Goal: Task Accomplishment & Management: Use online tool/utility

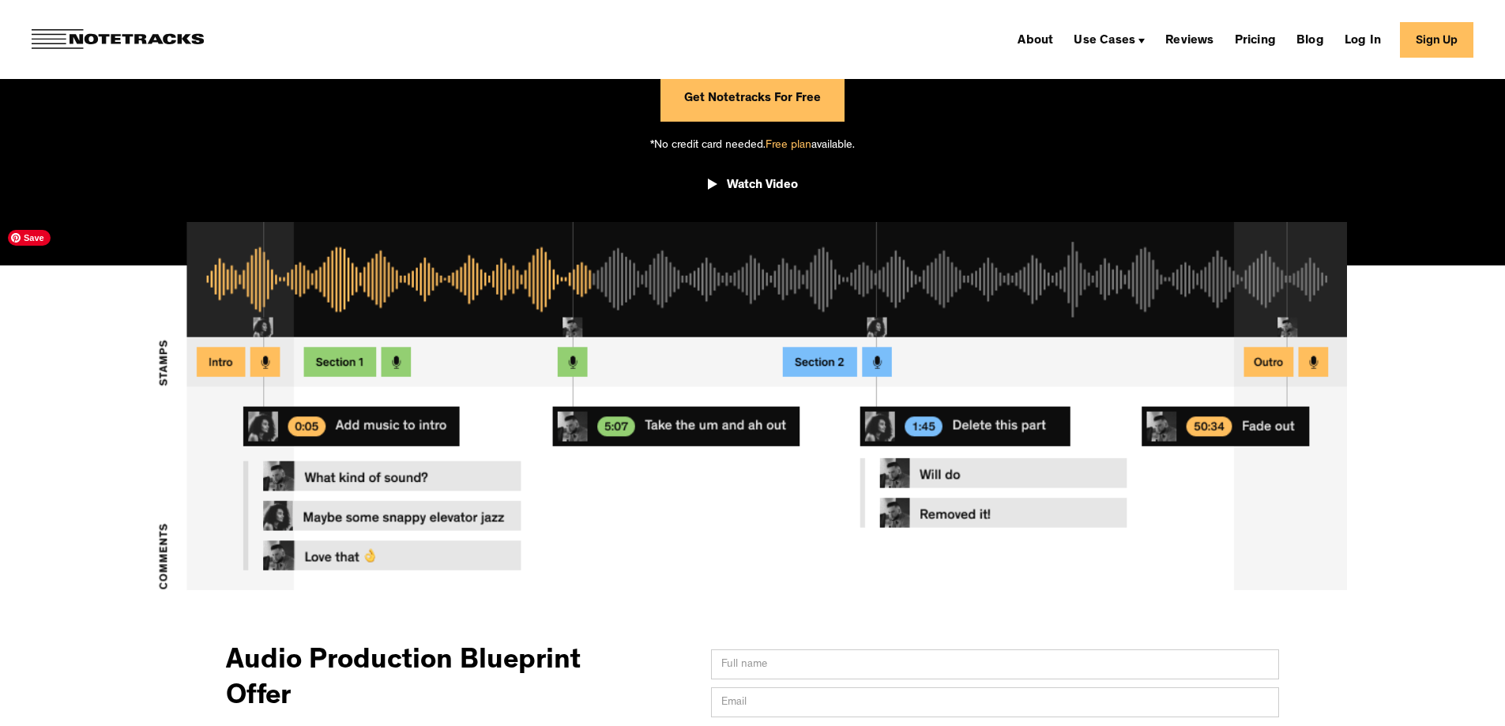
scroll to position [237, 0]
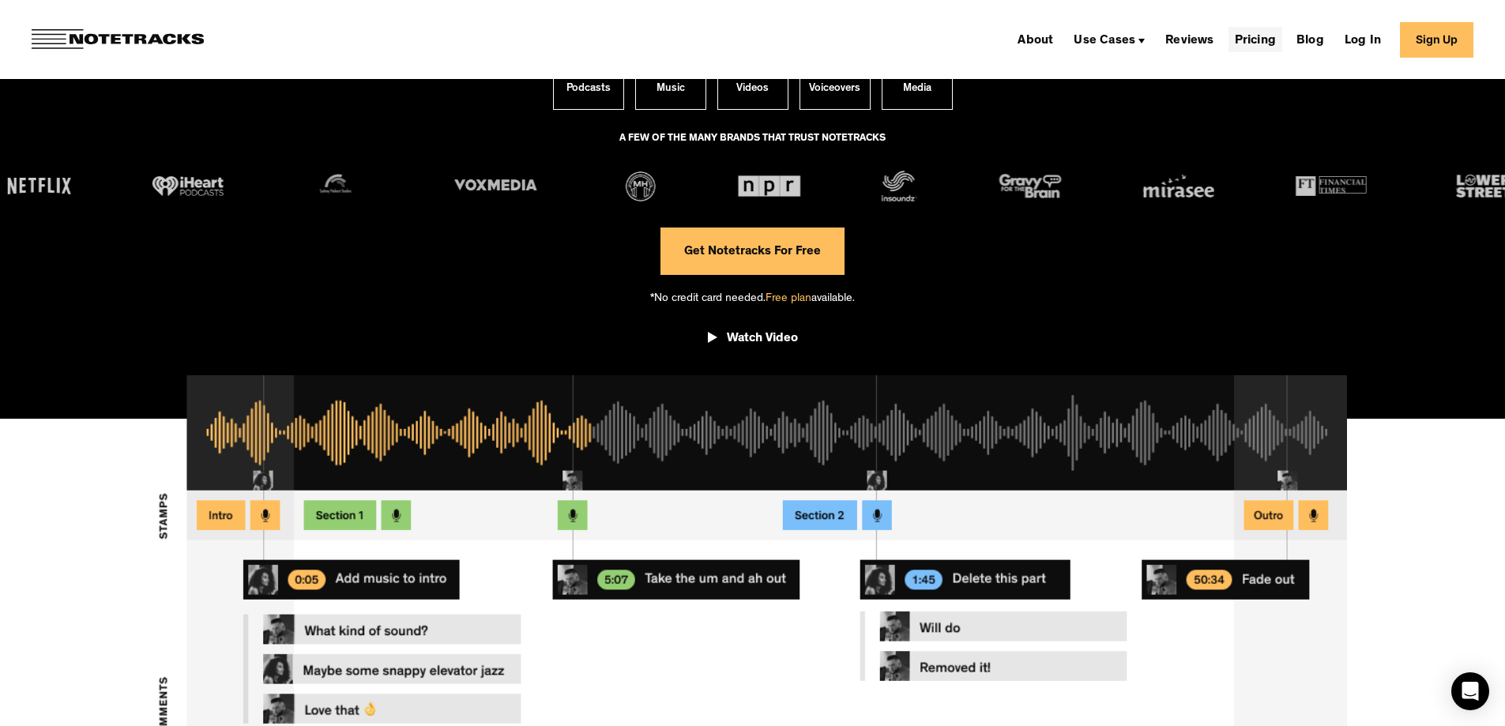
click at [1244, 44] on link "Pricing" at bounding box center [1256, 39] width 54 height 25
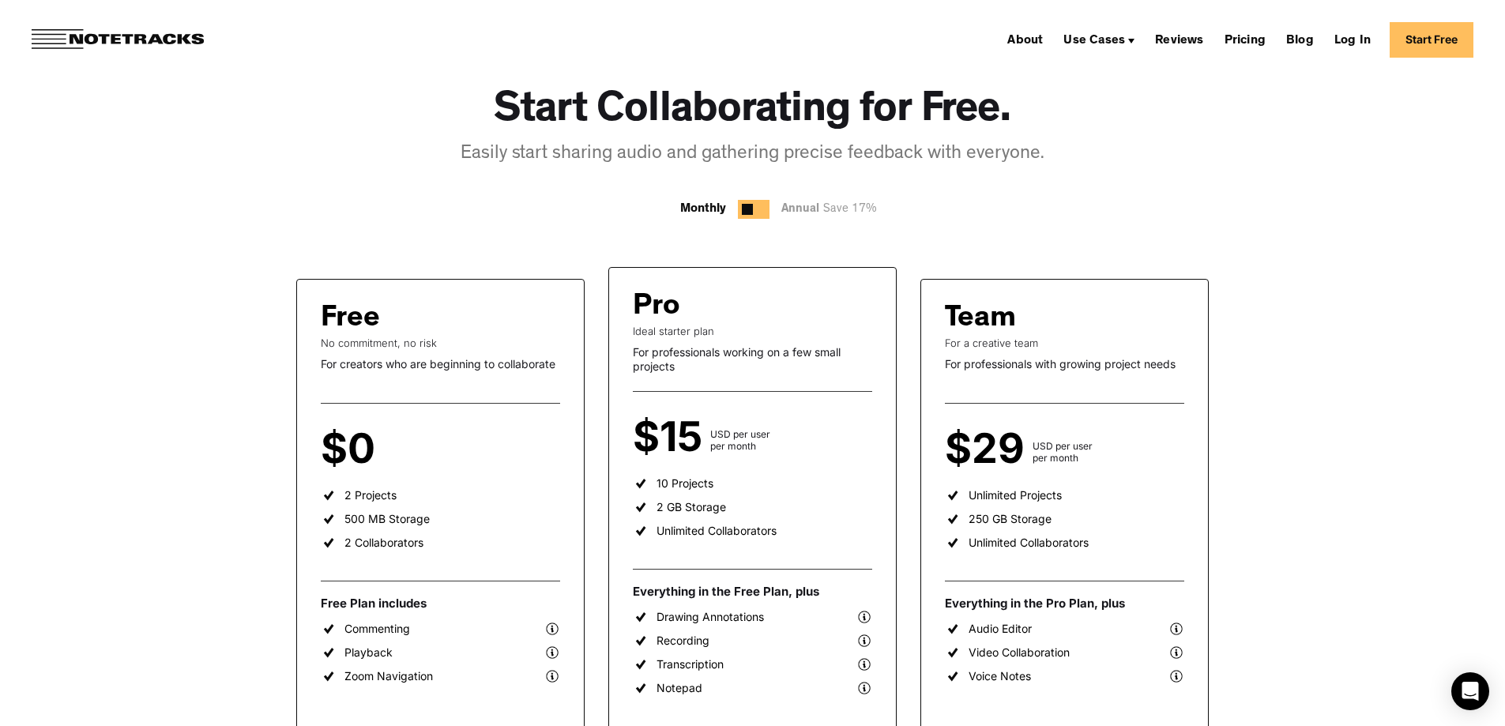
scroll to position [158, 0]
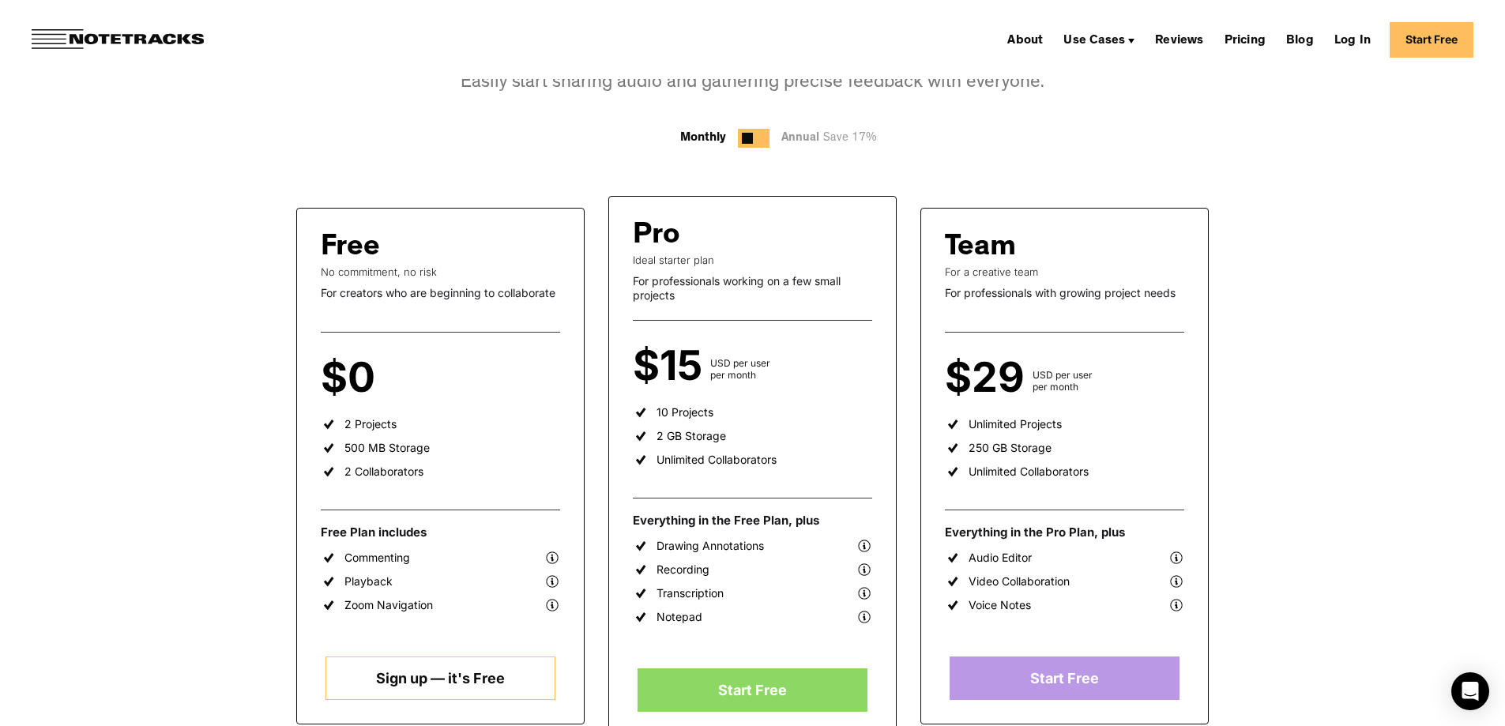
click at [446, 676] on link "Sign up — it's Free" at bounding box center [440, 678] width 229 height 43
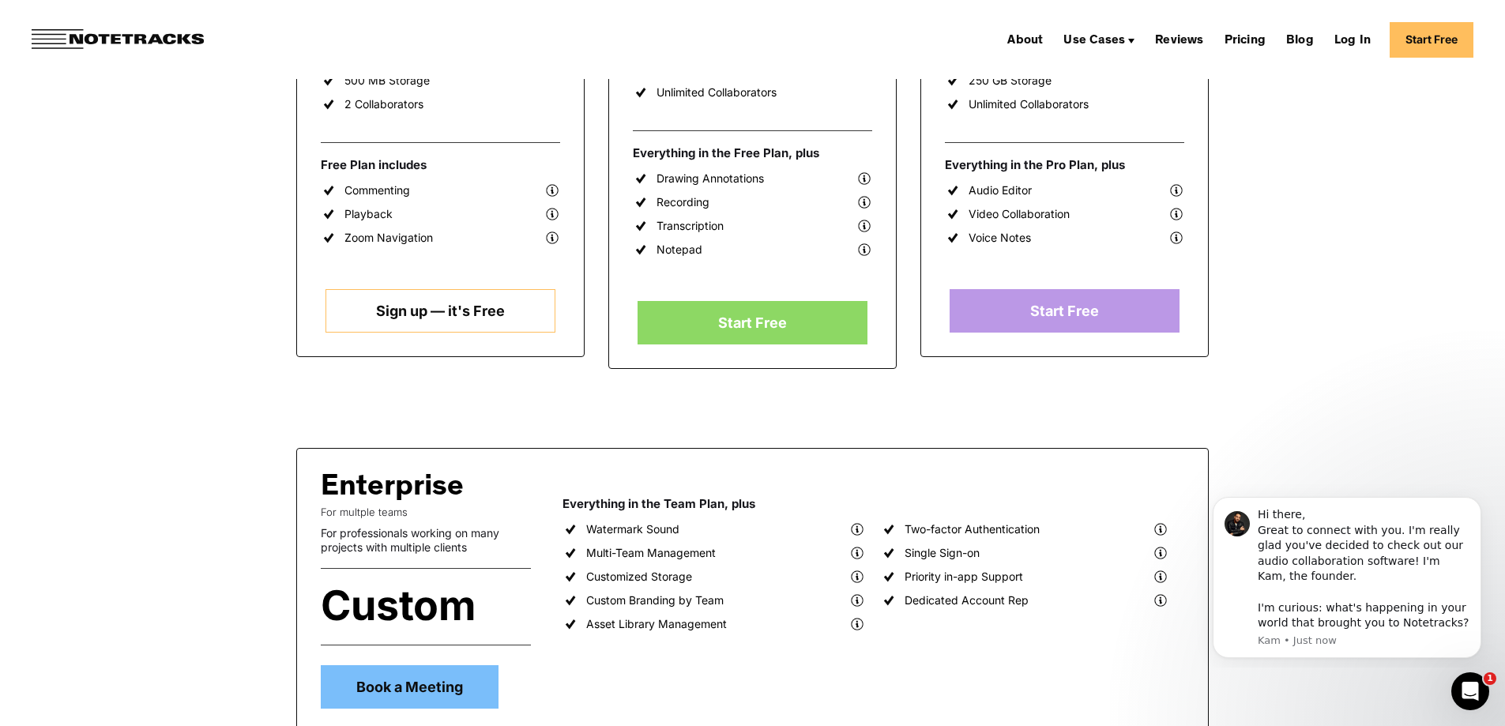
scroll to position [395, 0]
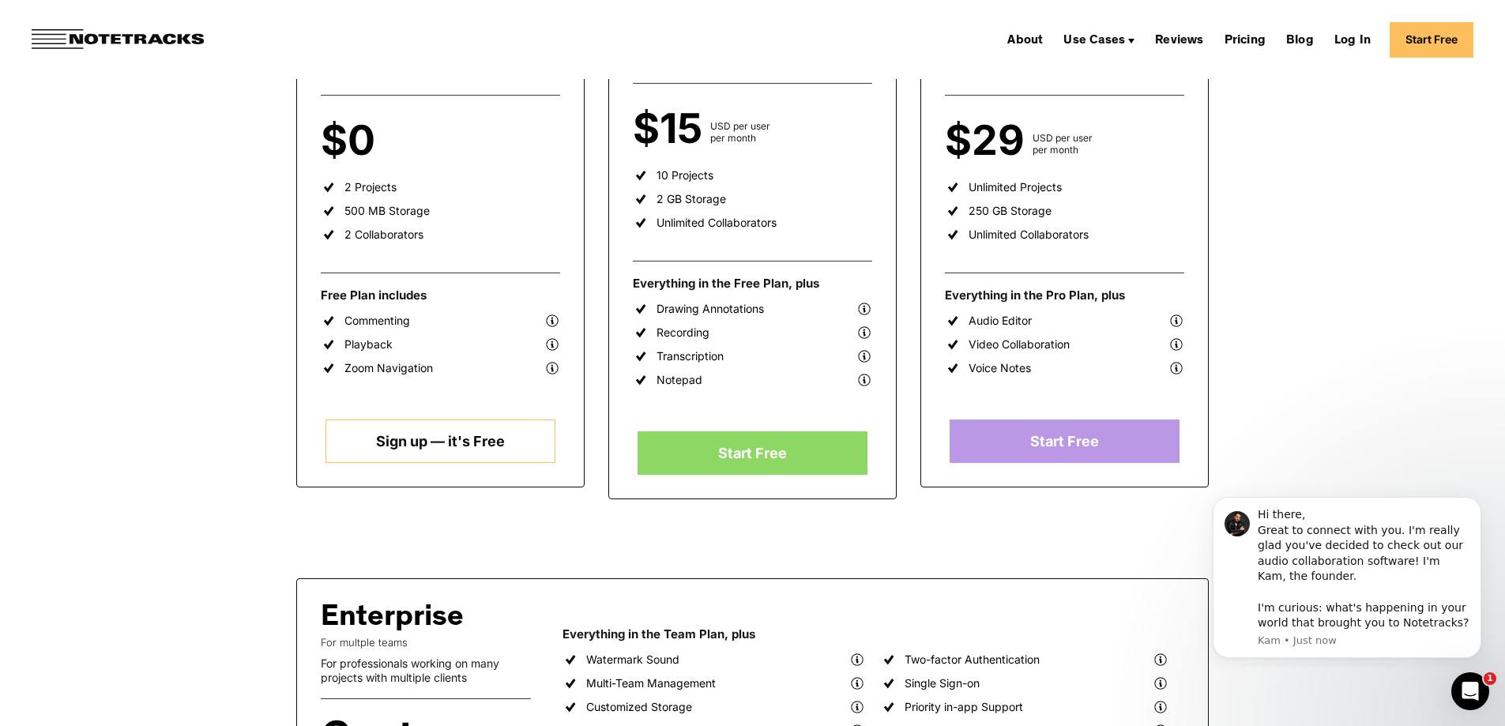
click at [489, 449] on link "Sign up — it's Free" at bounding box center [440, 441] width 229 height 43
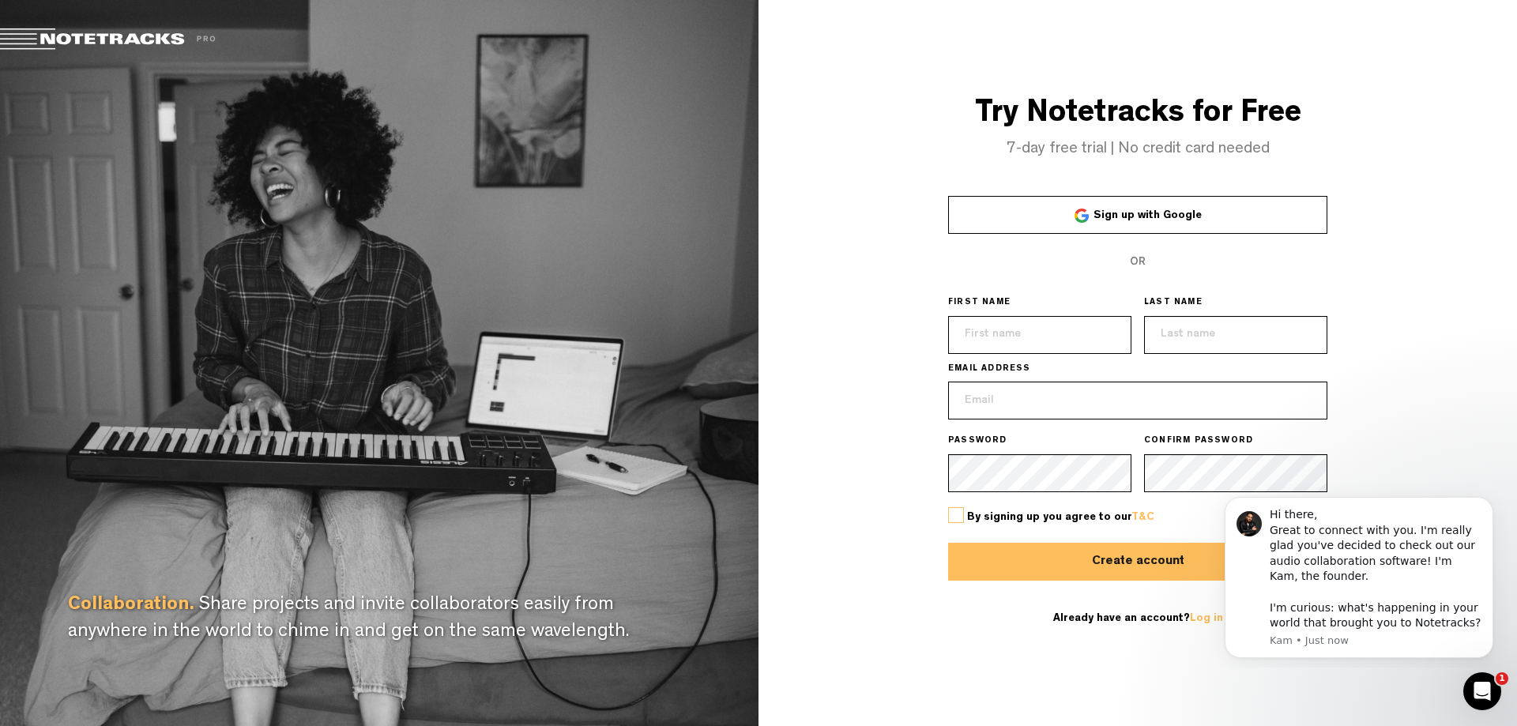
click at [1011, 322] on input "text" at bounding box center [1039, 335] width 183 height 38
click at [1480, 518] on div "Hi there, Great to connect with you. I'm really glad you've decided to check ou…" at bounding box center [1376, 569] width 212 height 124
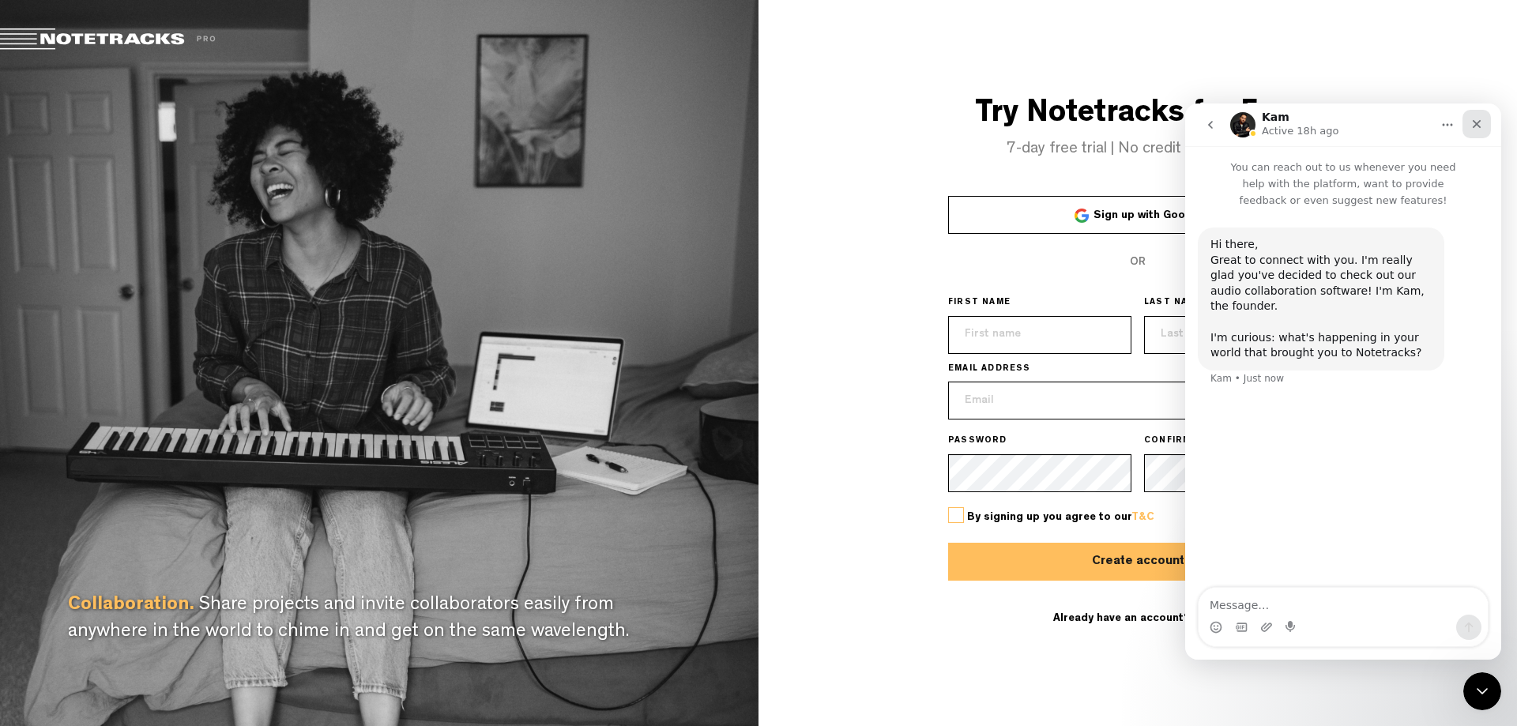
click at [1477, 130] on icon "Close" at bounding box center [1476, 124] width 13 height 13
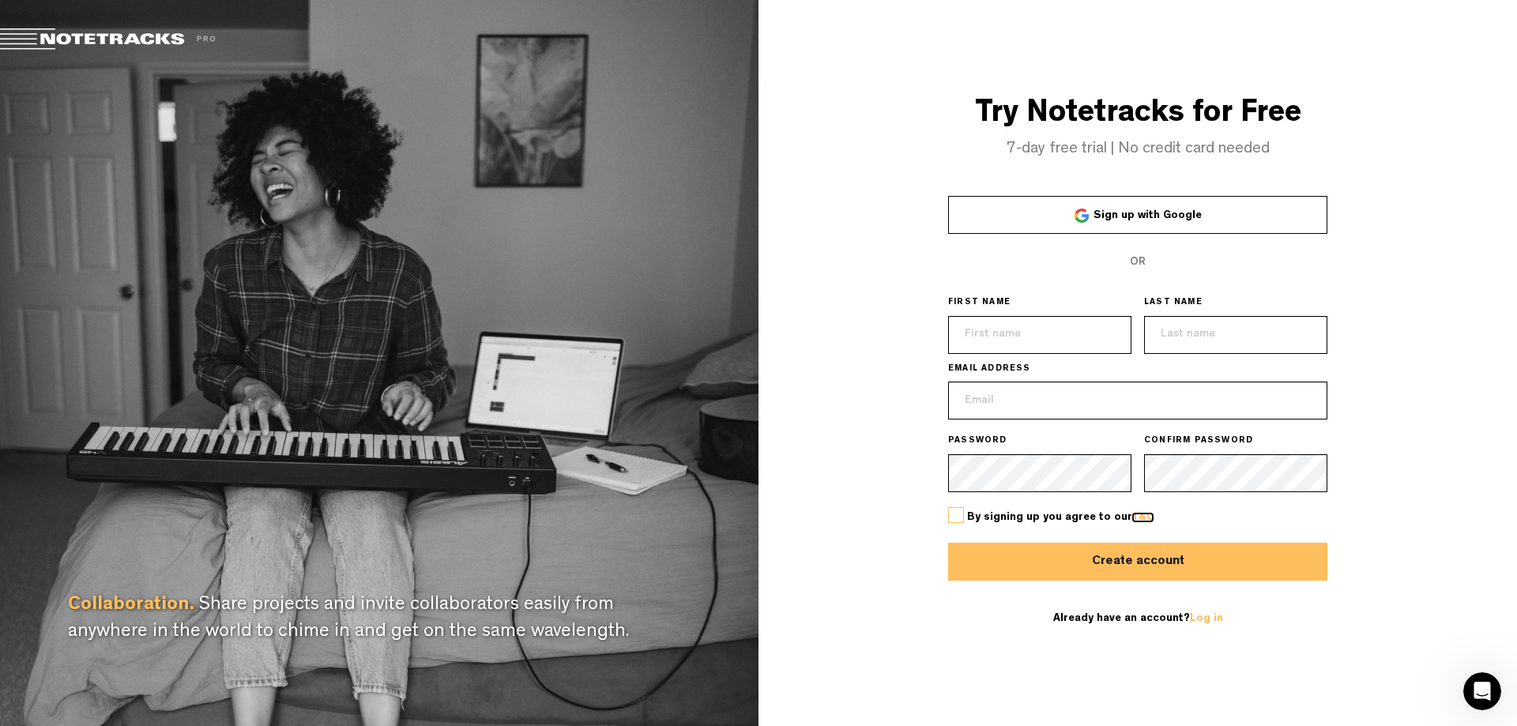
click at [1144, 518] on link "T&C" at bounding box center [1142, 517] width 23 height 11
click at [1033, 340] on input "text" at bounding box center [1039, 335] width 183 height 38
type input "Tasneem"
type input "Jaffer"
type input "tazekins@gmail.com"
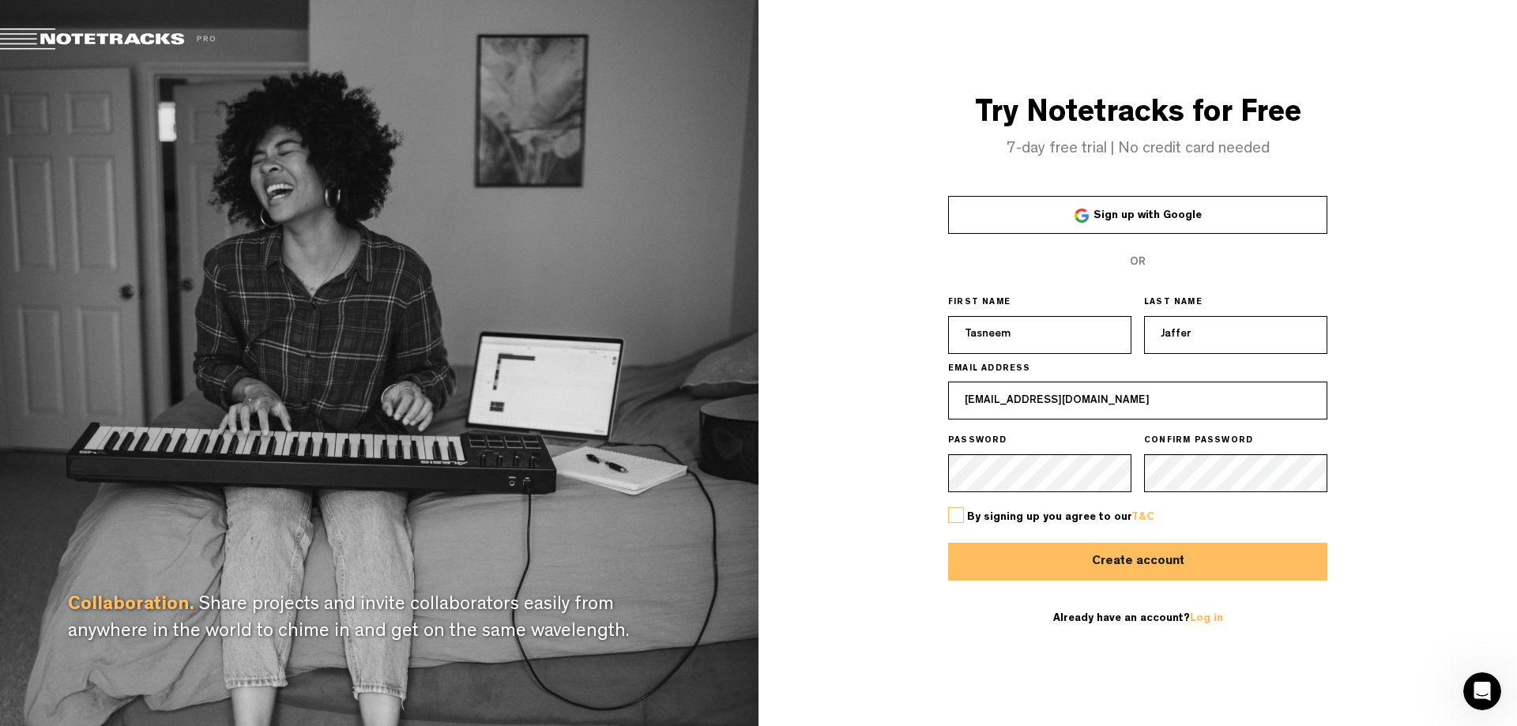
drag, startPoint x: 1194, startPoint y: 351, endPoint x: 1060, endPoint y: 322, distance: 136.7
click at [1060, 288] on div "FIRST NAME Tasneem LAST NAME Jaffer" at bounding box center [1137, 288] width 379 height 0
type input "J"
click at [980, 507] on div "By signing up you agree to our T&C" at bounding box center [1137, 517] width 379 height 51
click at [982, 498] on div "By signing up you agree to our T&C" at bounding box center [1137, 517] width 379 height 51
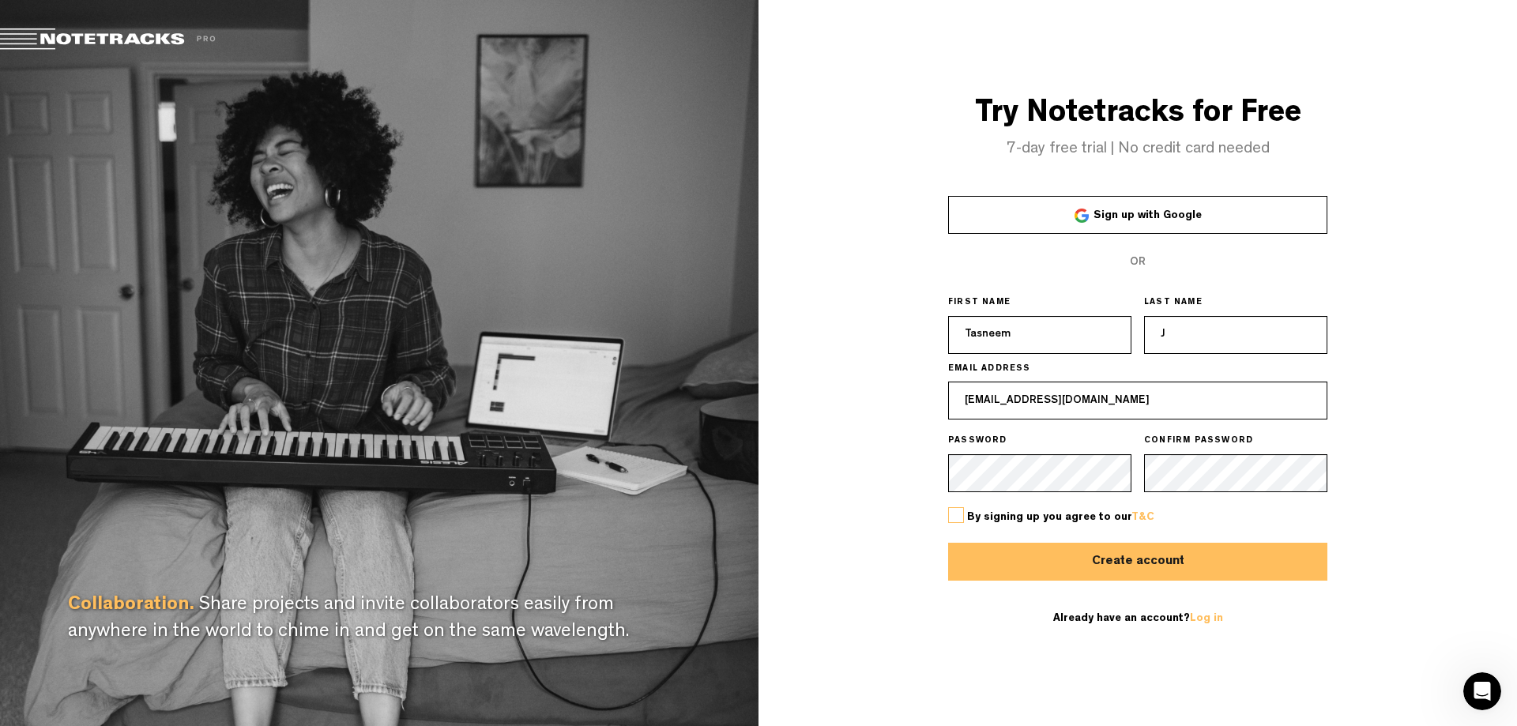
click at [962, 507] on div "By signing up you agree to our T&C" at bounding box center [1137, 517] width 379 height 51
click at [967, 514] on span "By signing up you agree to our T&C" at bounding box center [1060, 517] width 187 height 11
click at [958, 515] on label at bounding box center [956, 515] width 16 height 16
click at [0, 0] on input "checkbox" at bounding box center [0, 0] width 0 height 0
click at [970, 551] on button "Create account" at bounding box center [1137, 562] width 379 height 38
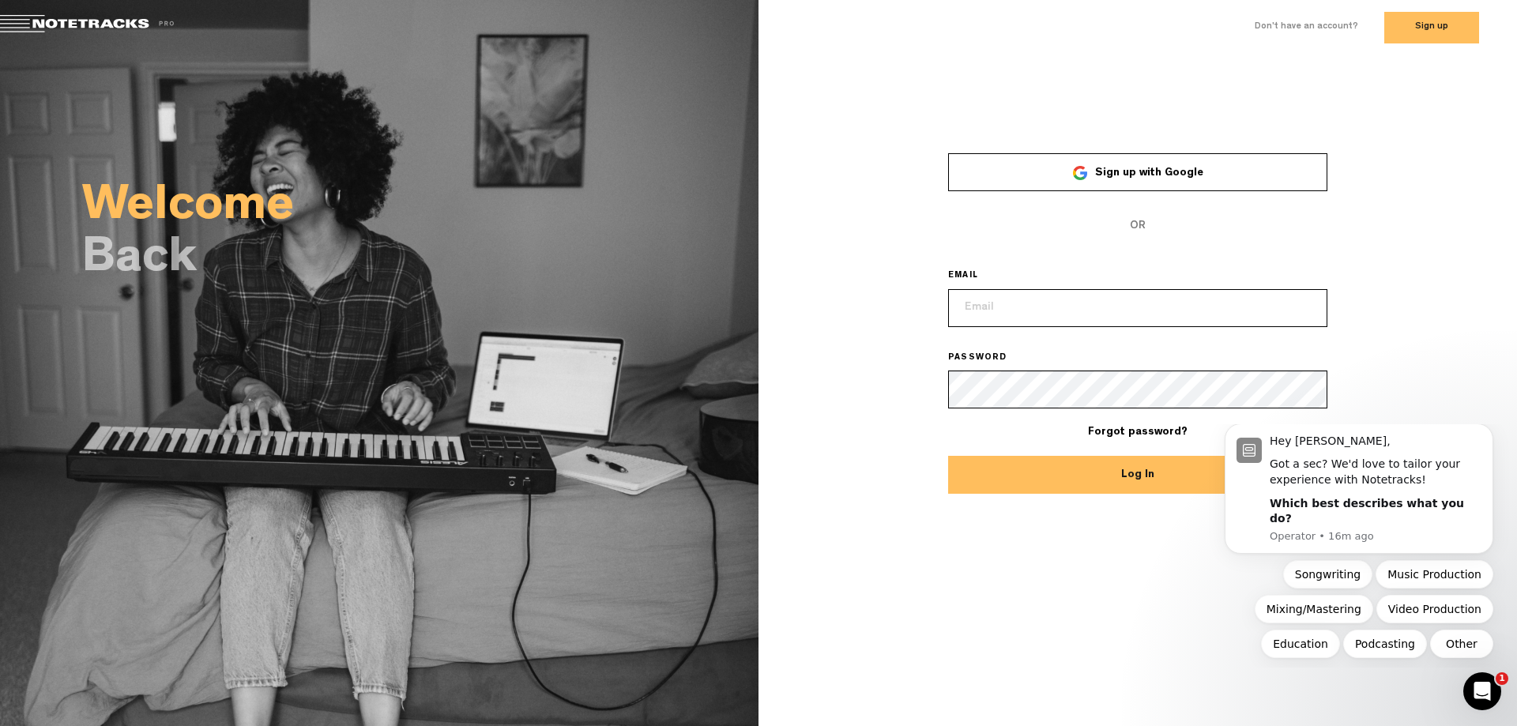
drag, startPoint x: 1019, startPoint y: 316, endPoint x: 1028, endPoint y: 319, distance: 9.2
click at [1019, 316] on input "email" at bounding box center [1137, 308] width 379 height 38
type input "tazekins@gmail.com"
click at [1063, 482] on button "Log In" at bounding box center [1137, 475] width 379 height 38
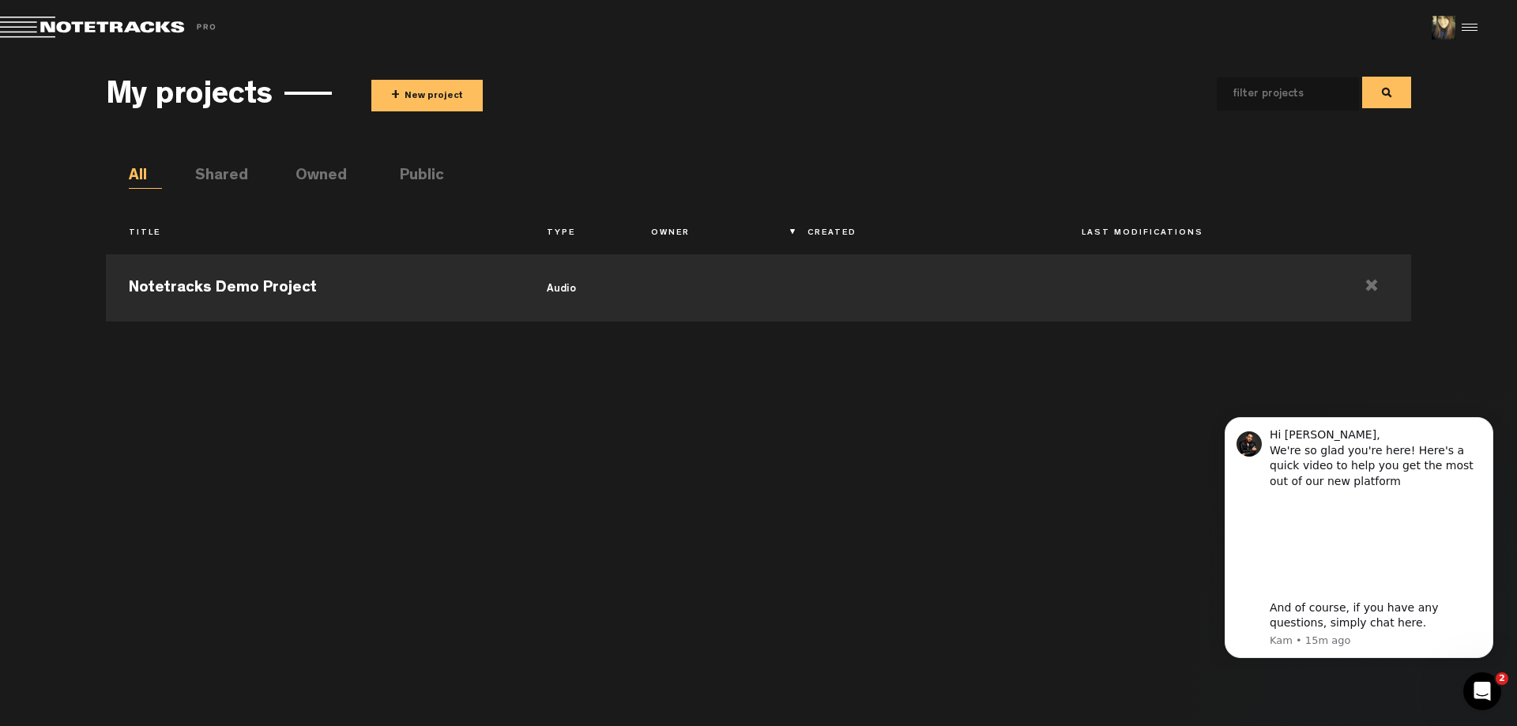
click at [418, 100] on button "+ New project" at bounding box center [426, 96] width 111 height 32
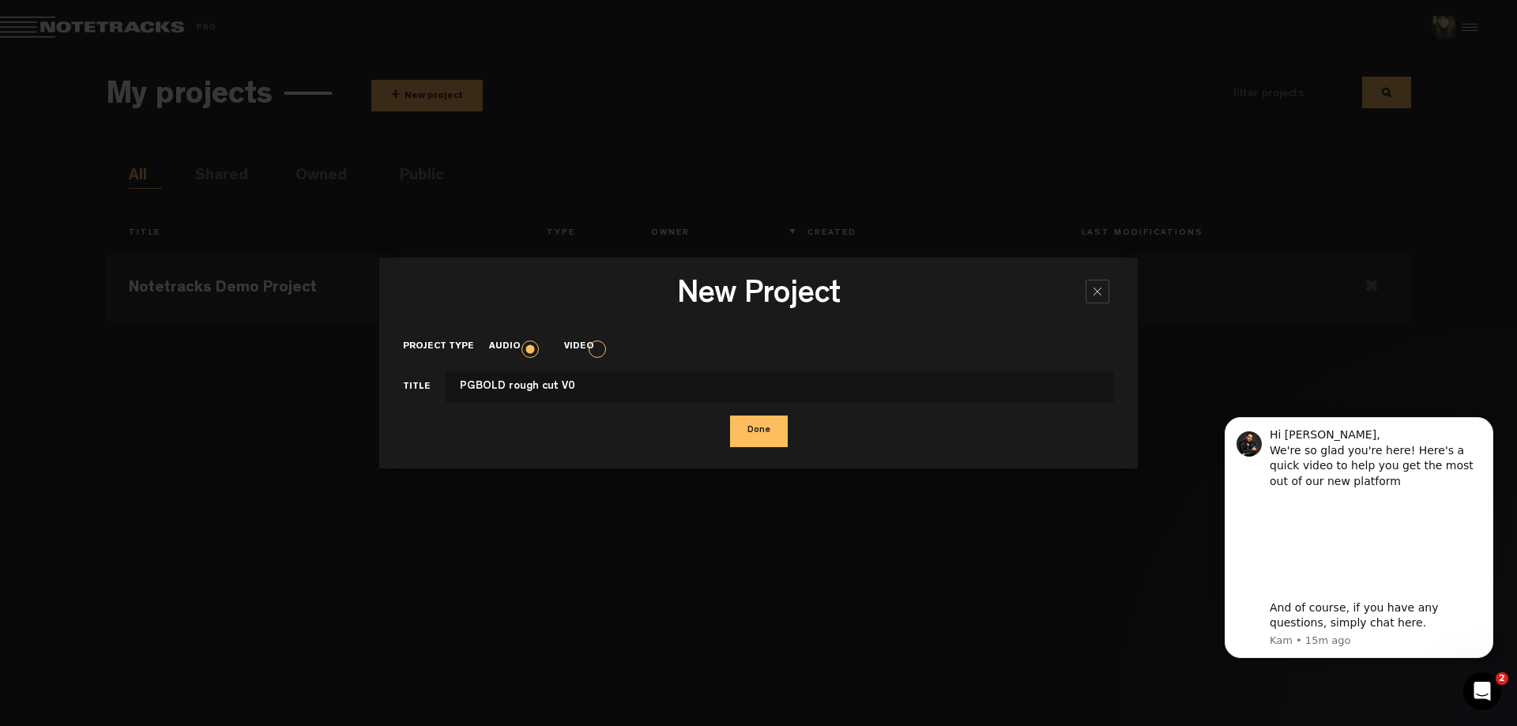
type input "PGBOLD rough cut V0"
click at [596, 351] on label "Video" at bounding box center [586, 347] width 45 height 13
click at [0, 0] on input "Video" at bounding box center [0, 0] width 0 height 0
click at [747, 431] on button "Done" at bounding box center [759, 432] width 58 height 32
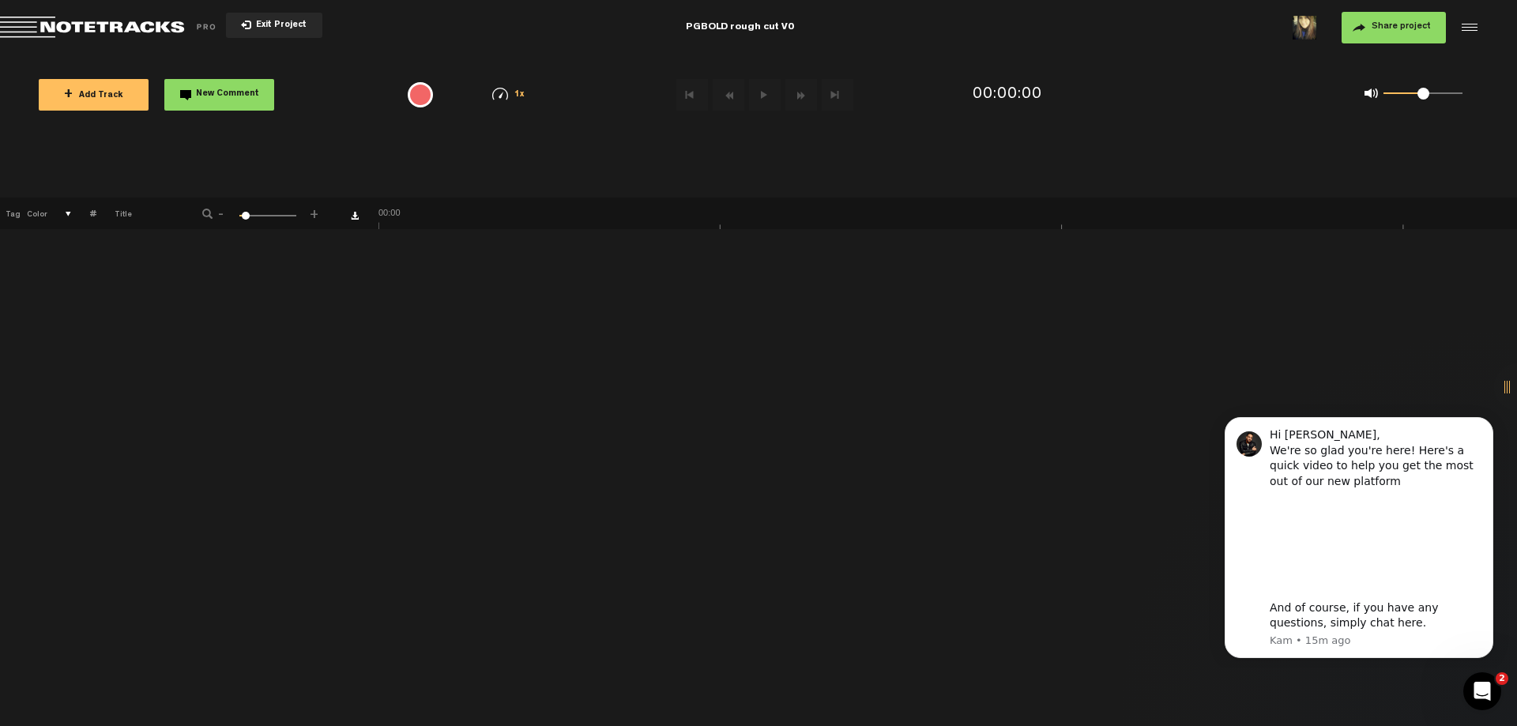
click at [124, 90] on button "+ Add Track" at bounding box center [94, 95] width 110 height 32
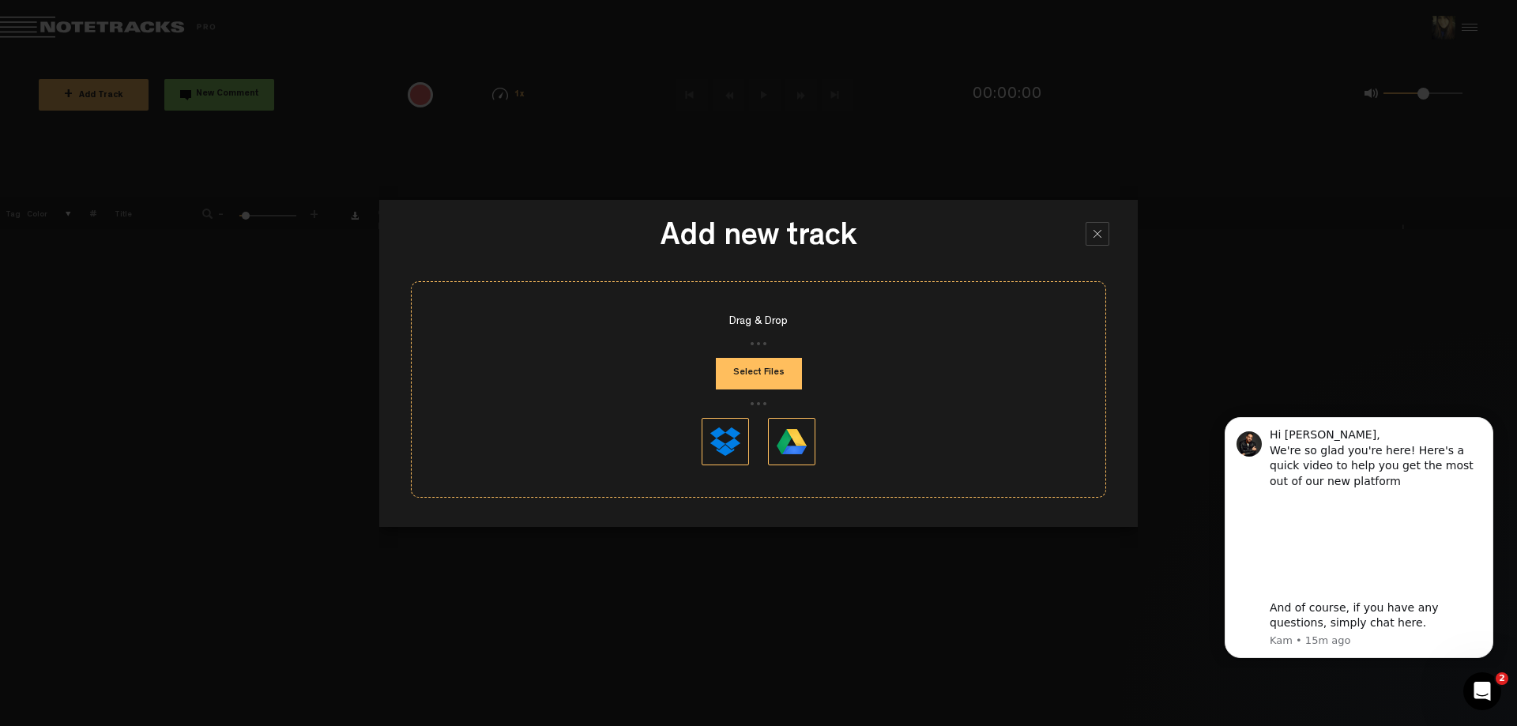
click at [761, 371] on button "Select Files" at bounding box center [759, 374] width 86 height 32
click at [733, 371] on button "Select Files" at bounding box center [759, 374] width 86 height 32
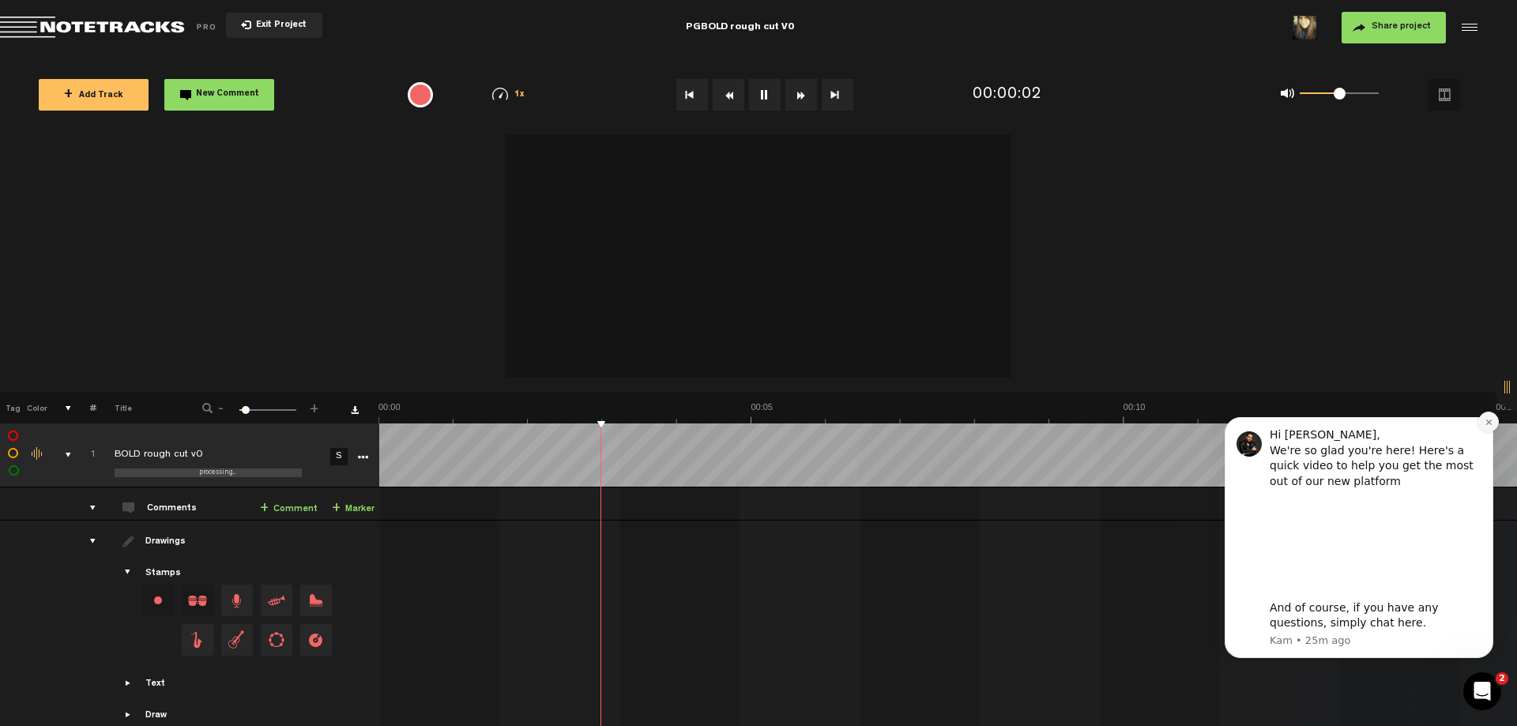
click at [1485, 428] on button "Dismiss notification" at bounding box center [1488, 422] width 21 height 21
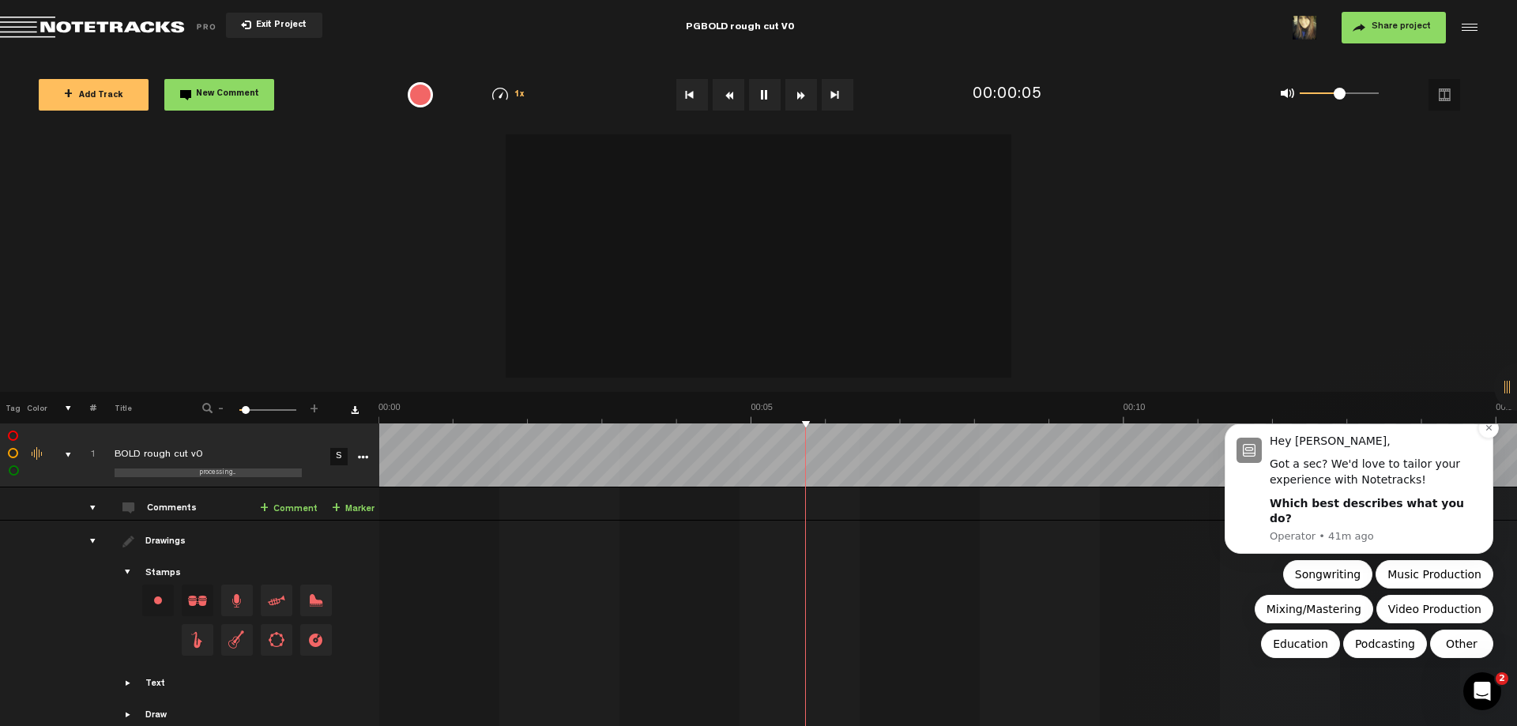
click at [1479, 450] on div "Hey Tasneem," at bounding box center [1376, 442] width 212 height 16
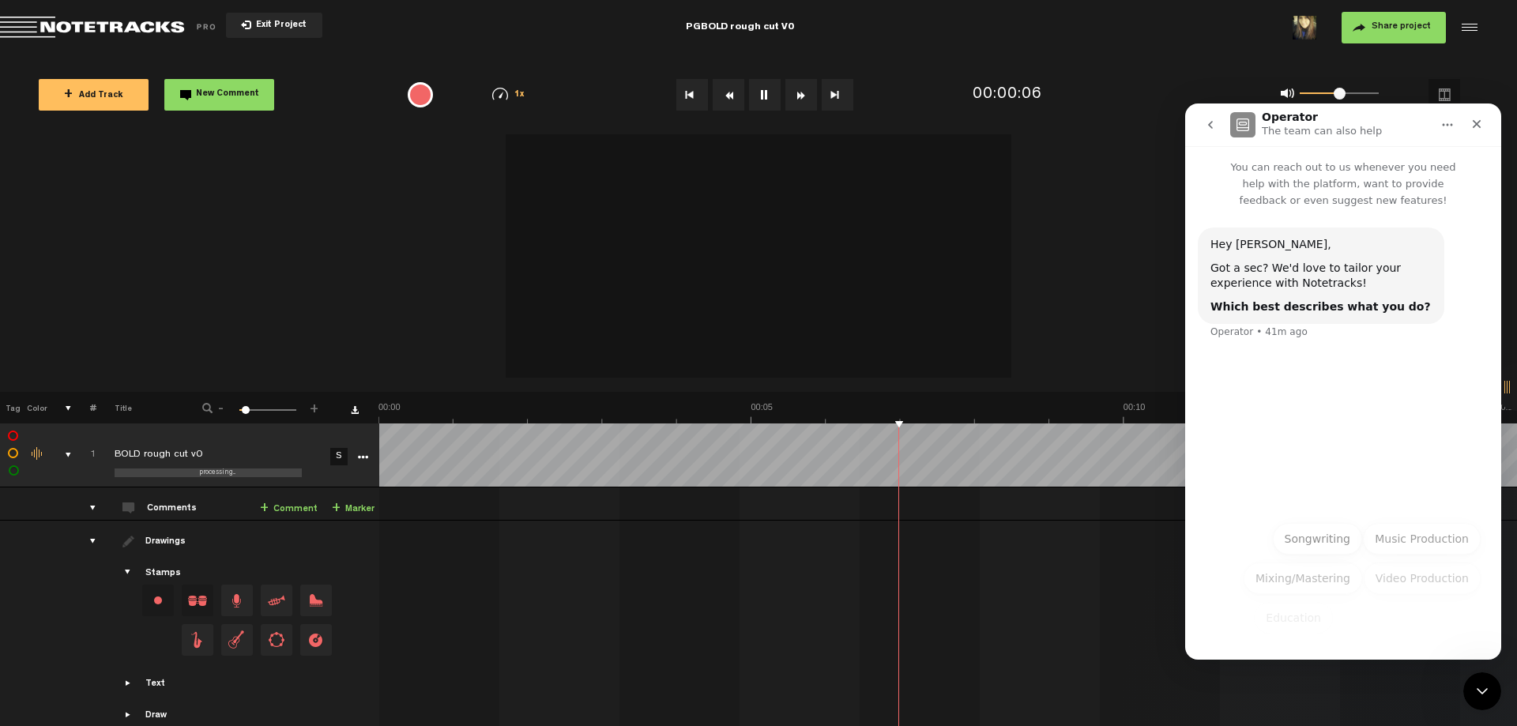
click at [1387, 35] on button "Share project" at bounding box center [1394, 28] width 104 height 32
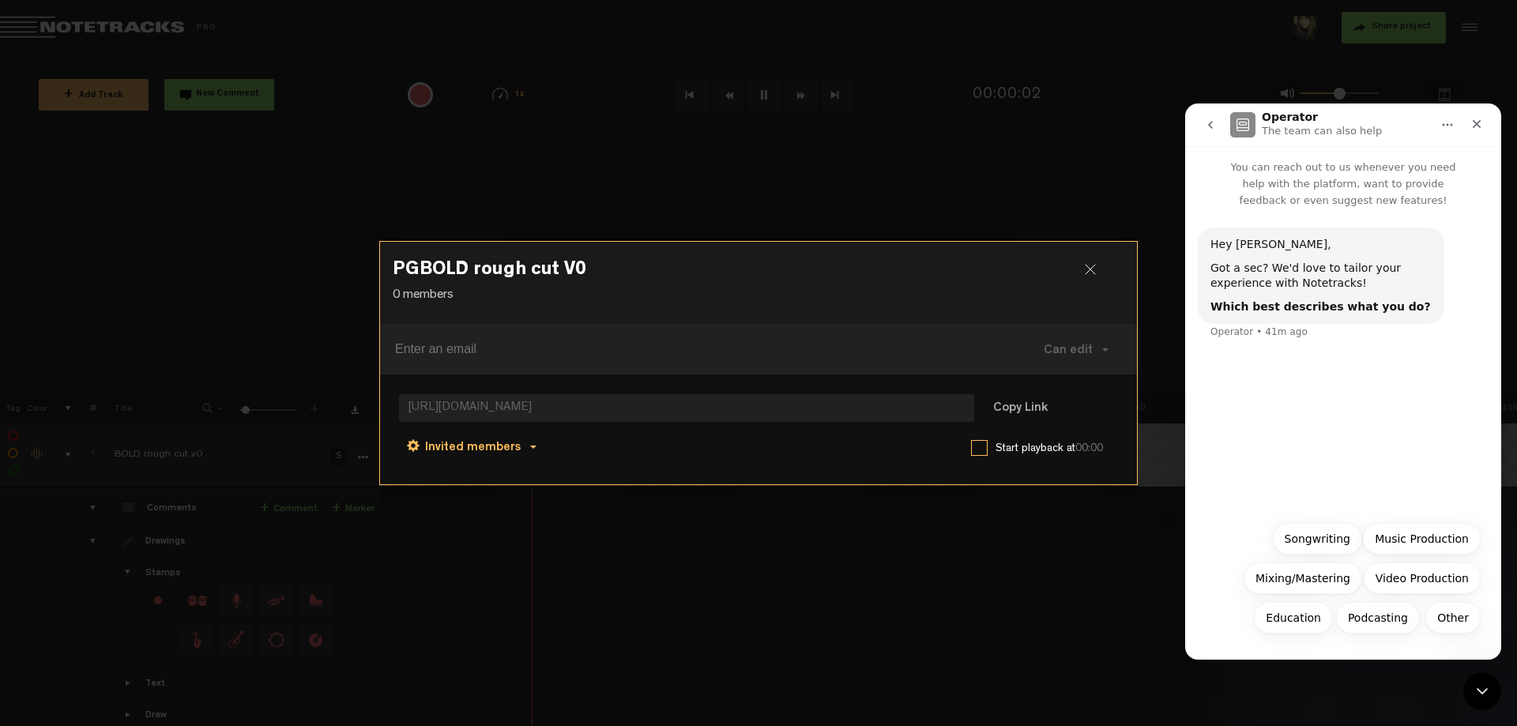
click at [497, 445] on span "Invited members" at bounding box center [473, 448] width 96 height 13
click at [461, 449] on link "Anyone" at bounding box center [474, 449] width 120 height 23
click at [992, 412] on button "Copy Link" at bounding box center [1020, 409] width 86 height 32
click at [1071, 277] on h3 "PGBOLD rough cut V0" at bounding box center [759, 273] width 732 height 25
click at [1083, 277] on h3 "PGBOLD rough cut V0" at bounding box center [759, 273] width 732 height 25
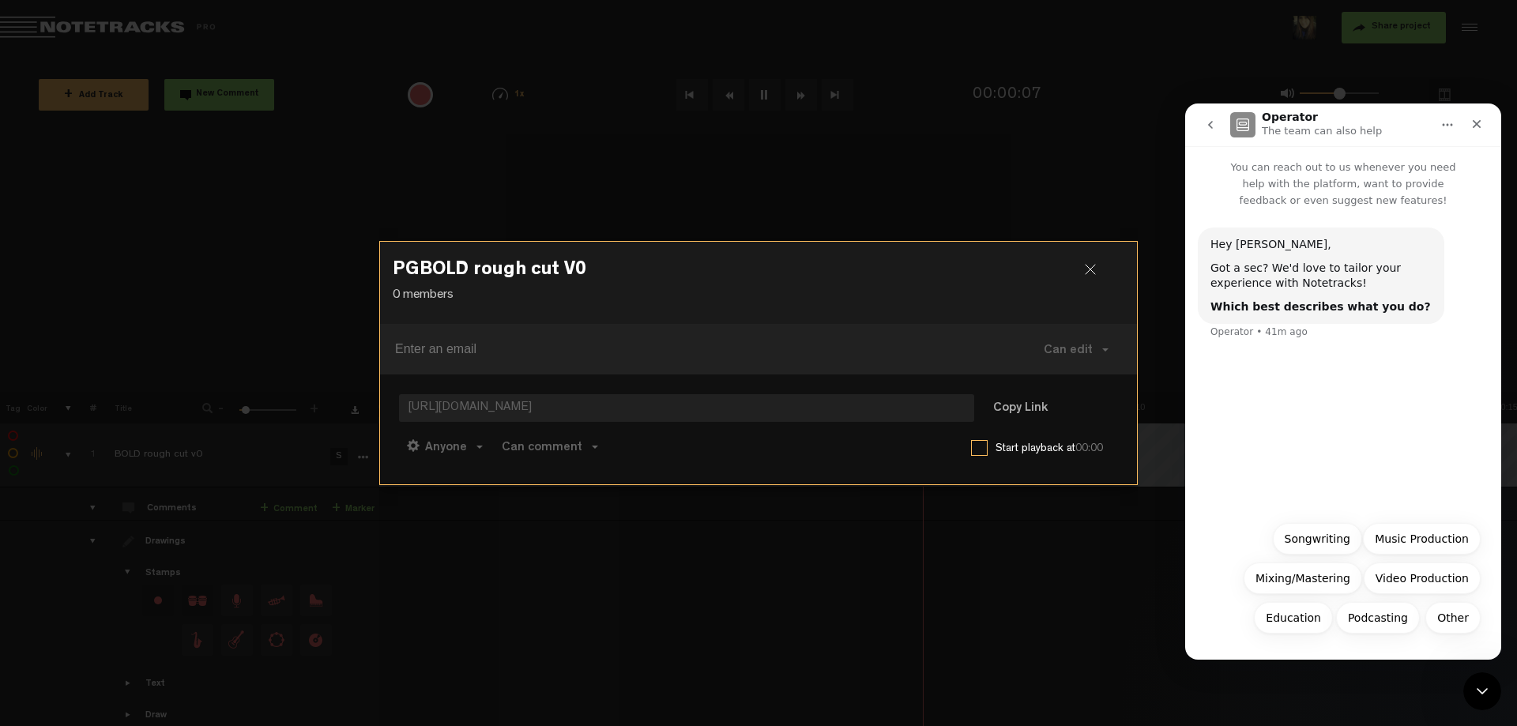
click at [1086, 277] on div at bounding box center [1097, 276] width 24 height 24
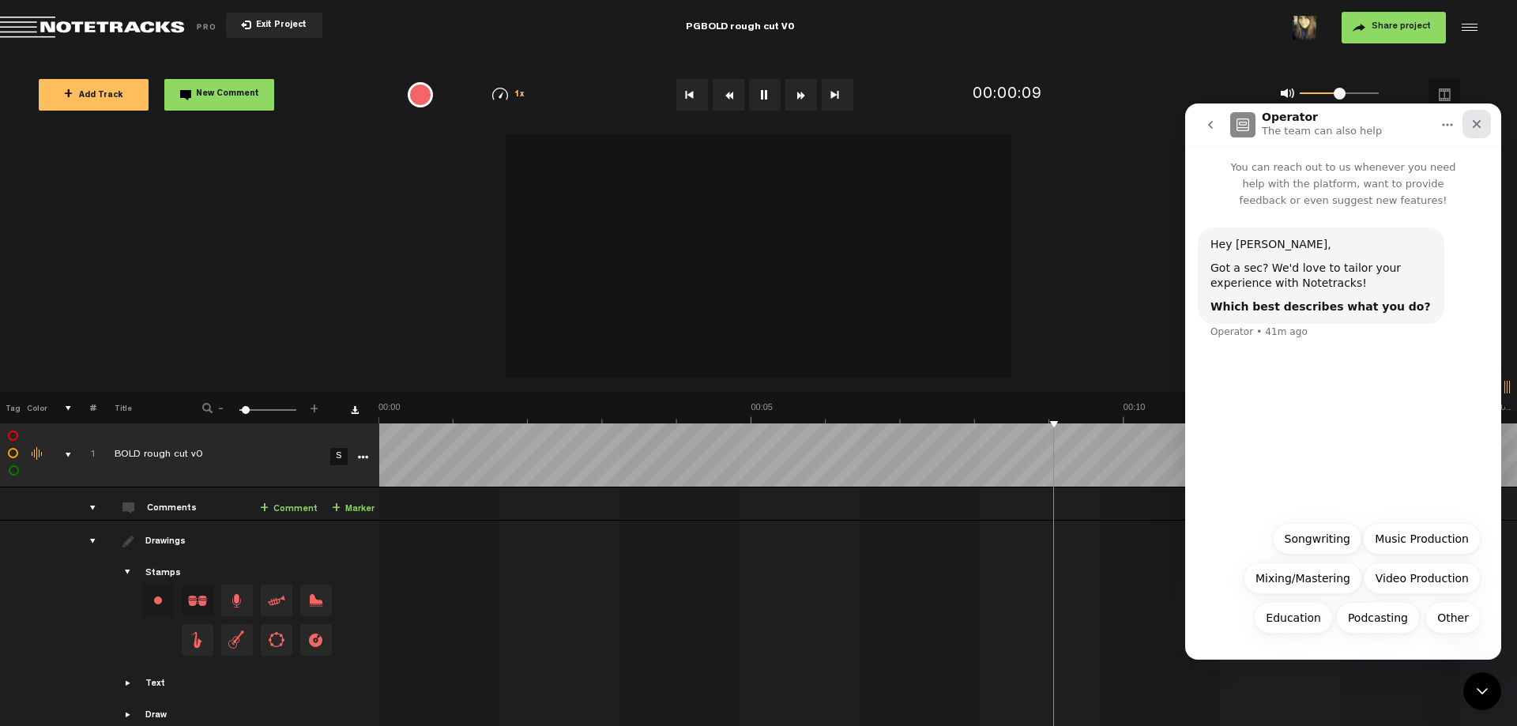
click at [1466, 129] on div "Close" at bounding box center [1476, 124] width 28 height 28
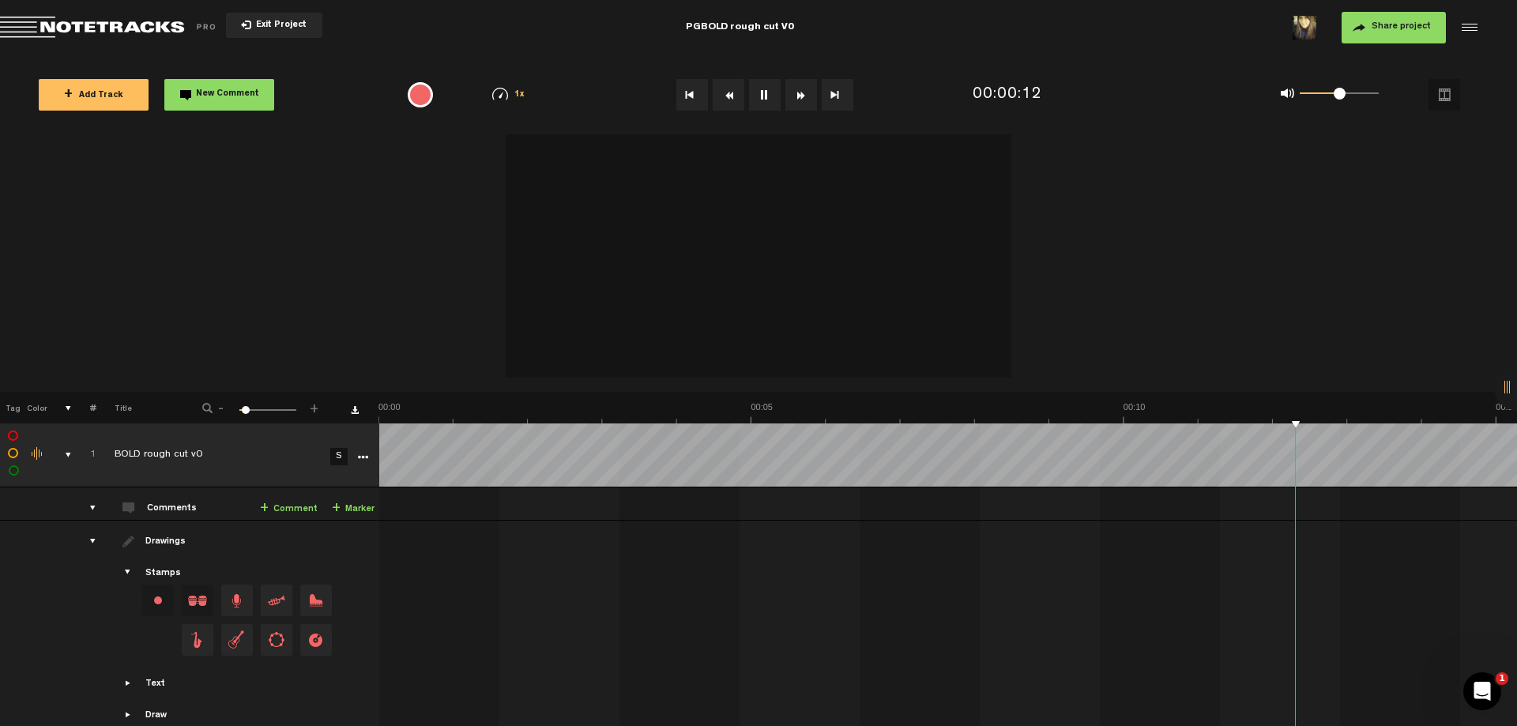
click at [647, 295] on video at bounding box center [759, 251] width 506 height 253
click at [1504, 385] on div at bounding box center [1517, 386] width 47 height 47
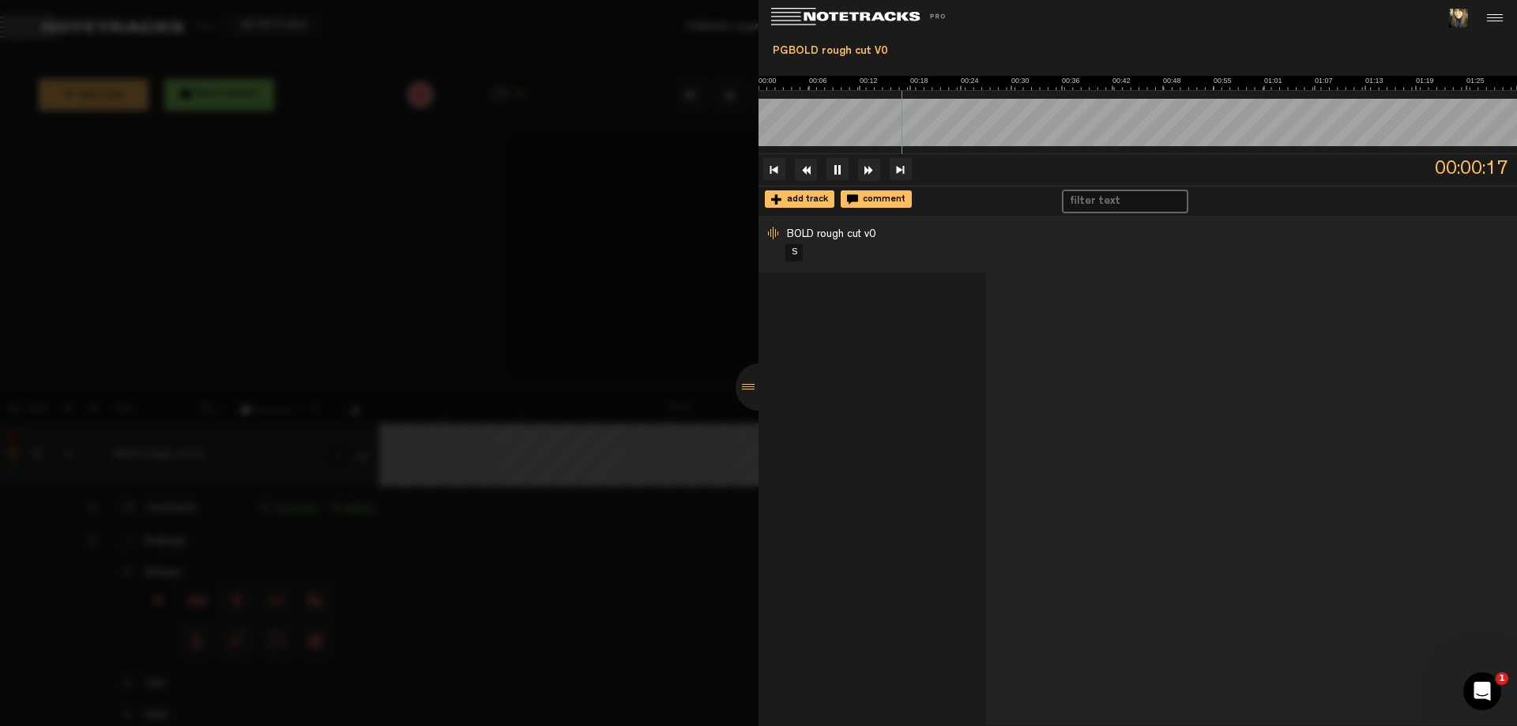
click at [634, 197] on div at bounding box center [758, 363] width 1517 height 726
click at [1489, 21] on div at bounding box center [1493, 18] width 24 height 24
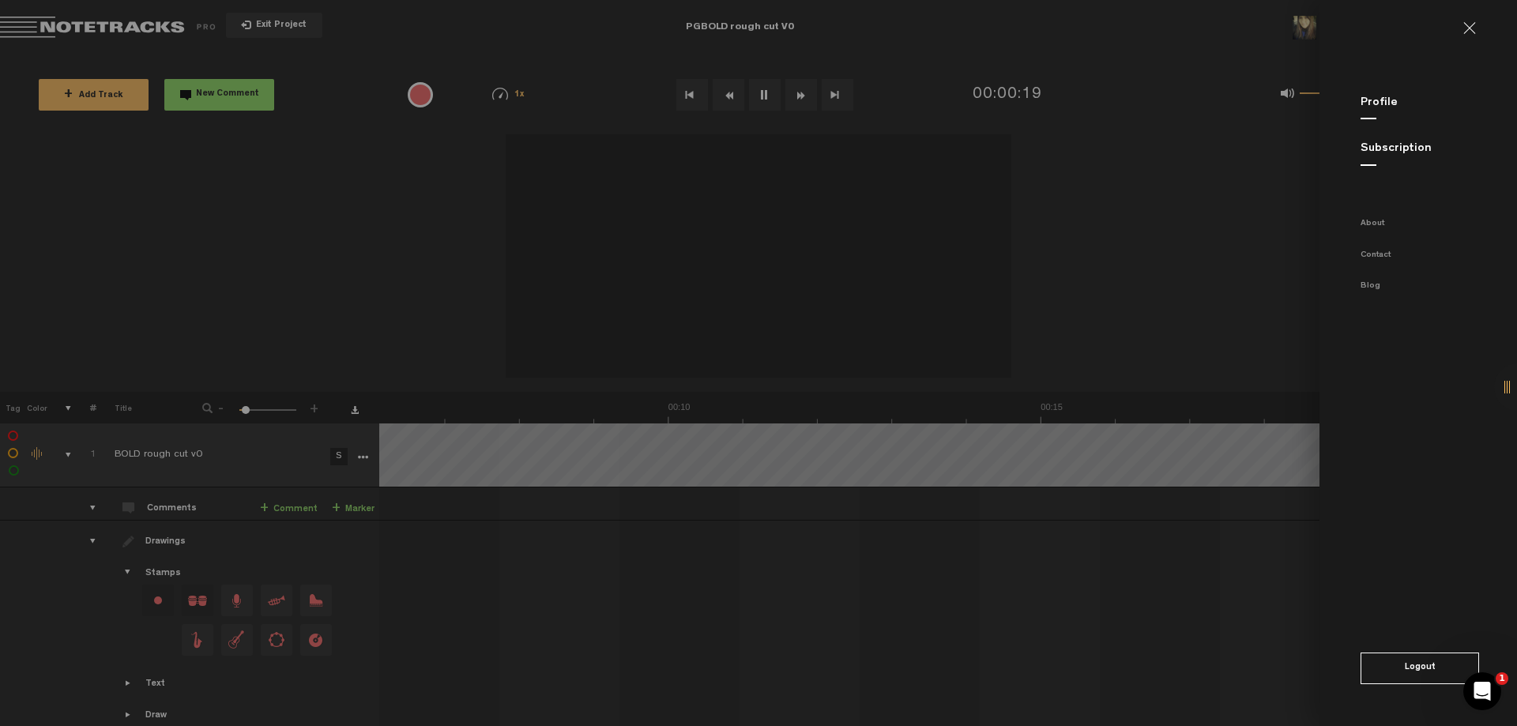
scroll to position [0, 910]
click at [780, 226] on md-backdrop at bounding box center [758, 363] width 1517 height 726
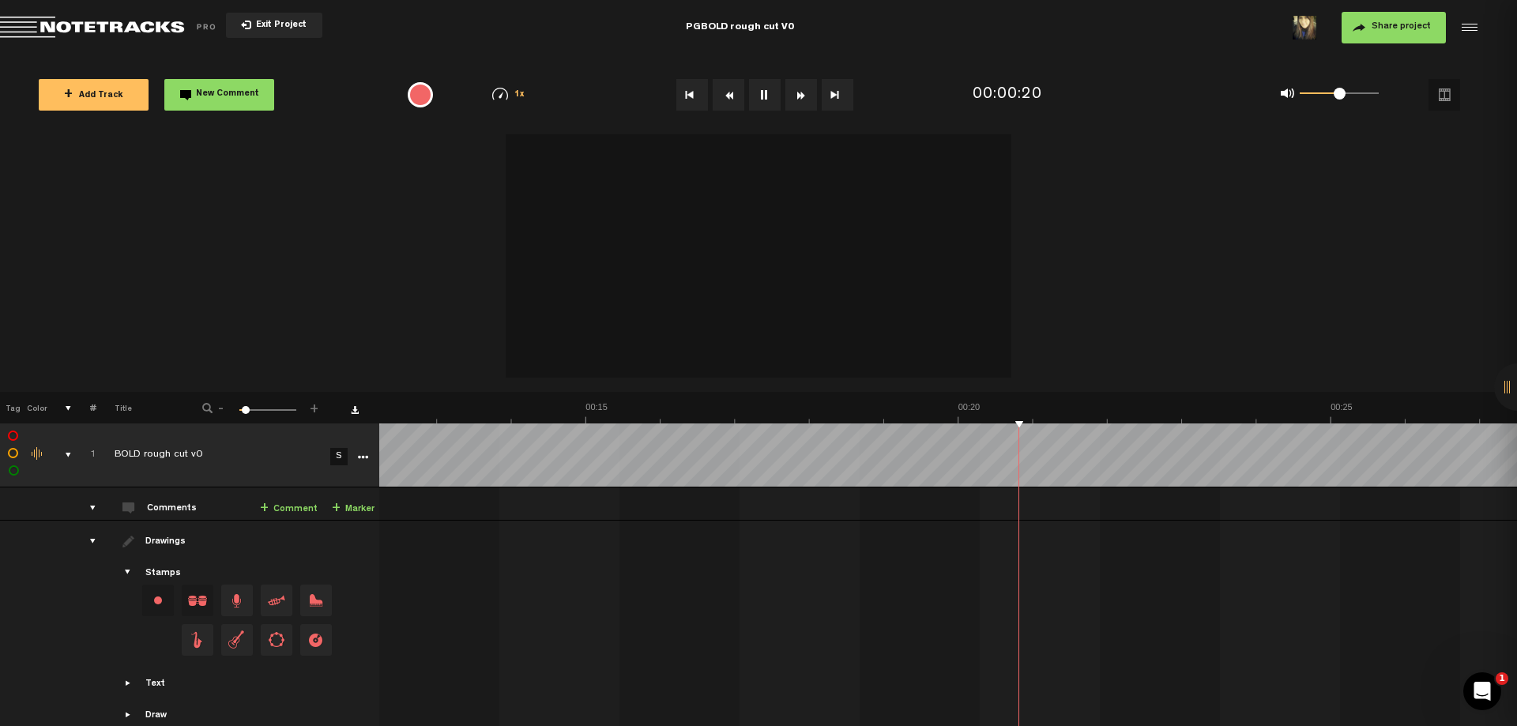
scroll to position [0, 758]
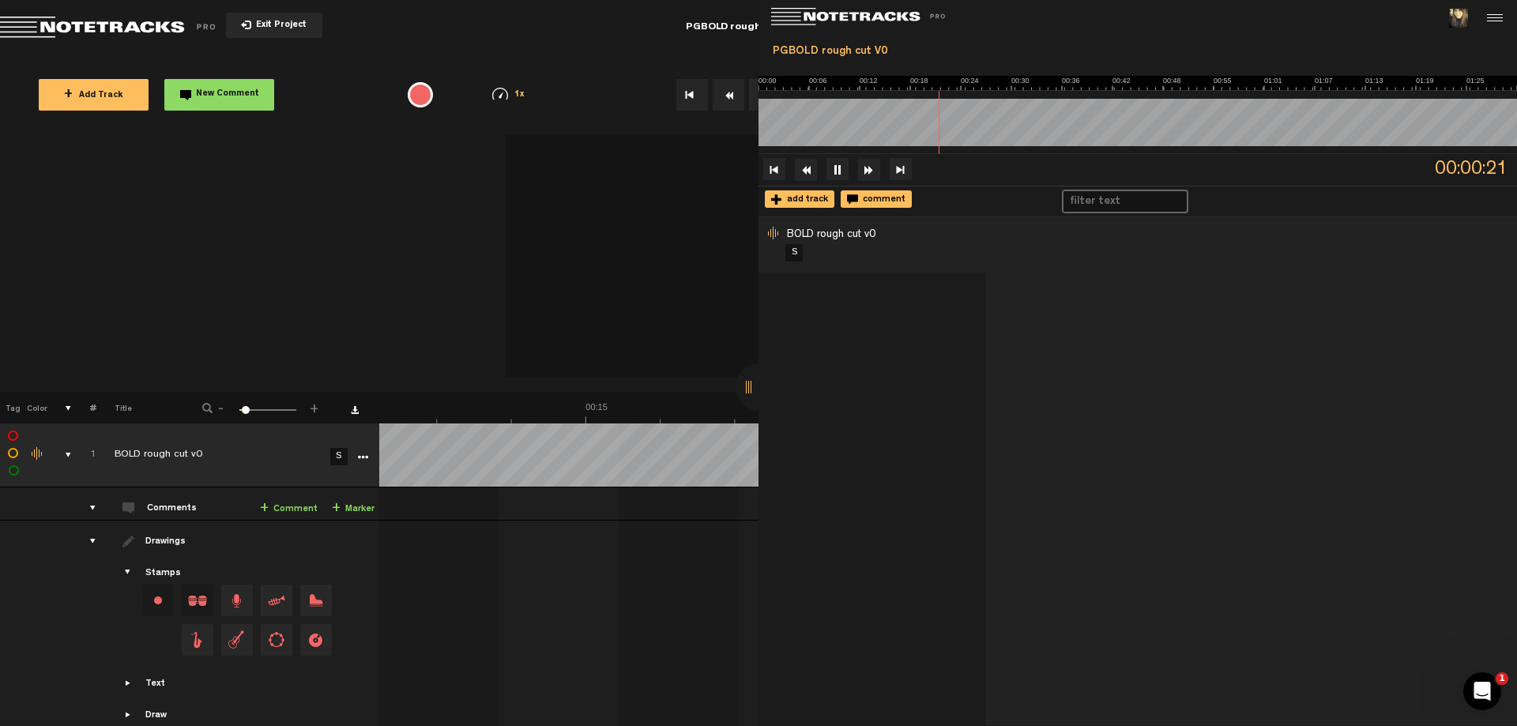
click at [699, 258] on video at bounding box center [759, 251] width 506 height 253
click at [796, 23] on img at bounding box center [866, 17] width 190 height 18
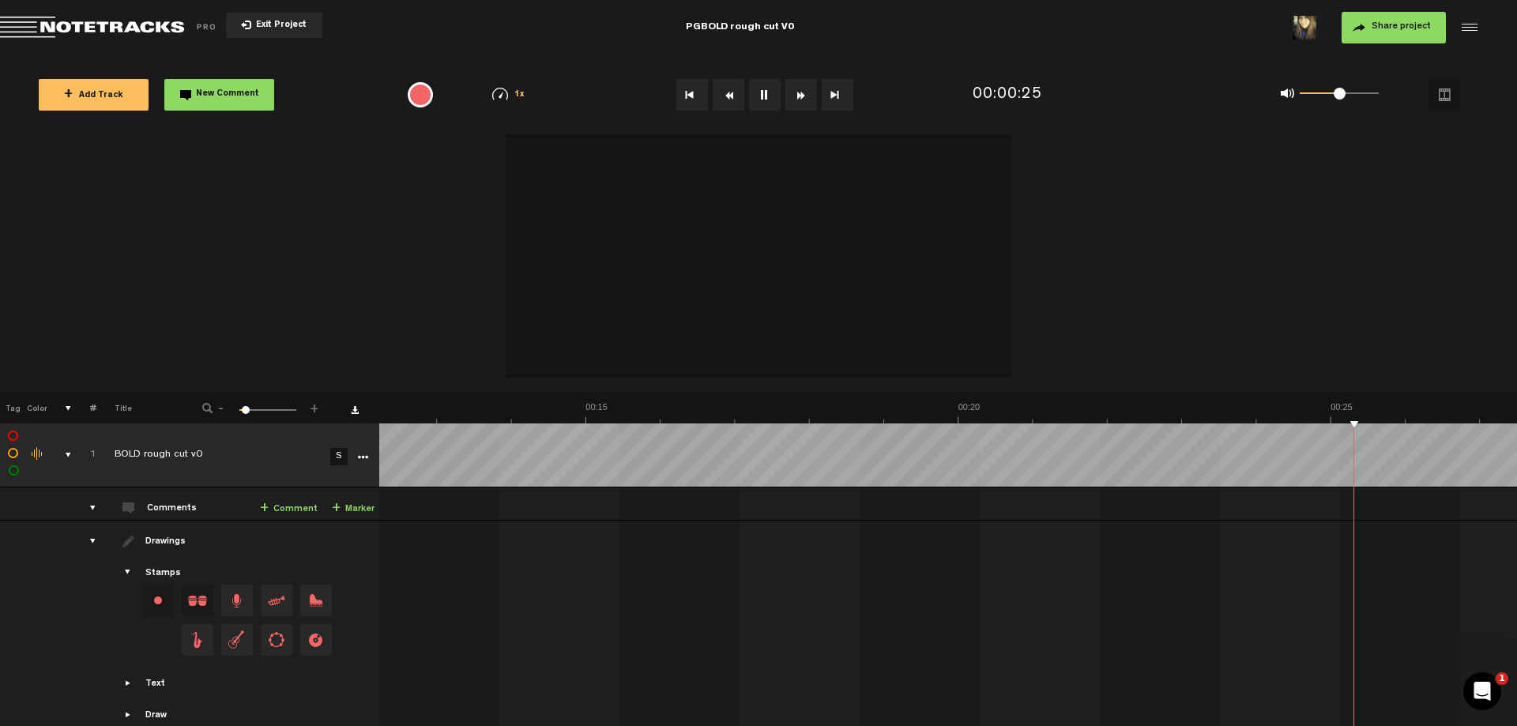
scroll to position [0, 0]
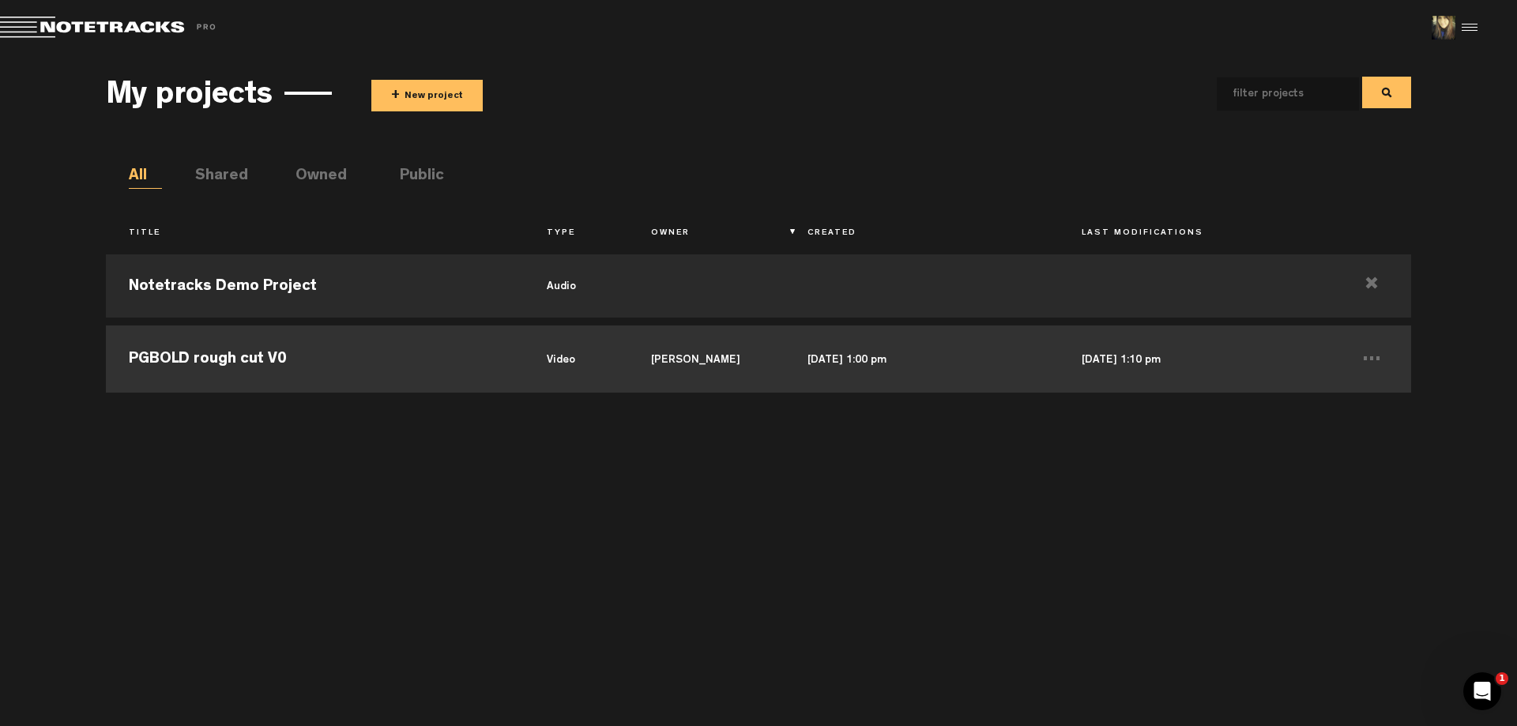
click at [265, 350] on td "PGBOLD rough cut V0" at bounding box center [314, 357] width 417 height 71
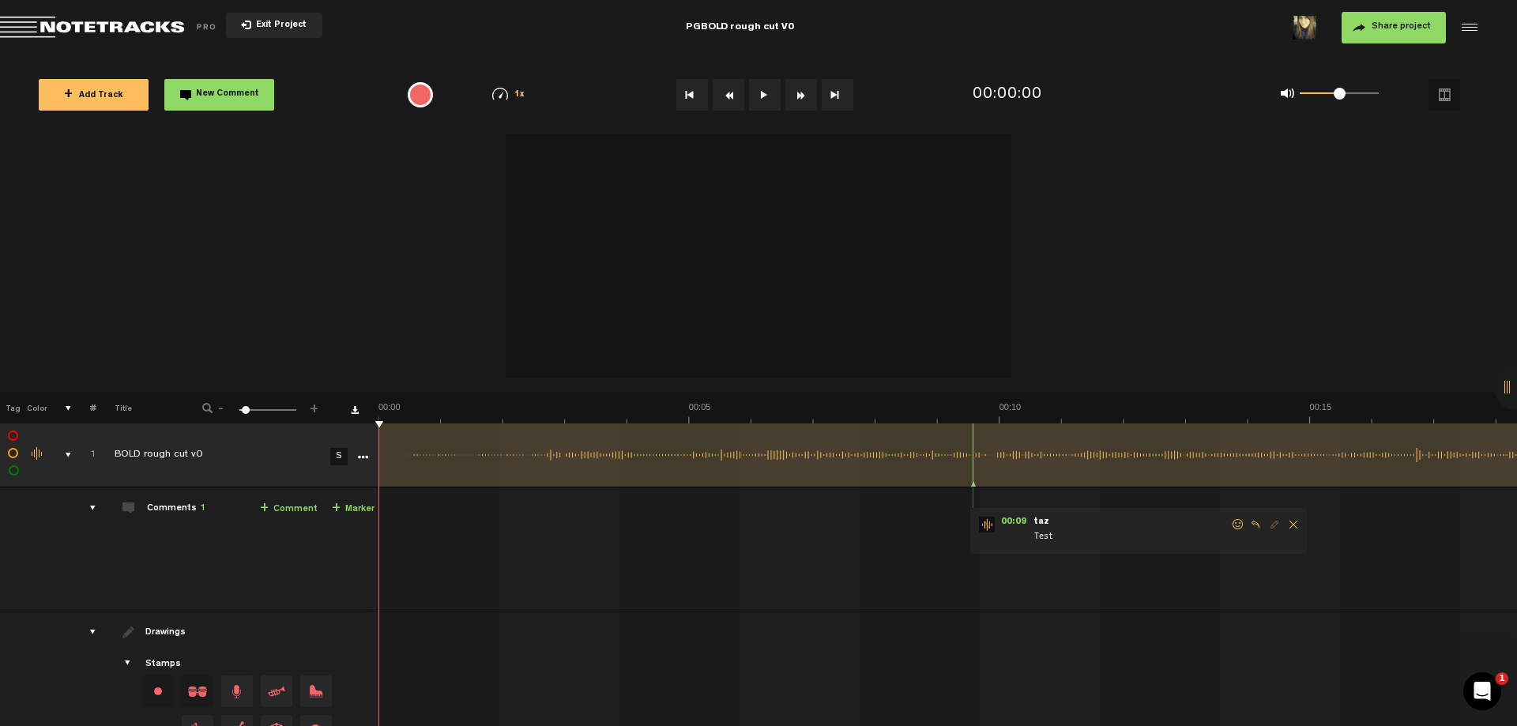
click at [1448, 97] on button "Video options" at bounding box center [1444, 95] width 32 height 32
click at [1467, 27] on div at bounding box center [1467, 28] width 24 height 24
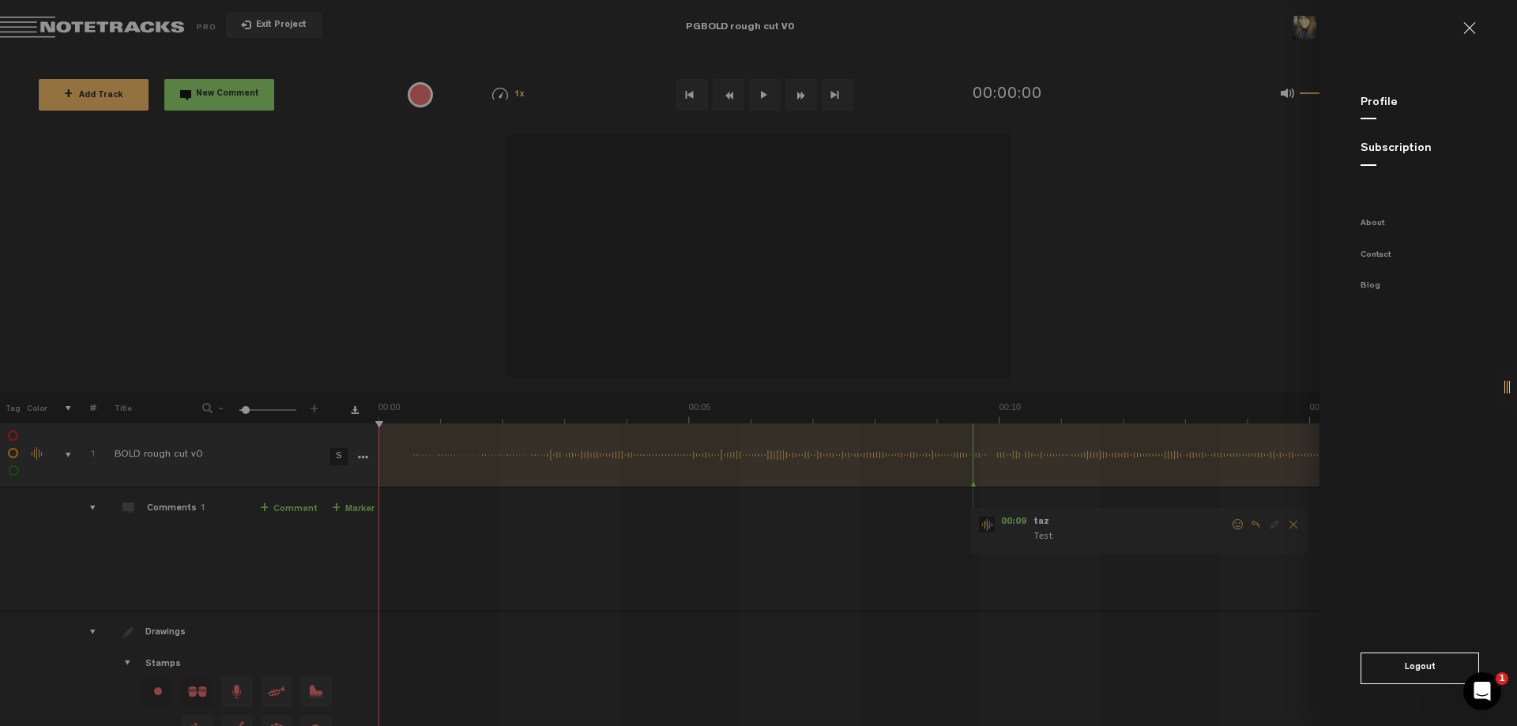
click at [1467, 27] on link at bounding box center [1475, 28] width 25 height 13
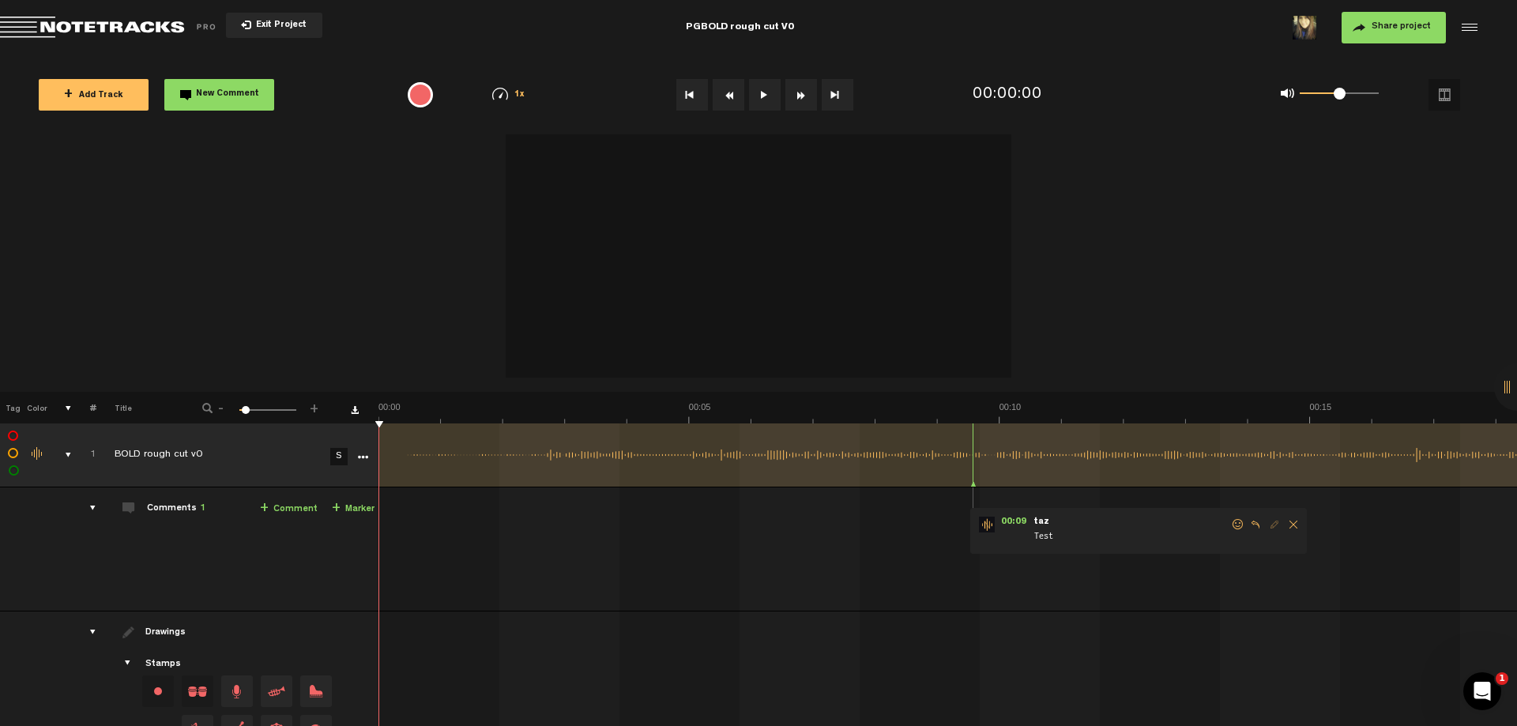
click at [424, 93] on div "{{ tooltip_message }}" at bounding box center [420, 94] width 25 height 25
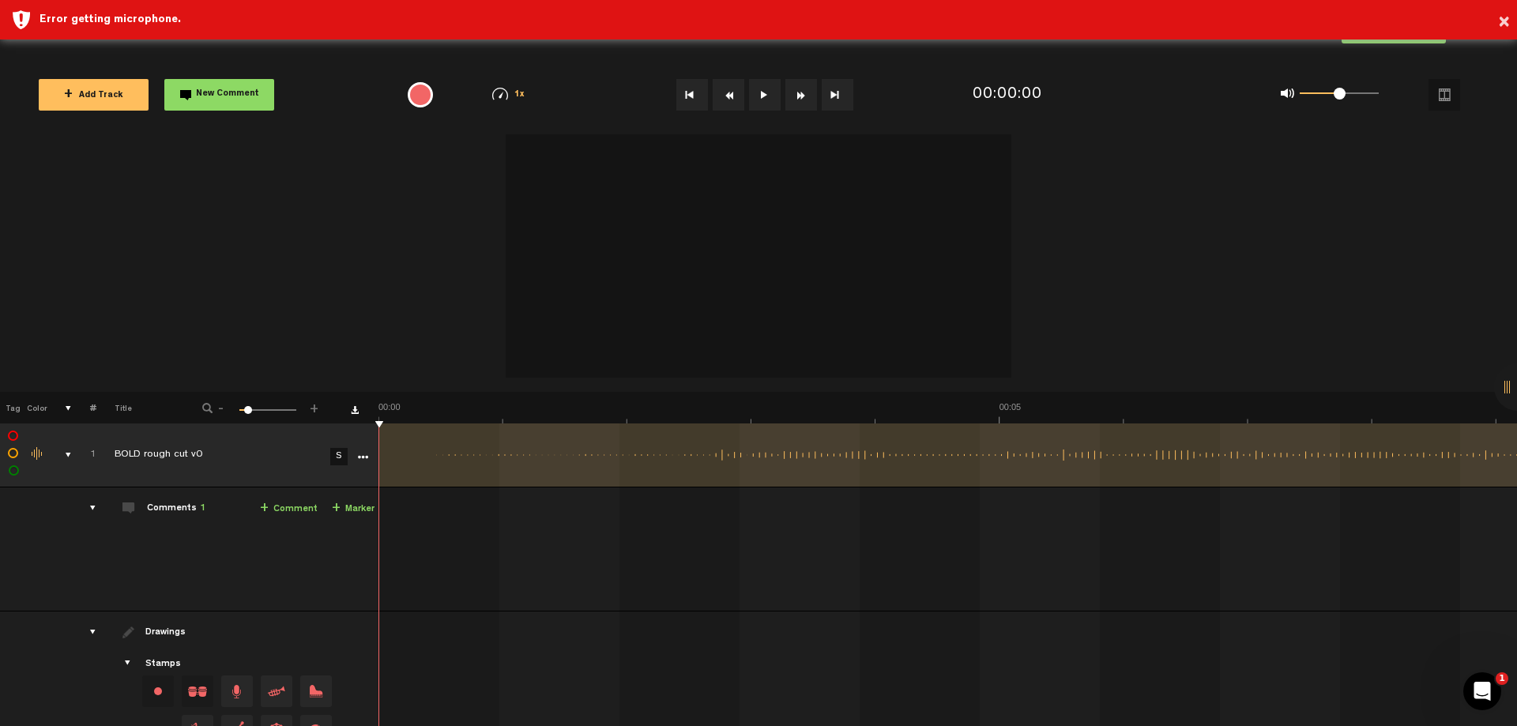
click at [247, 412] on div "1 100 10" at bounding box center [267, 410] width 57 height 3
click at [83, 411] on th "#" at bounding box center [84, 408] width 24 height 32
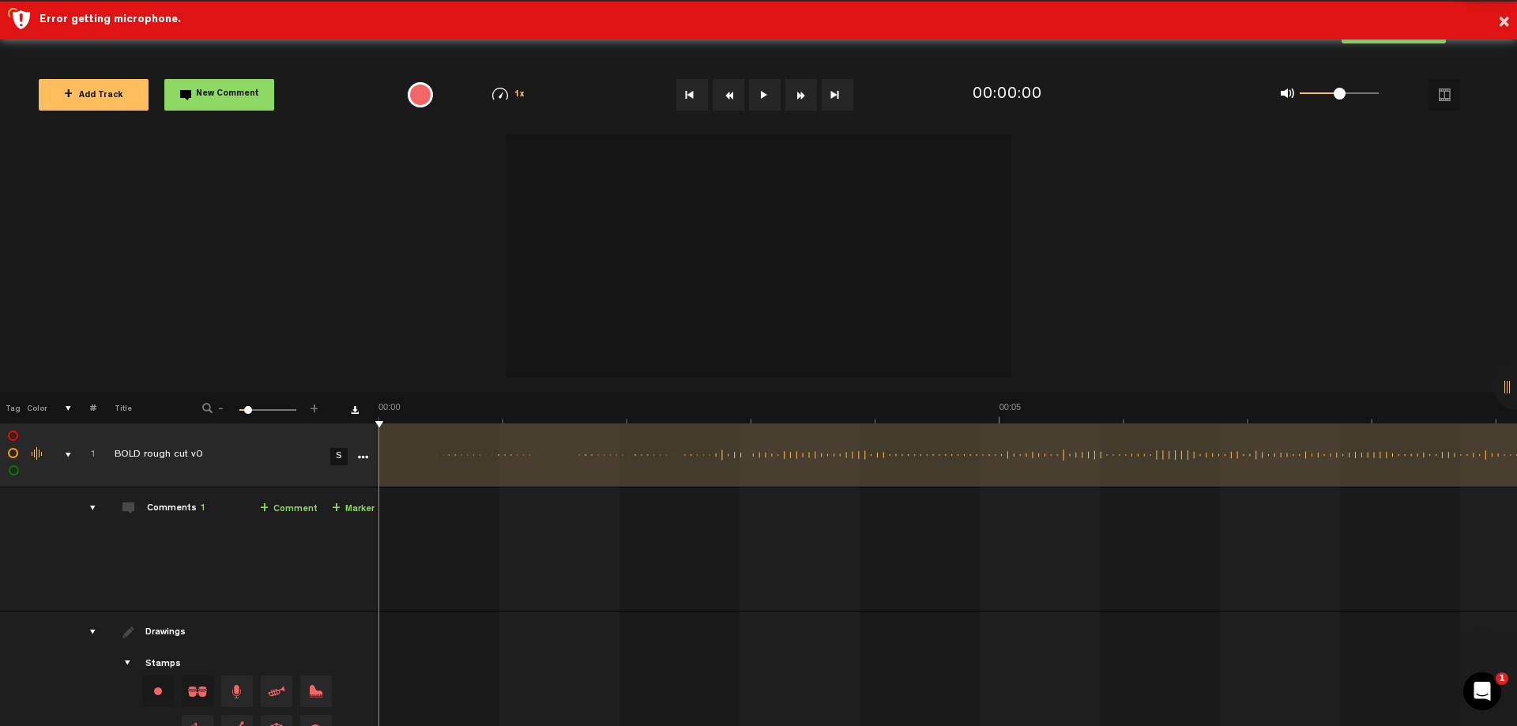
click at [67, 412] on th at bounding box center [59, 408] width 24 height 32
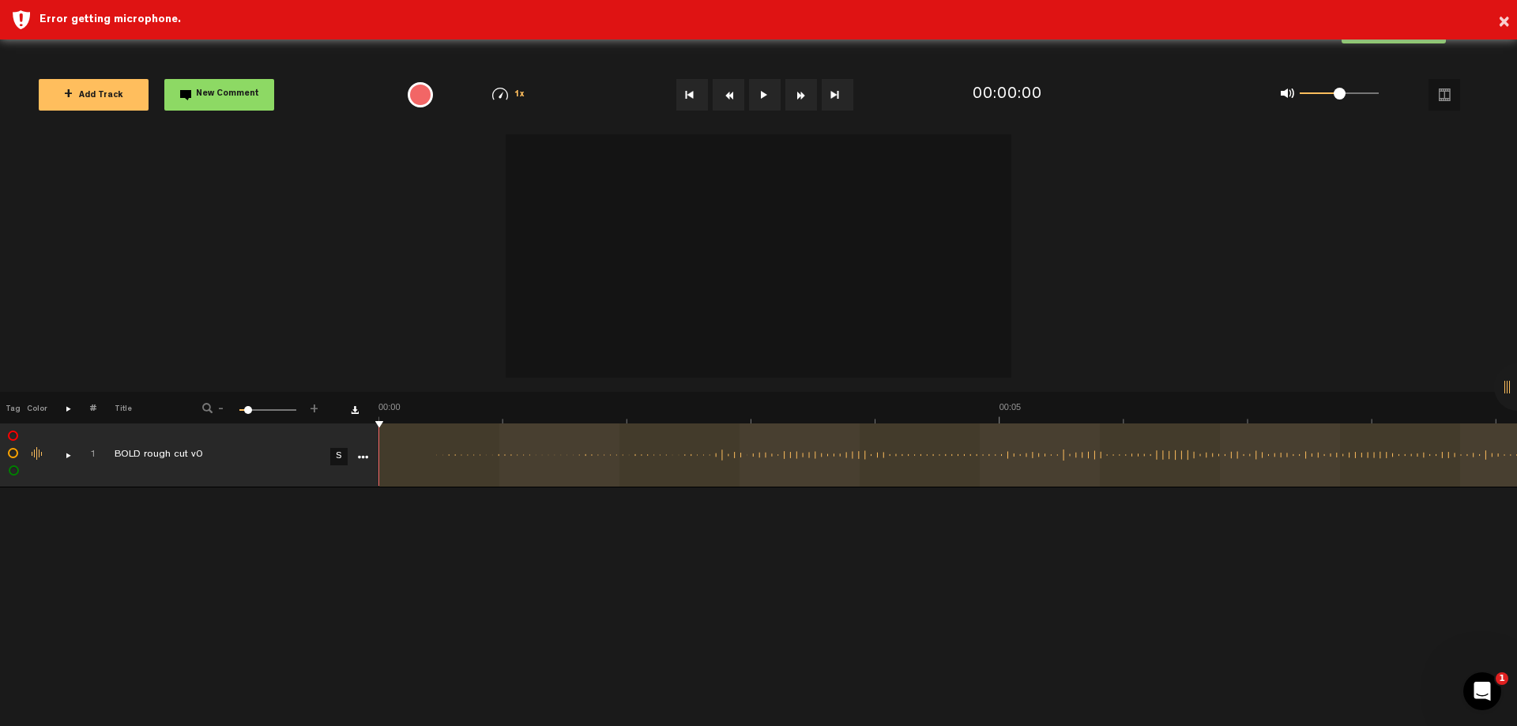
click at [67, 412] on th at bounding box center [59, 408] width 24 height 32
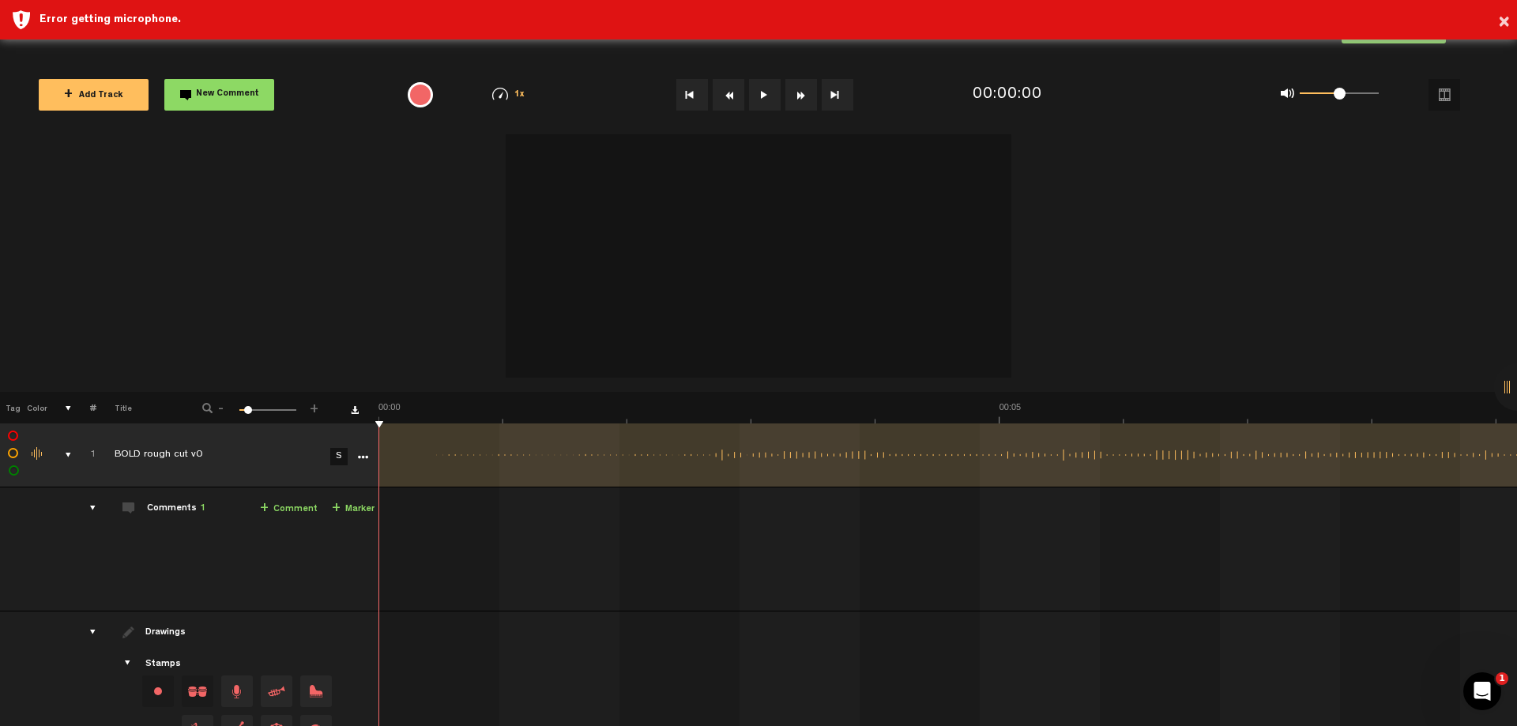
click at [777, 205] on video at bounding box center [759, 251] width 506 height 253
drag, startPoint x: 1450, startPoint y: 0, endPoint x: 879, endPoint y: 252, distance: 624.4
click at [879, 252] on video at bounding box center [759, 251] width 506 height 253
click at [763, 102] on button at bounding box center [765, 95] width 32 height 32
click at [942, 250] on video at bounding box center [759, 251] width 506 height 253
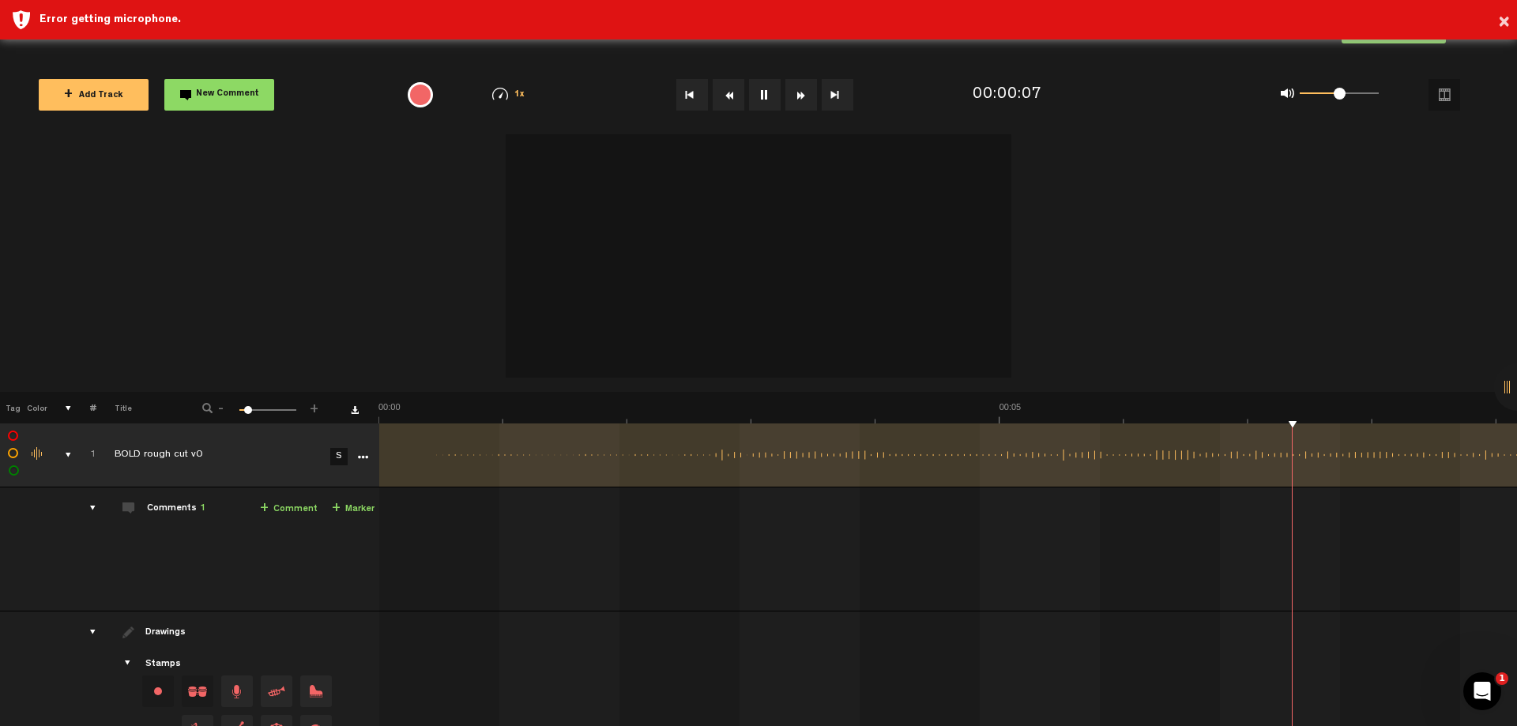
click at [942, 250] on video at bounding box center [759, 251] width 506 height 253
click at [819, 250] on video at bounding box center [759, 251] width 506 height 253
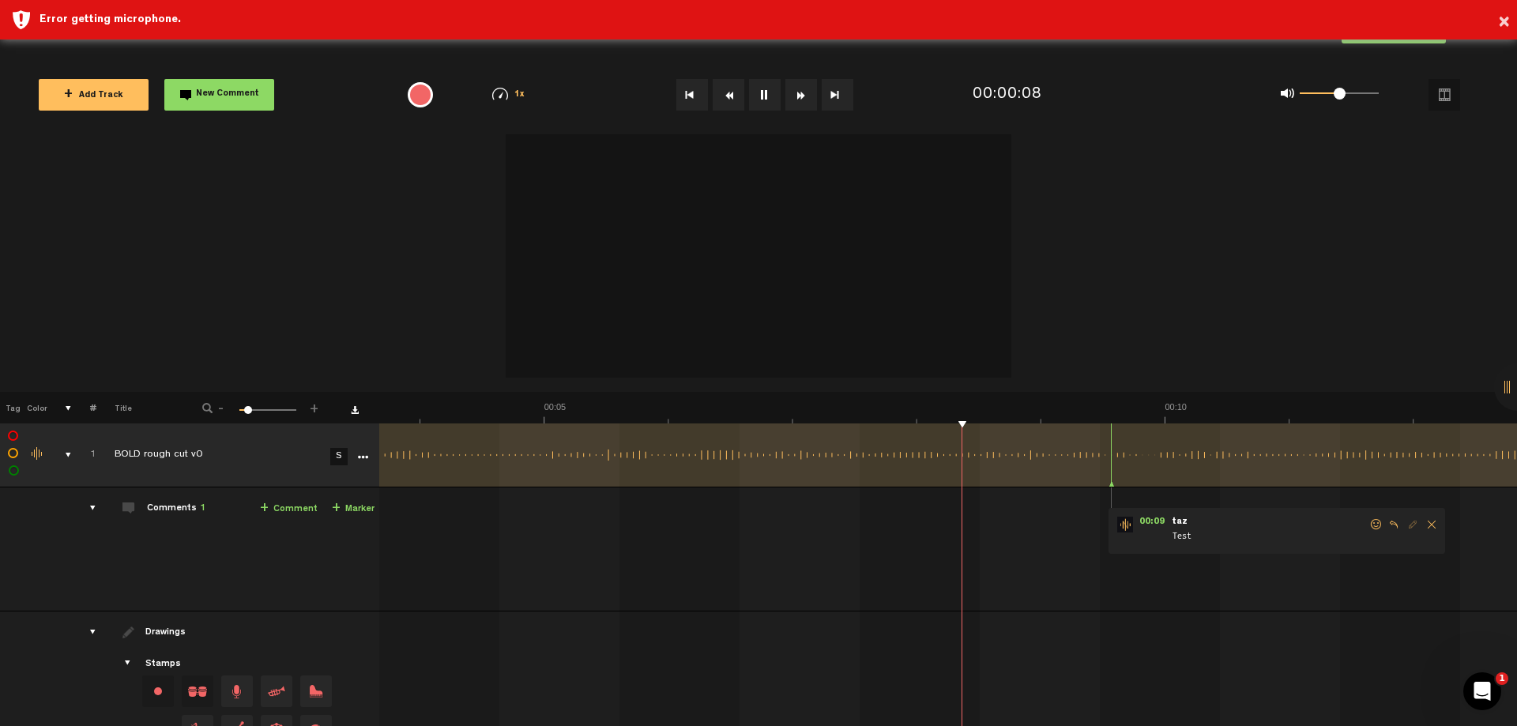
click at [819, 250] on video at bounding box center [759, 251] width 506 height 253
drag, startPoint x: 769, startPoint y: 236, endPoint x: 725, endPoint y: 212, distance: 49.9
click at [725, 212] on video at bounding box center [759, 251] width 506 height 253
click at [728, 209] on video at bounding box center [759, 251] width 506 height 253
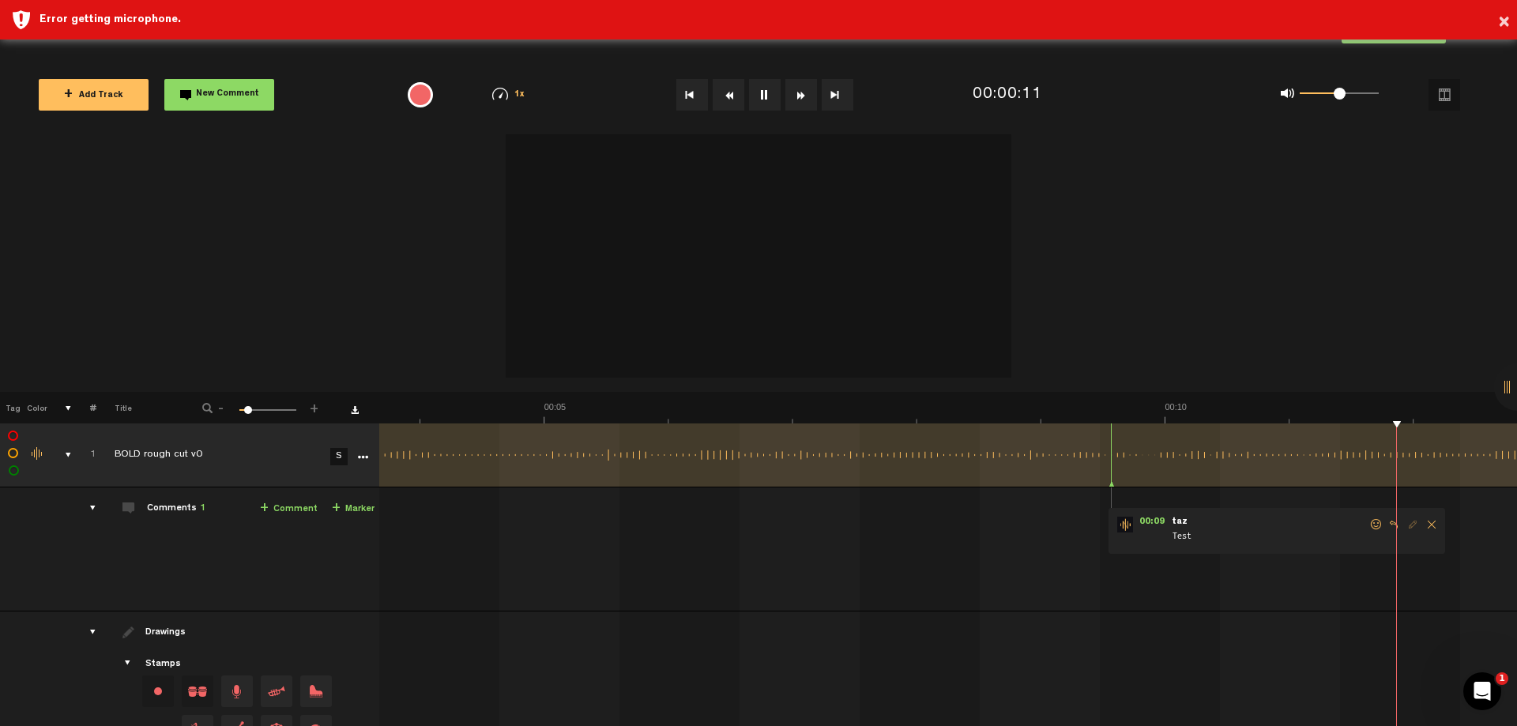
scroll to position [0, 910]
click at [770, 95] on button at bounding box center [765, 95] width 32 height 32
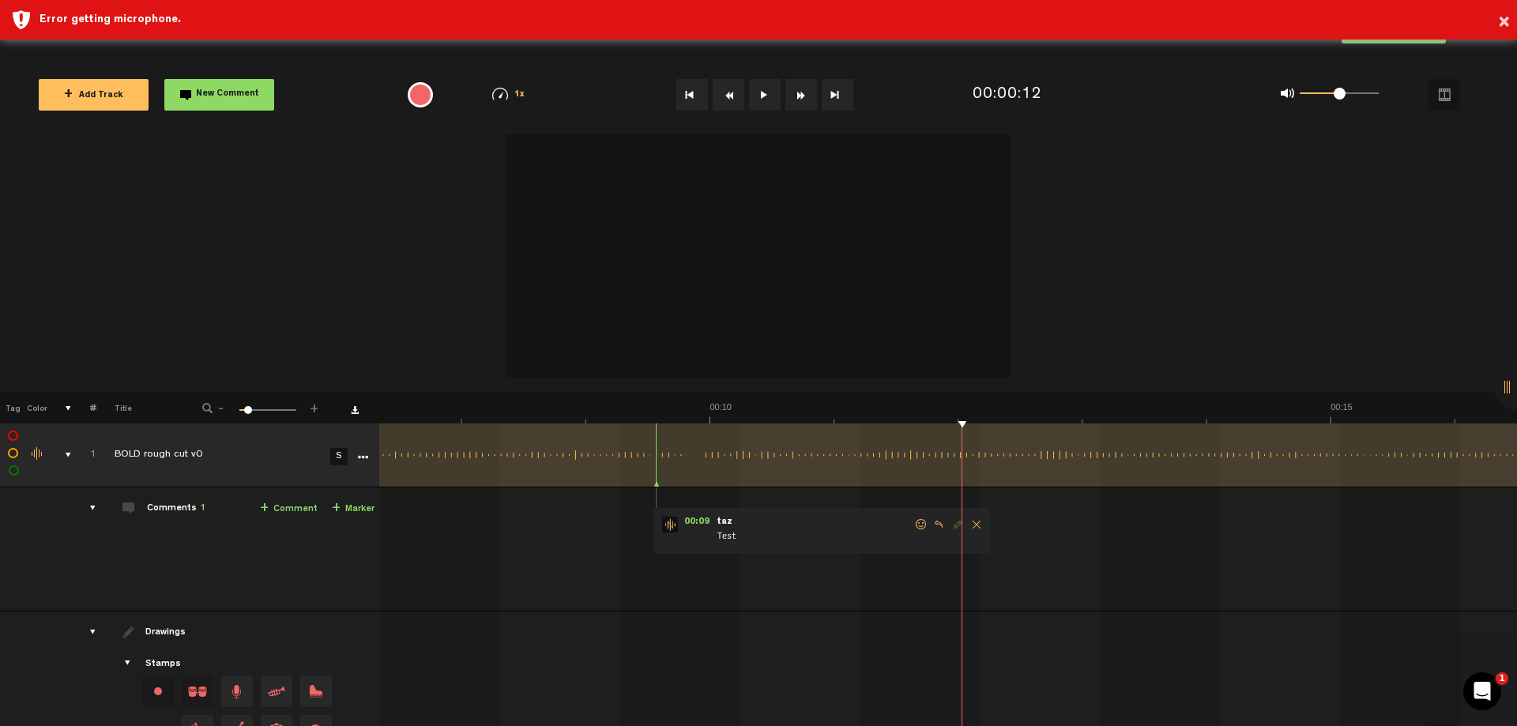
click at [770, 95] on button at bounding box center [765, 95] width 32 height 32
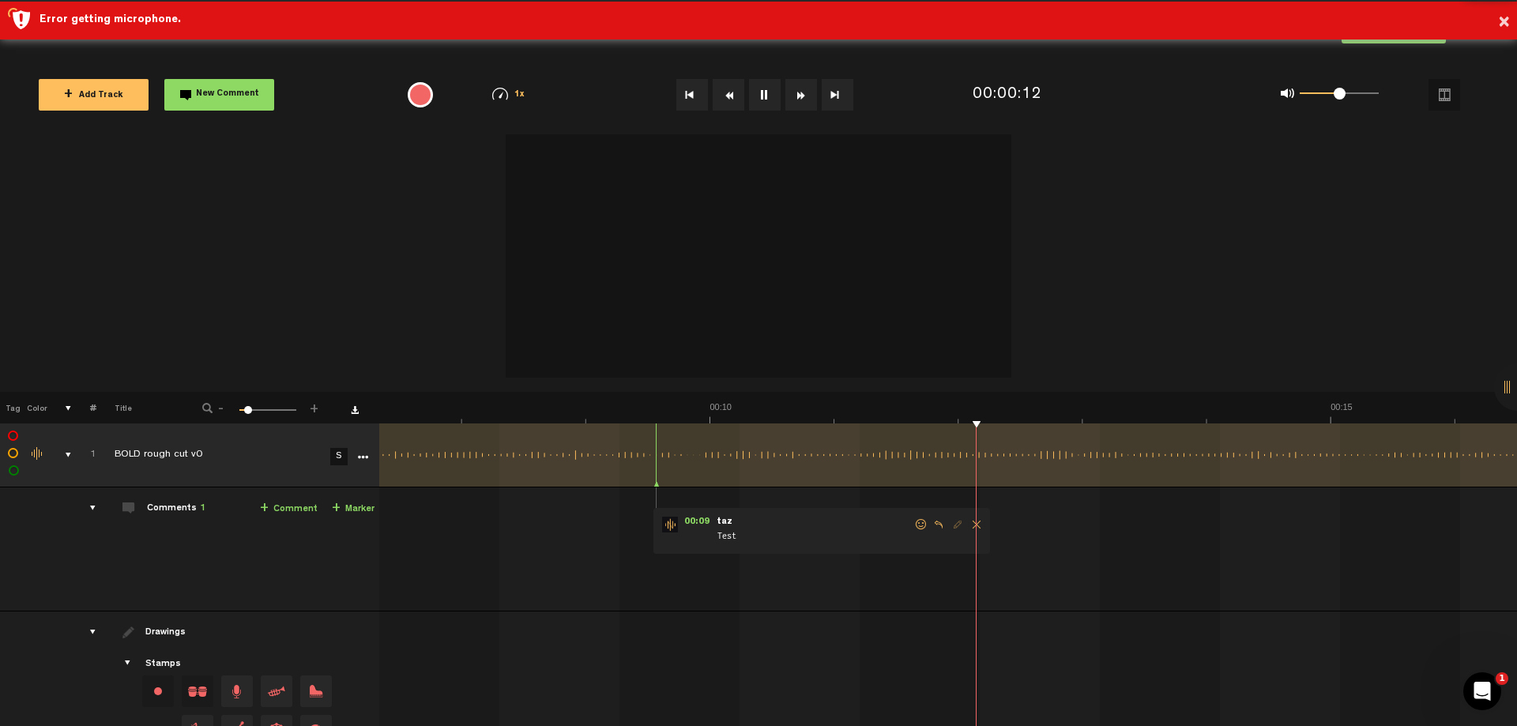
click at [770, 95] on button at bounding box center [765, 95] width 32 height 32
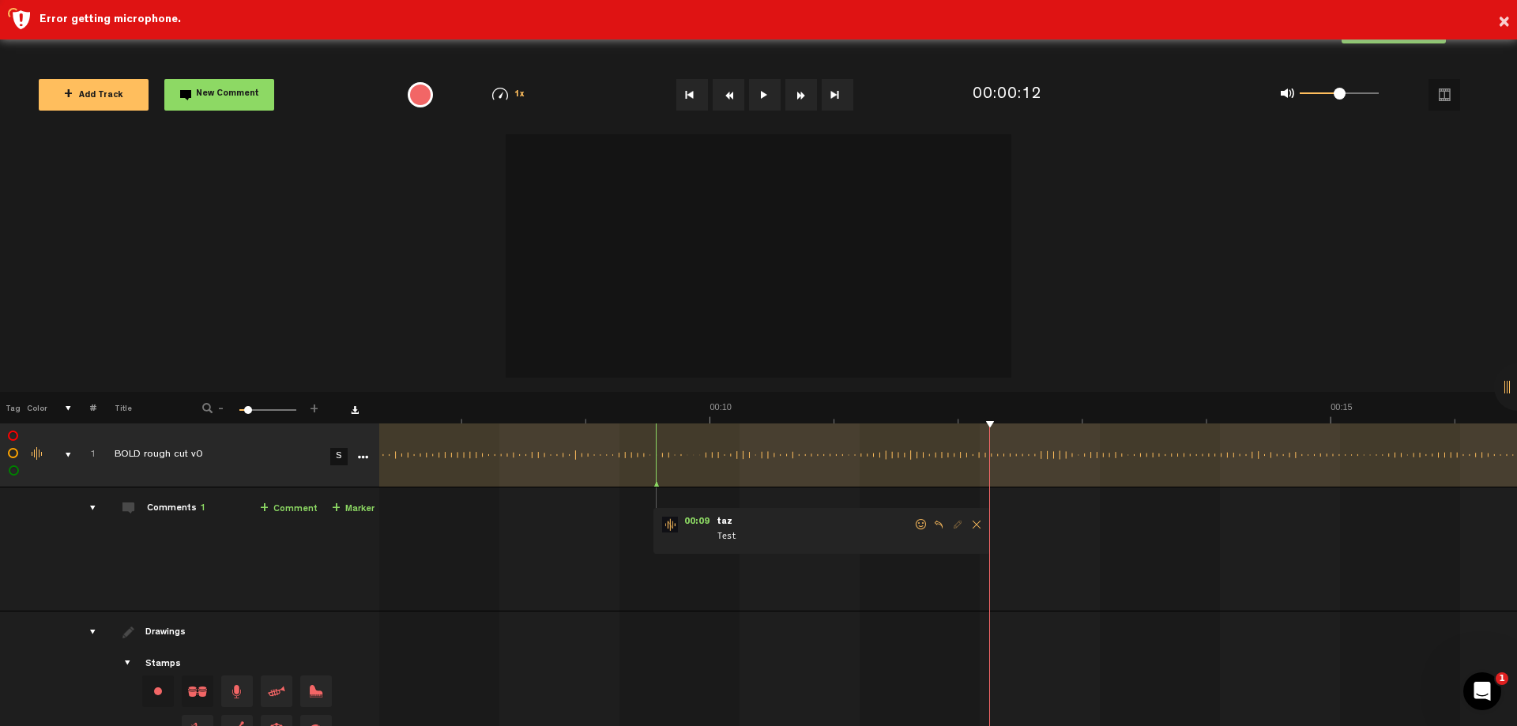
click at [770, 95] on button at bounding box center [765, 95] width 32 height 32
click at [431, 95] on nt-record-audio at bounding box center [419, 94] width 55 height 35
click at [86, 98] on span "+ Add Track" at bounding box center [93, 96] width 59 height 9
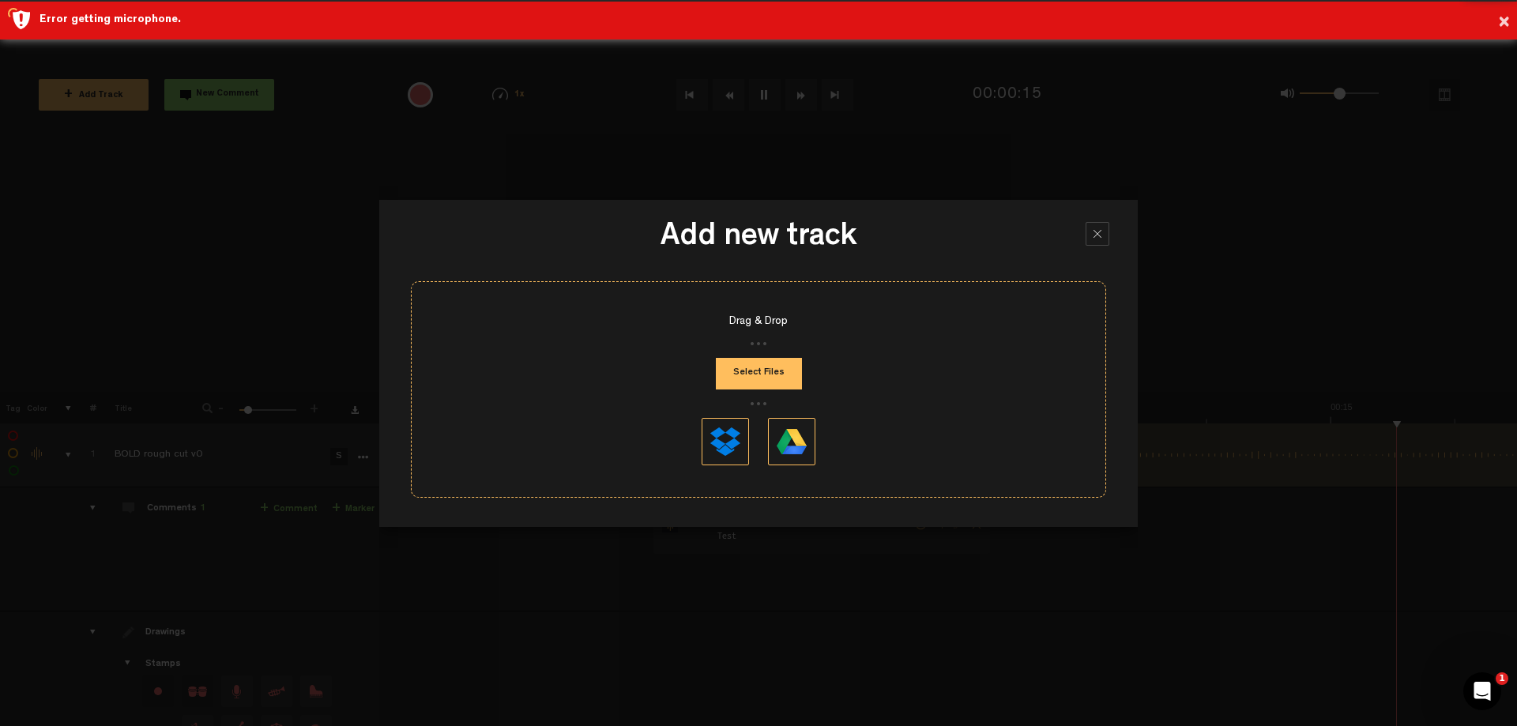
scroll to position [0, 1365]
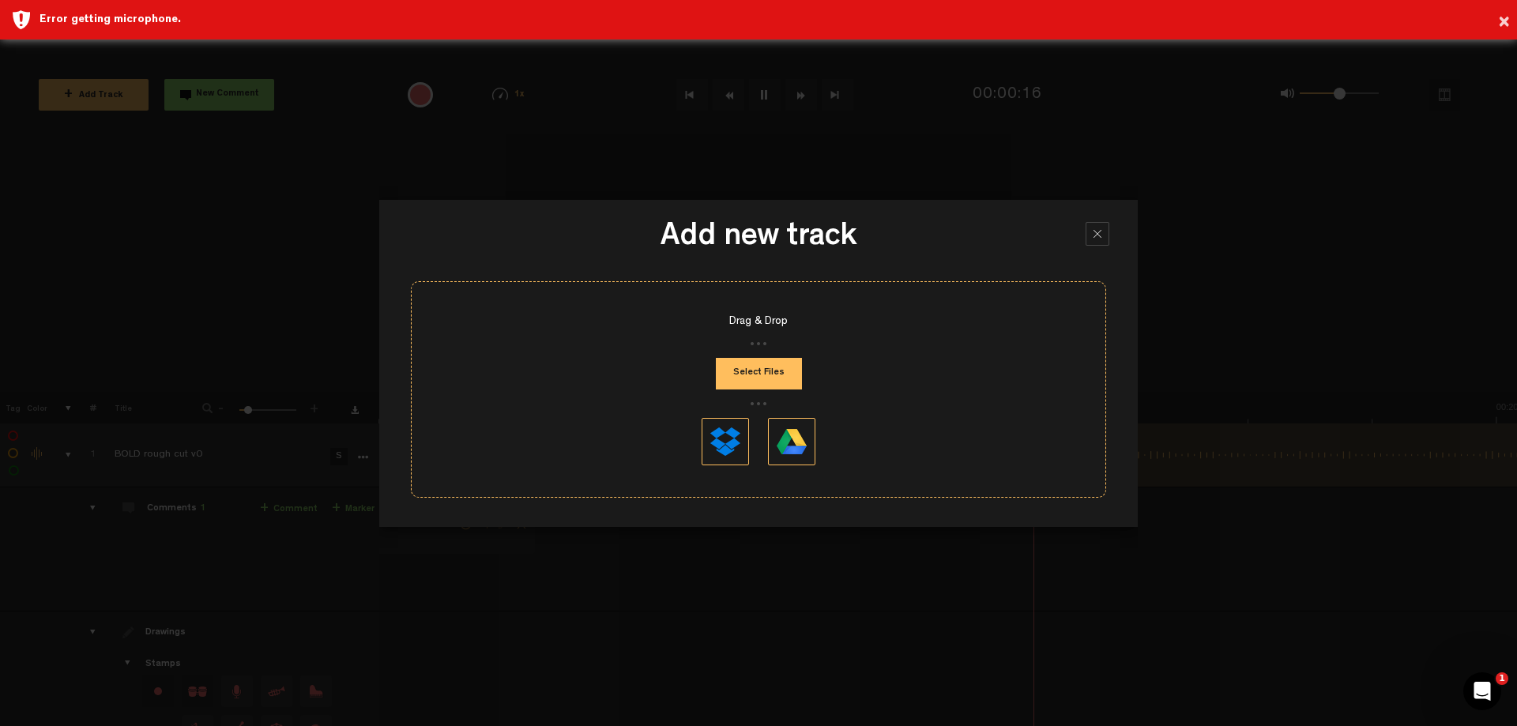
click at [1096, 239] on div at bounding box center [1098, 234] width 24 height 24
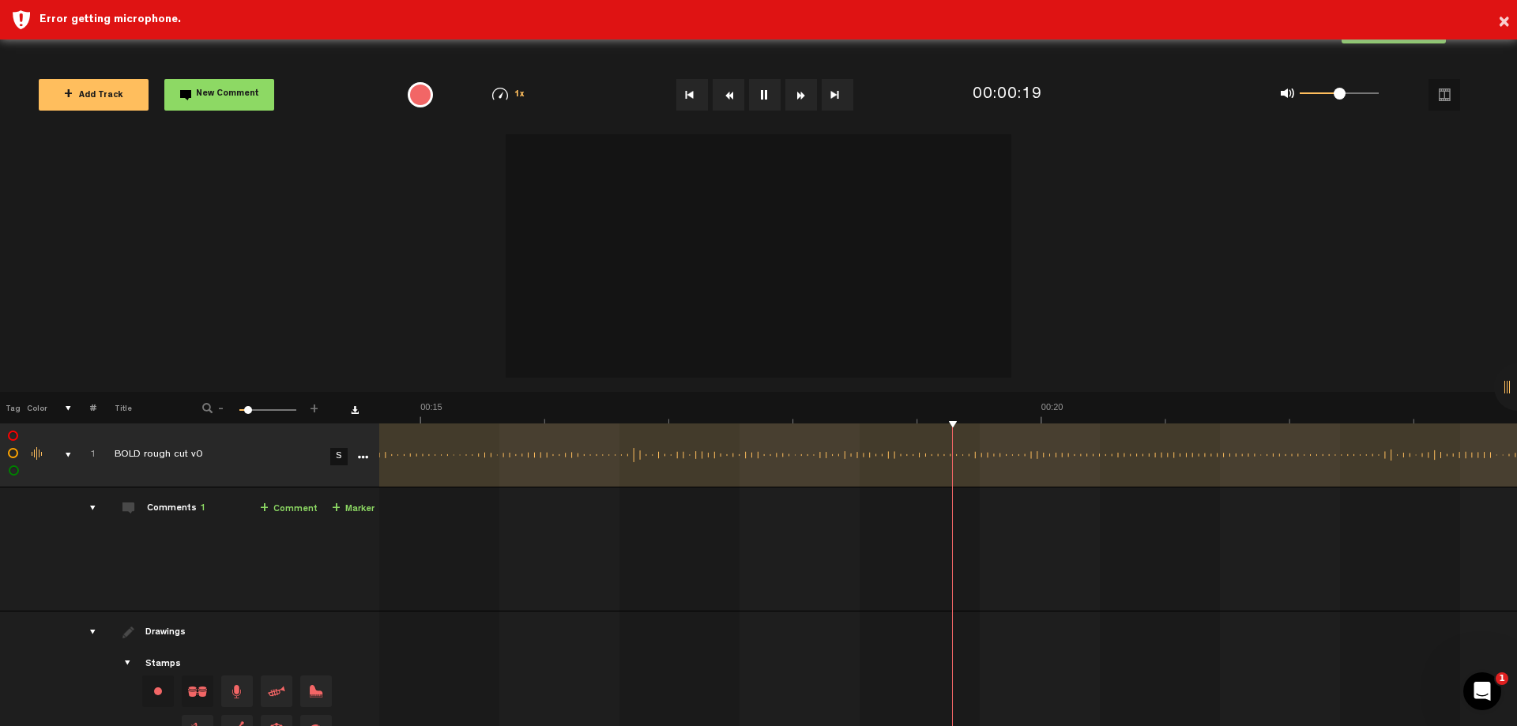
scroll to position [0, 1820]
click at [63, 454] on div "comments, stamps & drawings" at bounding box center [62, 455] width 24 height 16
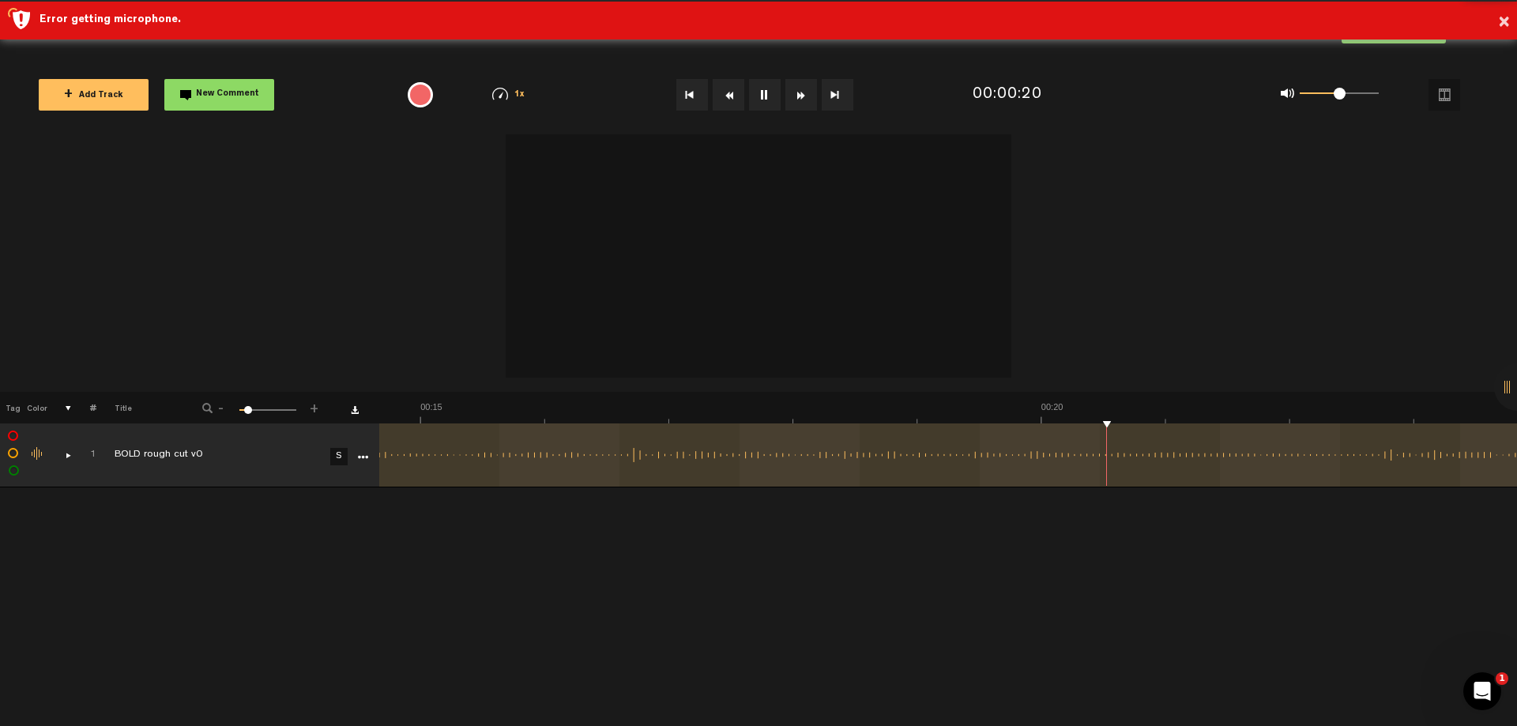
click at [33, 454] on div "Change the color of the waveform" at bounding box center [38, 454] width 24 height 14
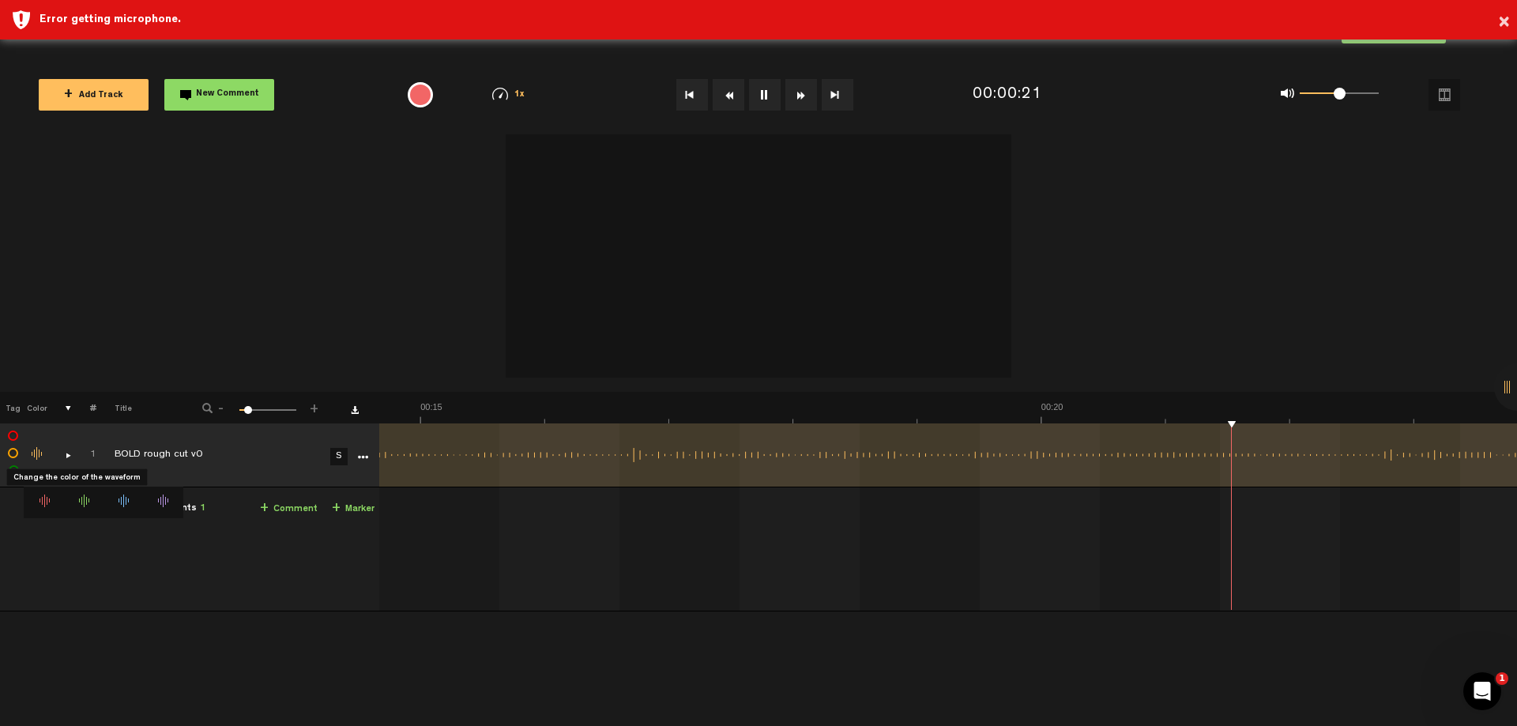
click at [33, 454] on div "Change the color of the waveform" at bounding box center [38, 454] width 24 height 14
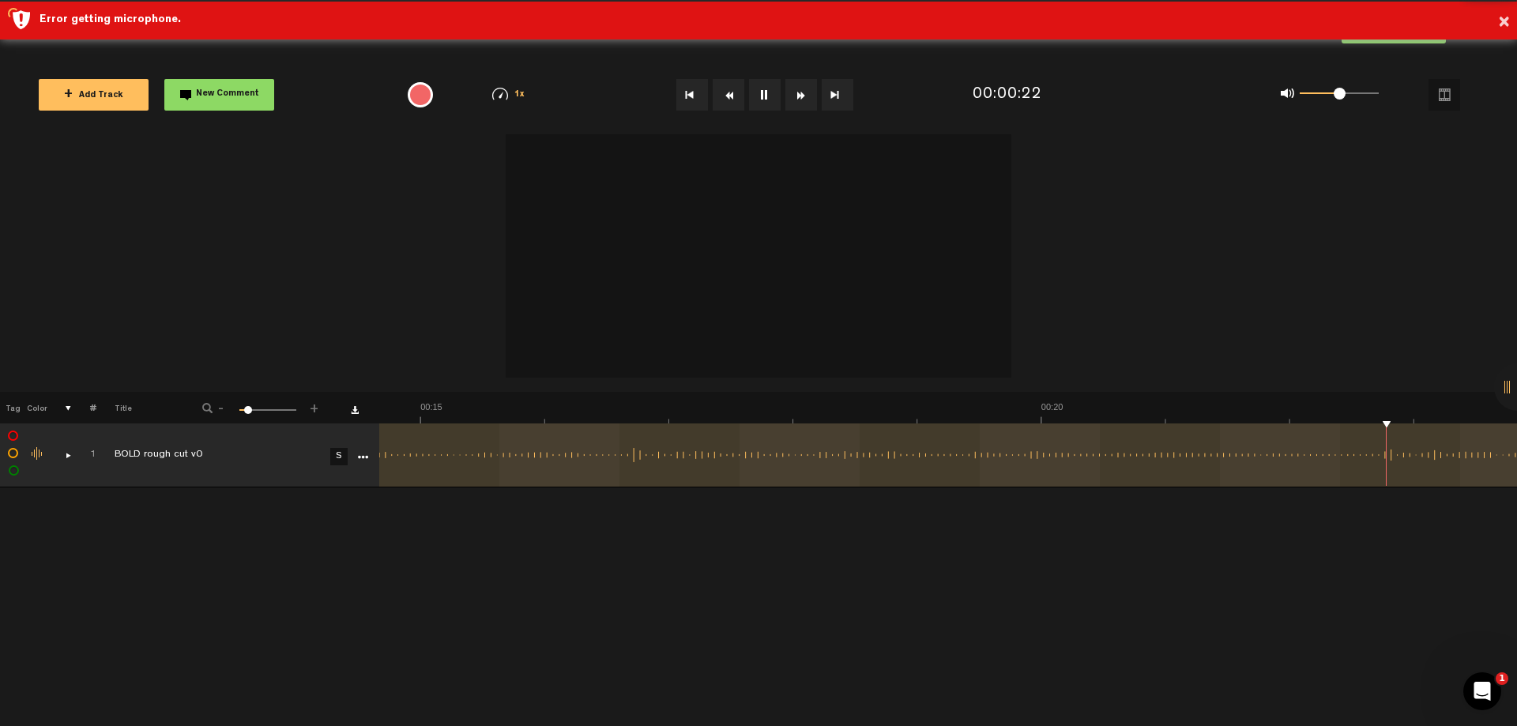
scroll to position [0, 2275]
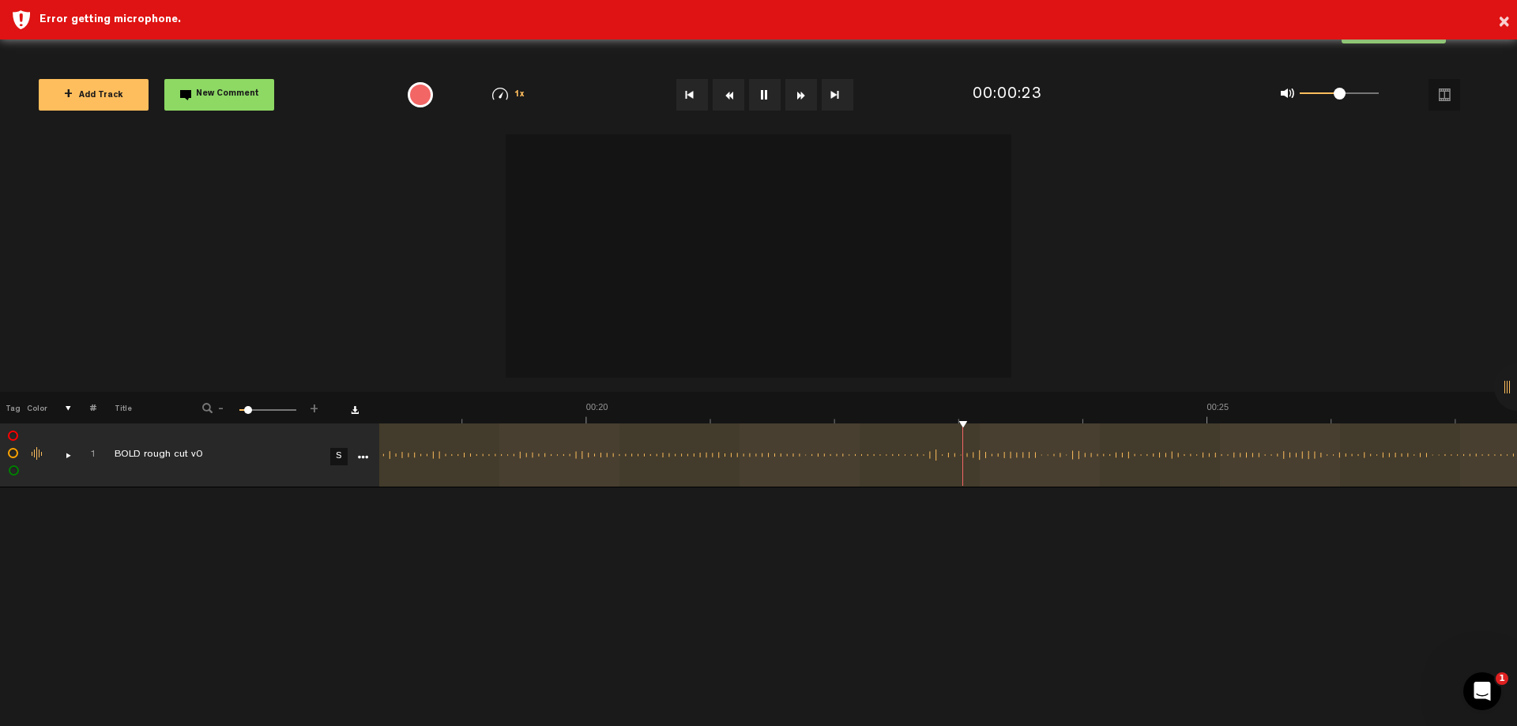
click at [13, 454] on label at bounding box center [13, 454] width 0 height 0
checkbox input "false"
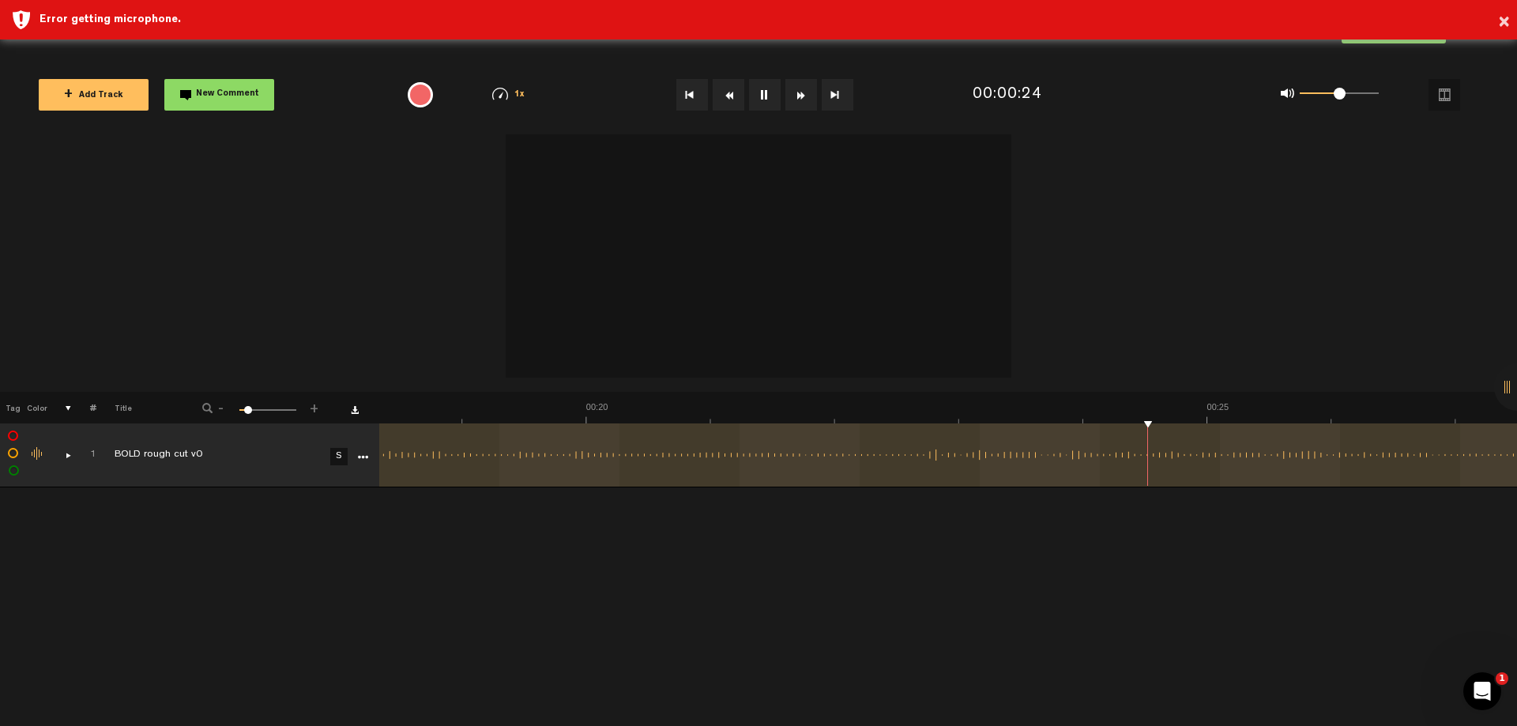
click at [14, 471] on label at bounding box center [14, 471] width 0 height 0
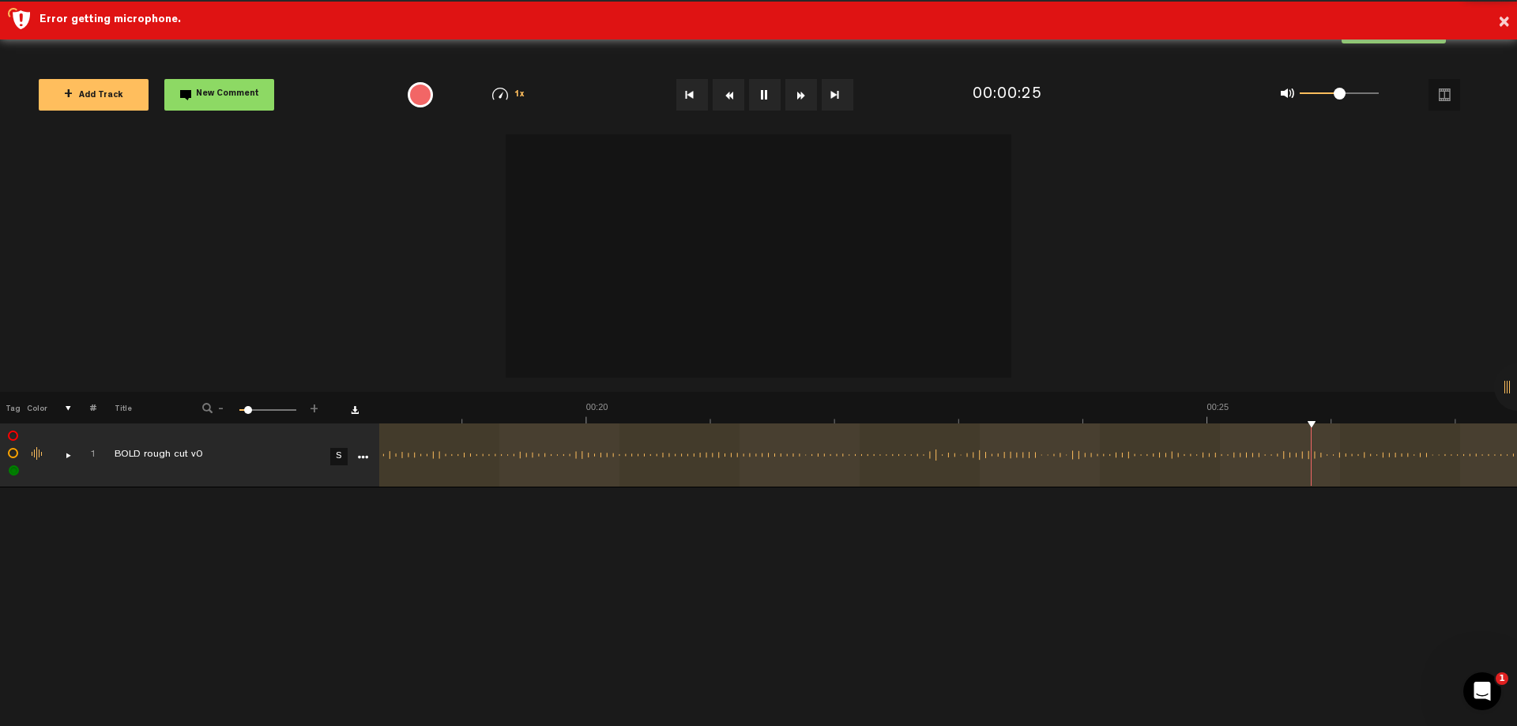
checkbox input "false"
click at [40, 412] on th "Color" at bounding box center [36, 408] width 24 height 32
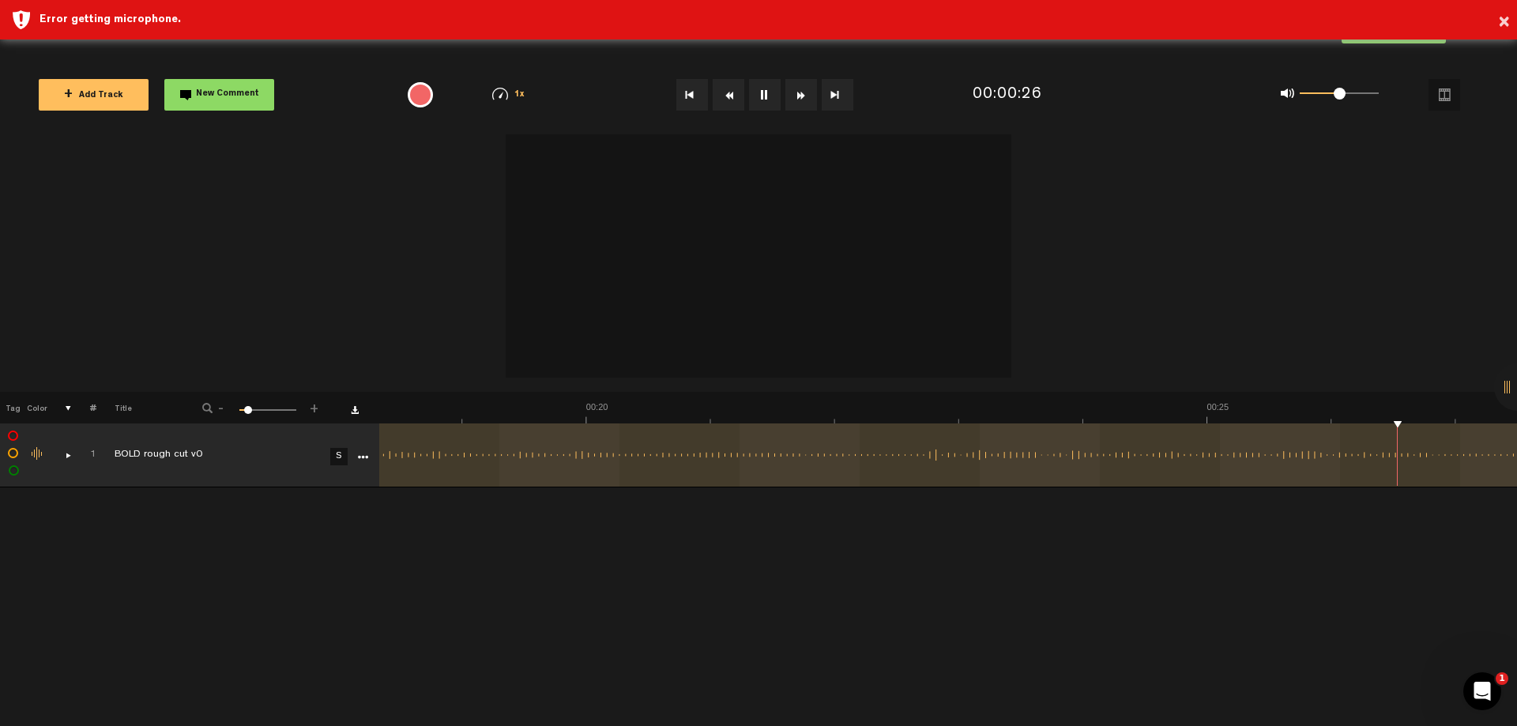
click at [82, 412] on th "#" at bounding box center [84, 408] width 24 height 32
click at [238, 413] on div "- 1 100 10 +" at bounding box center [261, 408] width 156 height 15
click at [338, 411] on div "- 1 100 10 +" at bounding box center [261, 408] width 156 height 15
click at [353, 416] on th at bounding box center [359, 408] width 40 height 32
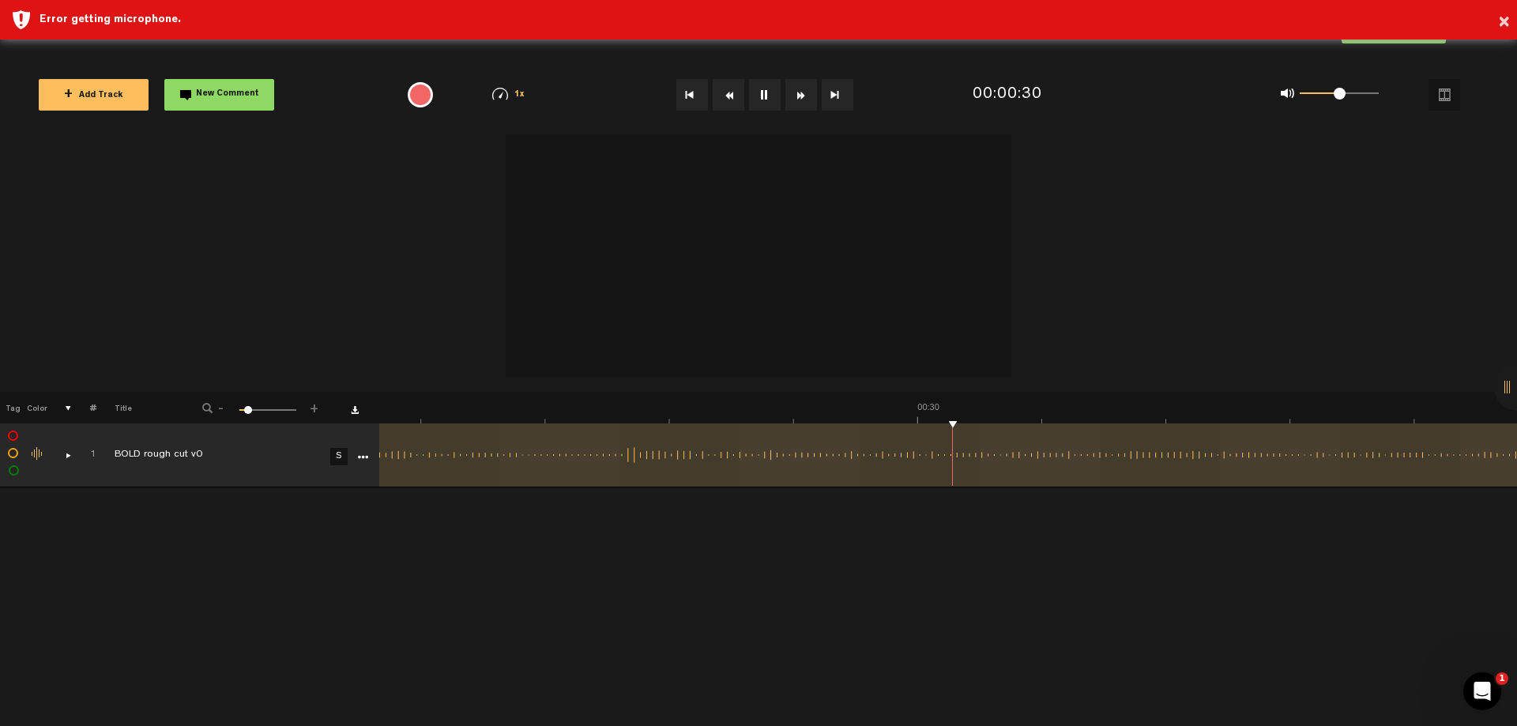
scroll to position [0, 3186]
drag, startPoint x: 1318, startPoint y: 228, endPoint x: 1227, endPoint y: 206, distance: 93.3
click at [1318, 218] on div at bounding box center [758, 259] width 1517 height 268
click at [766, 100] on button at bounding box center [765, 95] width 32 height 32
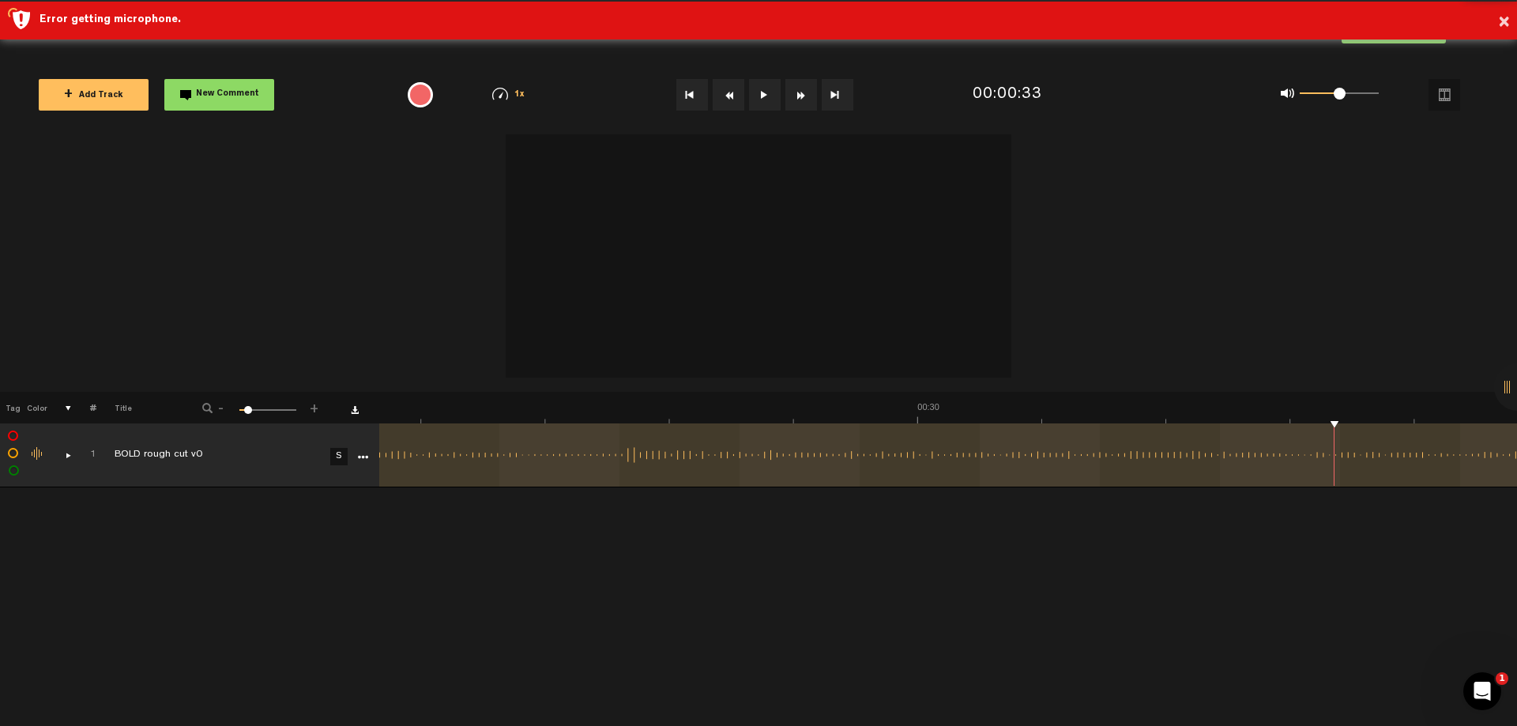
click at [367, 171] on div at bounding box center [758, 259] width 1517 height 268
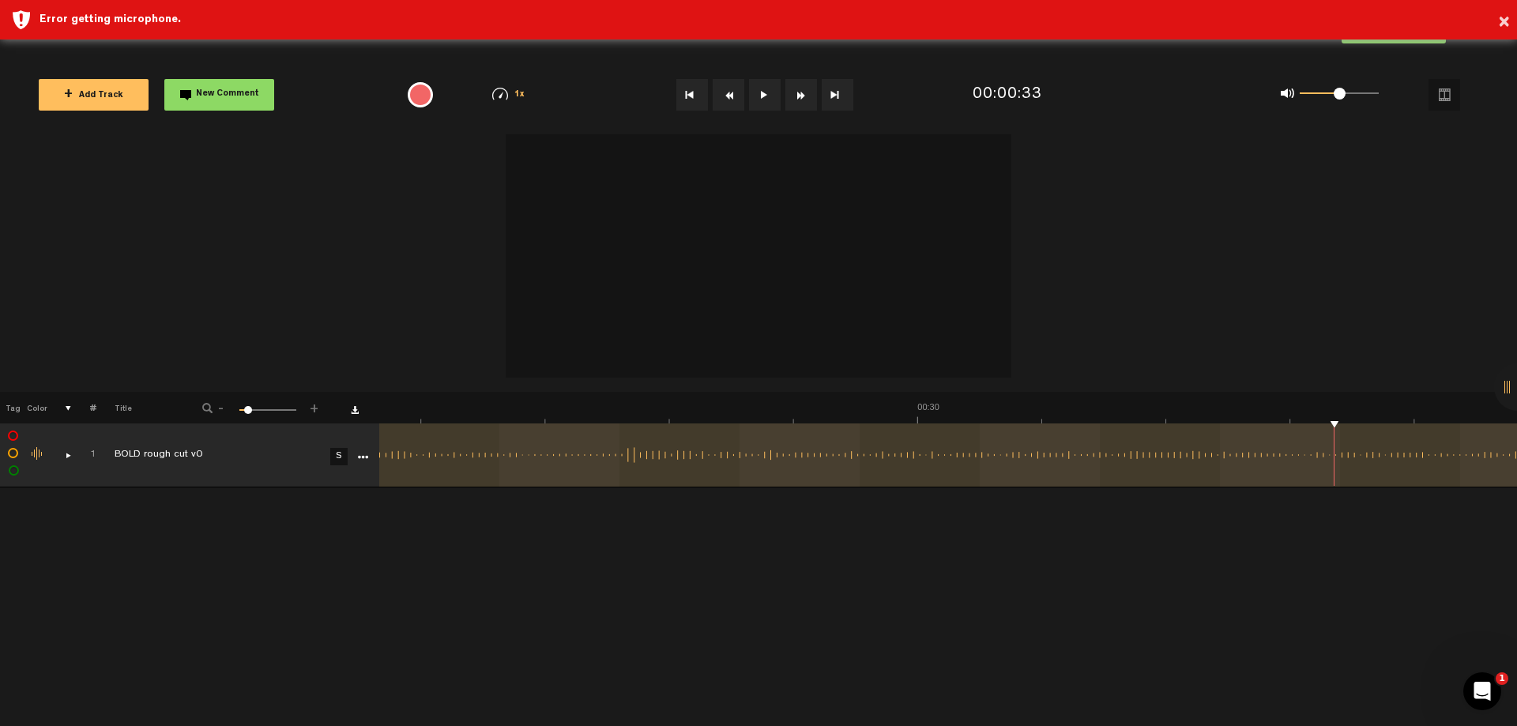
click at [722, 305] on video at bounding box center [759, 251] width 506 height 253
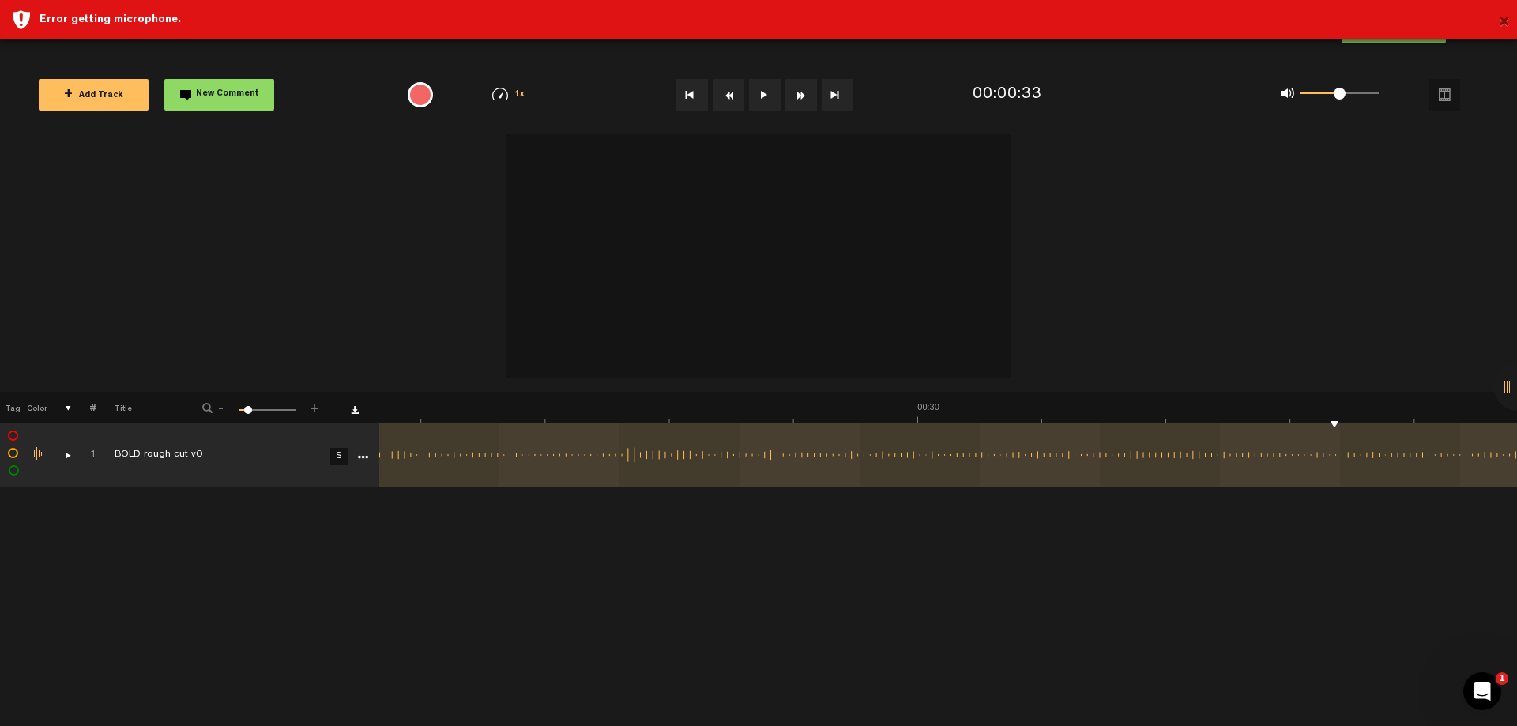
click at [1506, 21] on button "×" at bounding box center [1504, 23] width 12 height 32
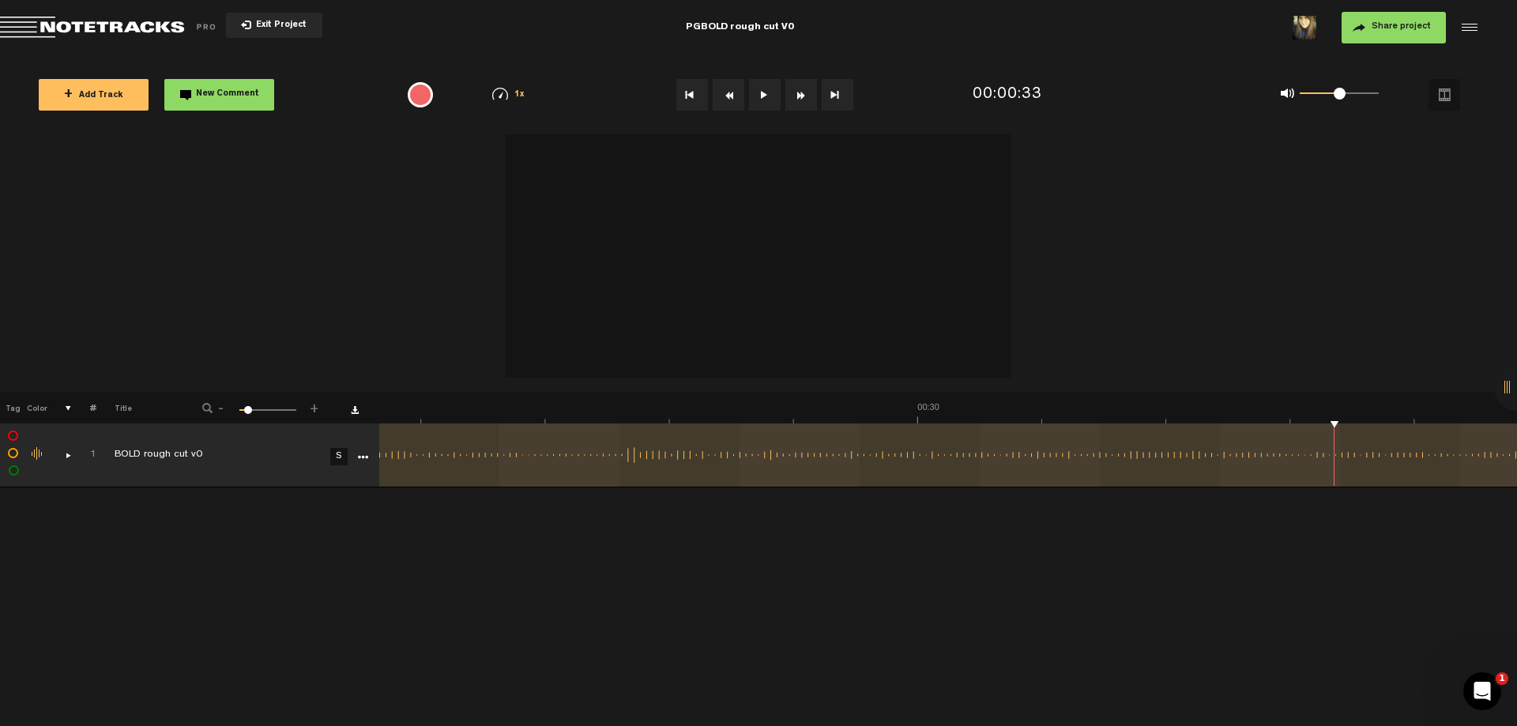
click at [838, 265] on video at bounding box center [759, 251] width 506 height 253
drag, startPoint x: 838, startPoint y: 265, endPoint x: 300, endPoint y: 208, distance: 541.0
click at [304, 257] on div at bounding box center [758, 259] width 1517 height 268
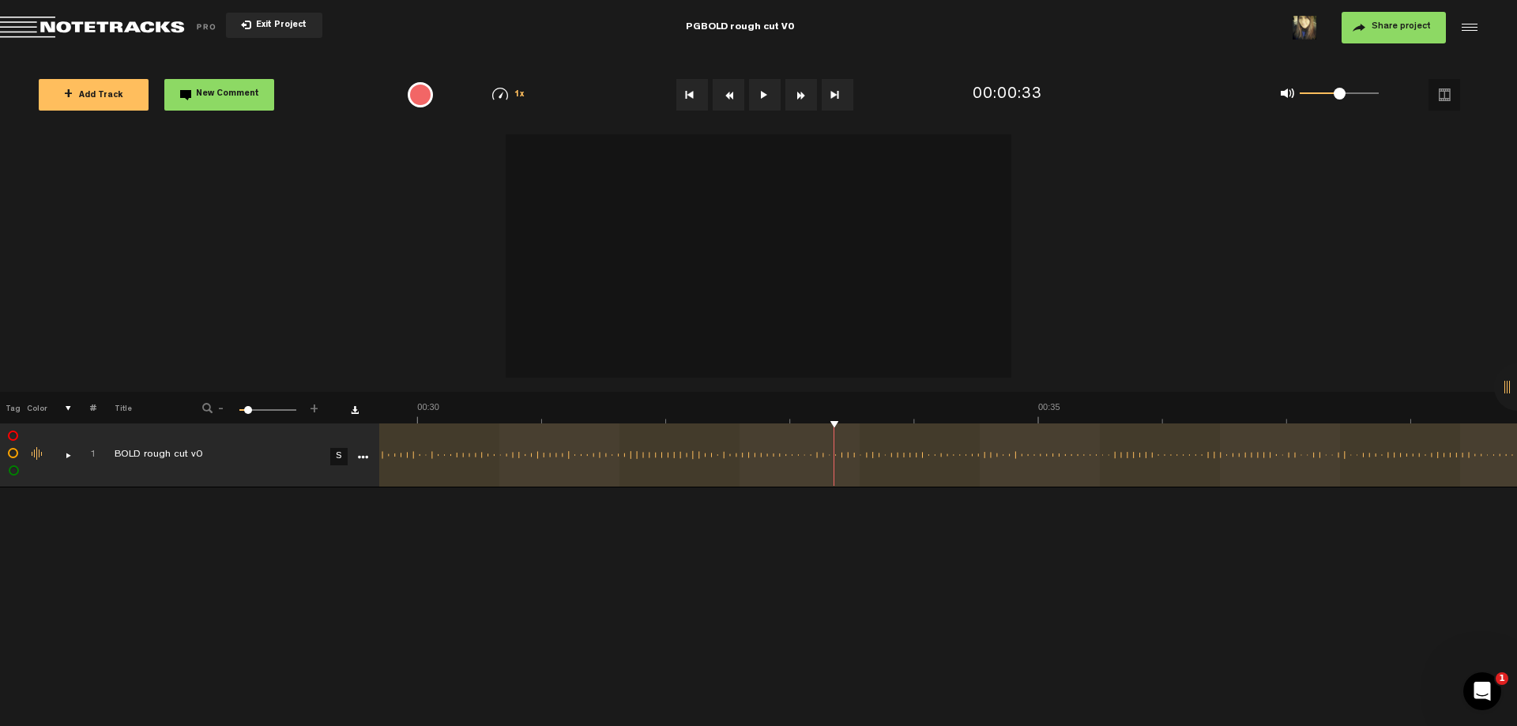
click at [367, 457] on icon "More" at bounding box center [362, 457] width 11 height 11
click at [79, 457] on div "Click to change the order number" at bounding box center [86, 455] width 24 height 15
click at [71, 457] on div "comments, stamps & drawings" at bounding box center [62, 455] width 24 height 16
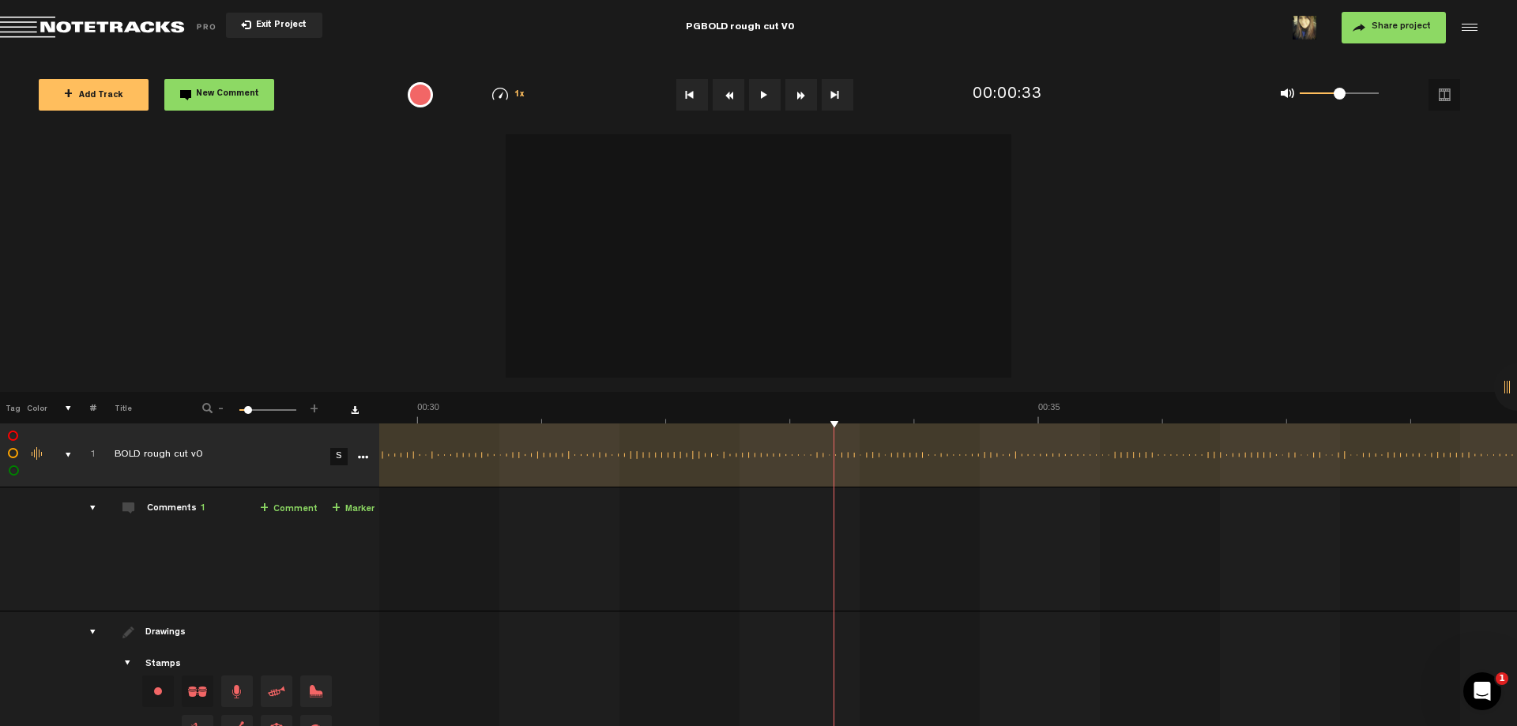
click at [123, 410] on th "Title" at bounding box center [138, 408] width 85 height 32
click at [205, 408] on span at bounding box center [207, 408] width 10 height 10
drag, startPoint x: 202, startPoint y: 408, endPoint x: 210, endPoint y: 414, distance: 10.1
click at [202, 410] on span at bounding box center [207, 408] width 10 height 10
click at [216, 412] on div "- 1 100 10 +" at bounding box center [261, 408] width 156 height 15
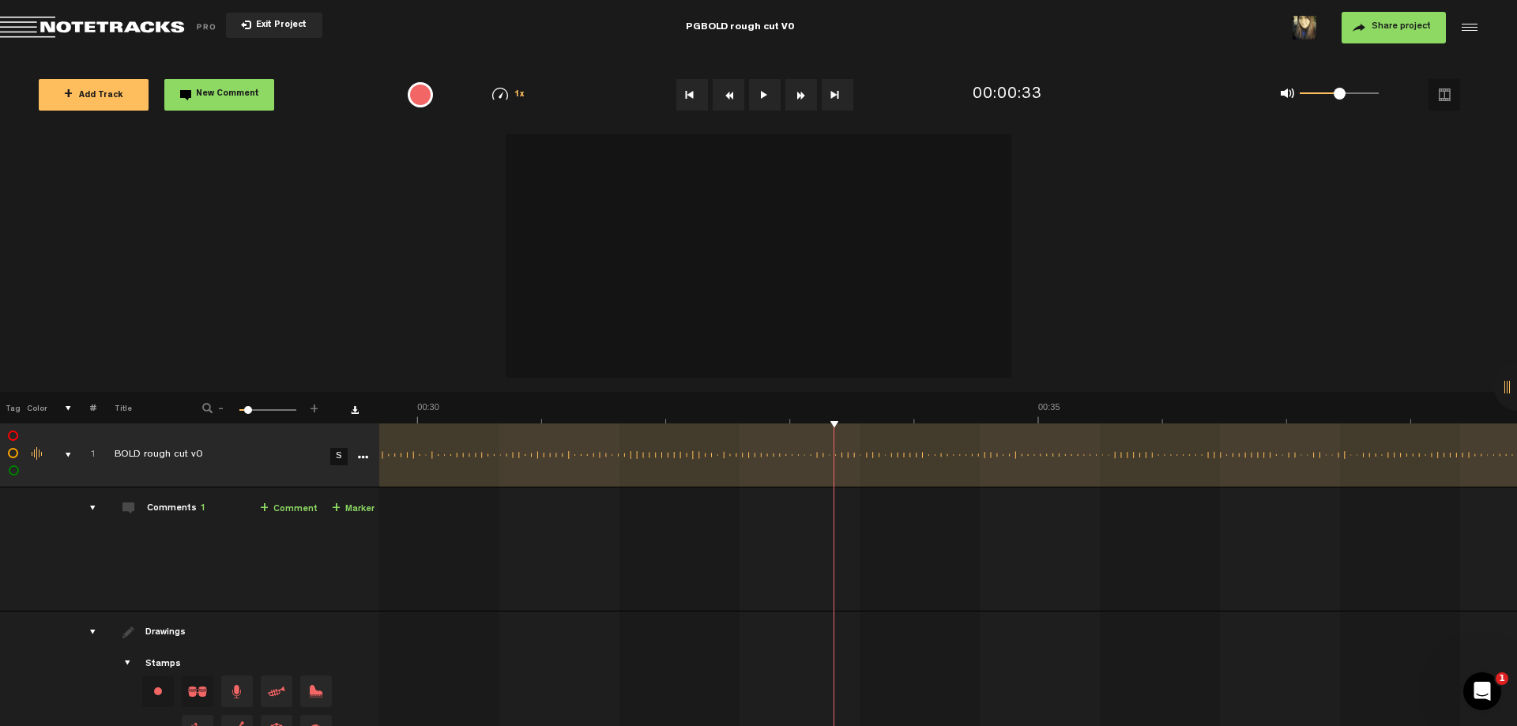
drag, startPoint x: 591, startPoint y: 239, endPoint x: 603, endPoint y: 239, distance: 11.9
click at [603, 239] on video at bounding box center [759, 251] width 506 height 253
click at [604, 238] on video at bounding box center [759, 251] width 506 height 253
click at [1026, 73] on div "00:00:33" at bounding box center [1055, 95] width 179 height 47
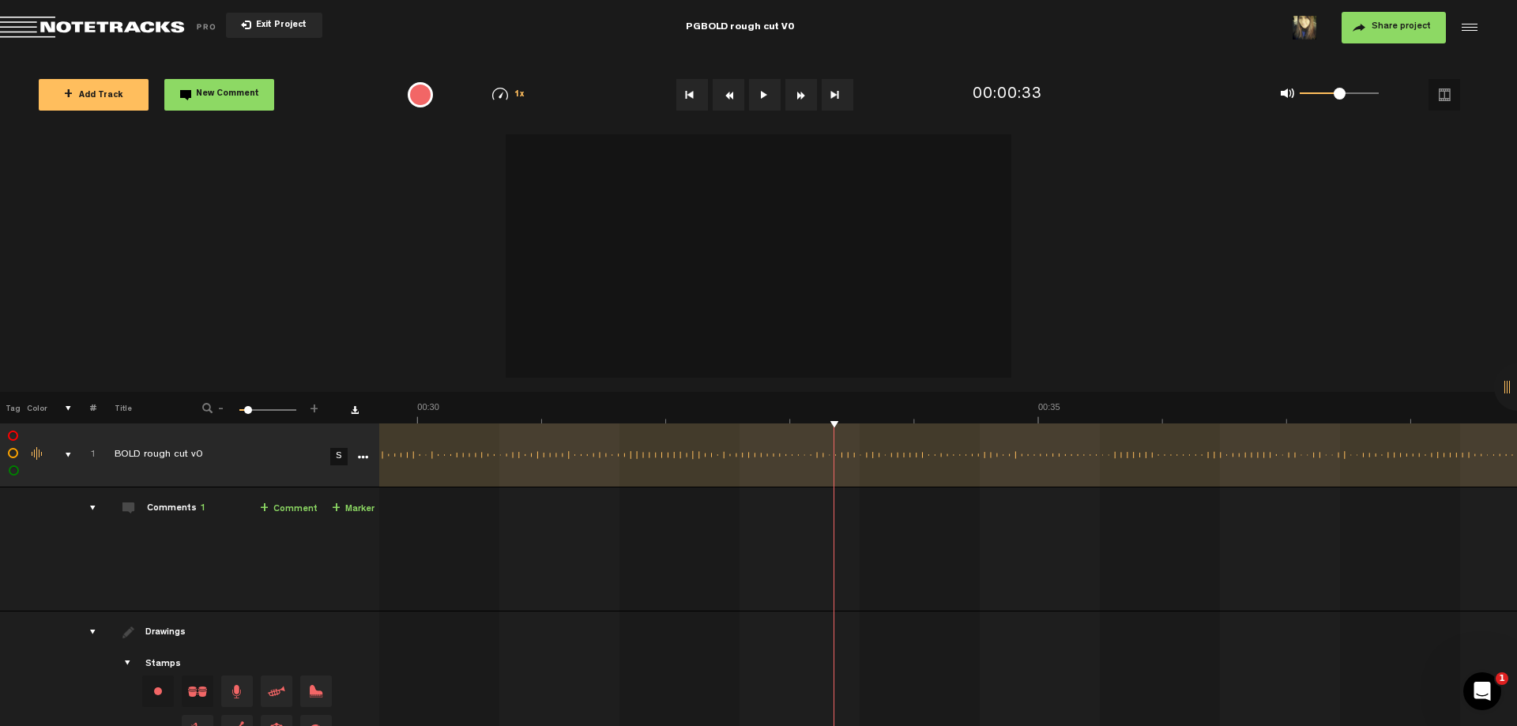
click at [1015, 96] on div "00:00:33" at bounding box center [1008, 95] width 70 height 23
click at [1015, 96] on input "33" at bounding box center [1042, 94] width 138 height 47
click at [1101, 192] on div at bounding box center [758, 259] width 1517 height 268
click at [958, 237] on video at bounding box center [759, 251] width 506 height 253
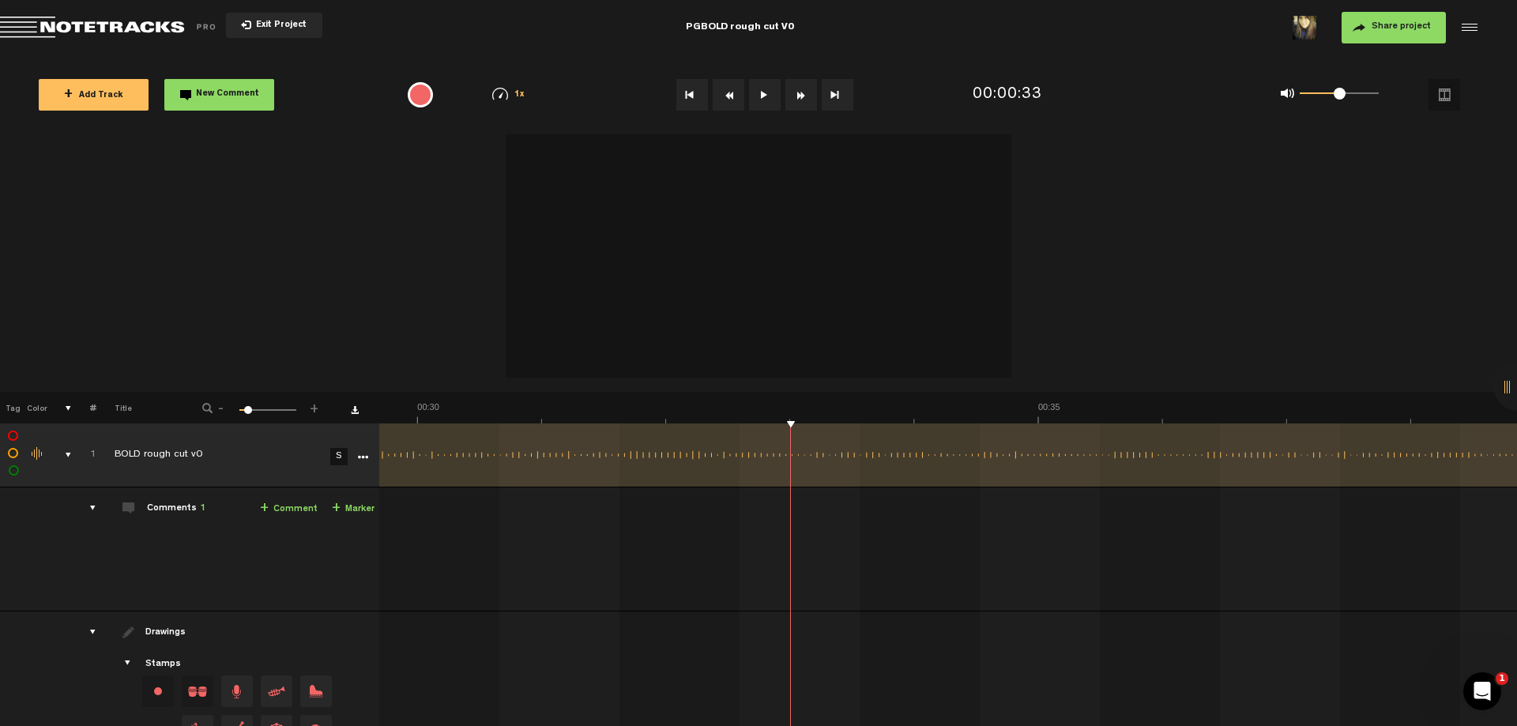
click at [958, 237] on video at bounding box center [759, 251] width 506 height 253
drag, startPoint x: 740, startPoint y: 363, endPoint x: 776, endPoint y: 351, distance: 38.5
click at [744, 363] on video at bounding box center [759, 251] width 506 height 253
drag, startPoint x: 828, startPoint y: 348, endPoint x: 916, endPoint y: 349, distance: 87.7
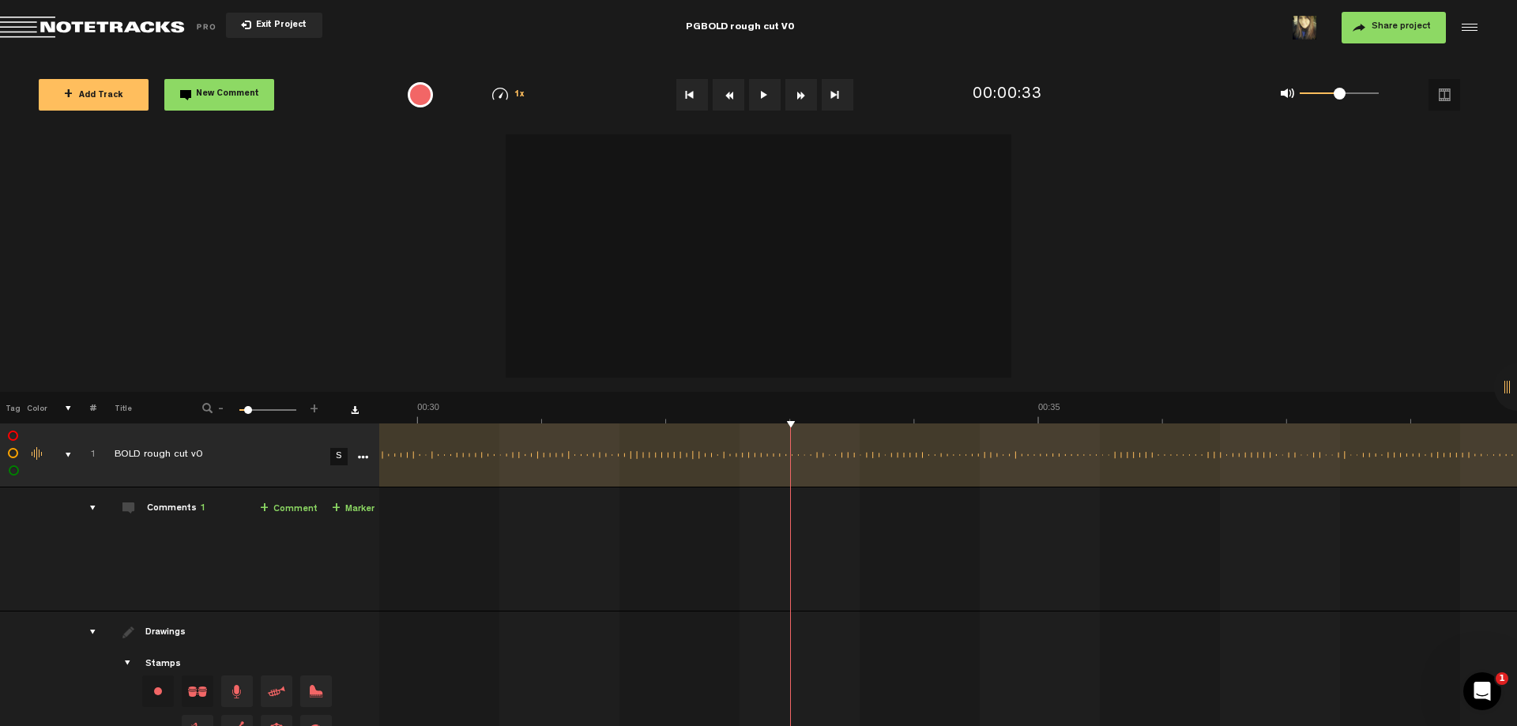
click at [886, 348] on video at bounding box center [759, 251] width 506 height 253
click at [920, 351] on video at bounding box center [759, 251] width 506 height 253
click at [1516, 326] on div "+ New drawing Tag Color # Title - 1 100 10 + 10 S Update Download Download orig…" at bounding box center [758, 430] width 1517 height 592
drag, startPoint x: 1075, startPoint y: 249, endPoint x: 1455, endPoint y: 91, distance: 411.6
click at [1410, 92] on div "1/4x 1/2x 3/4x 1x 1.2x 1.5x" at bounding box center [1444, 95] width 68 height 40
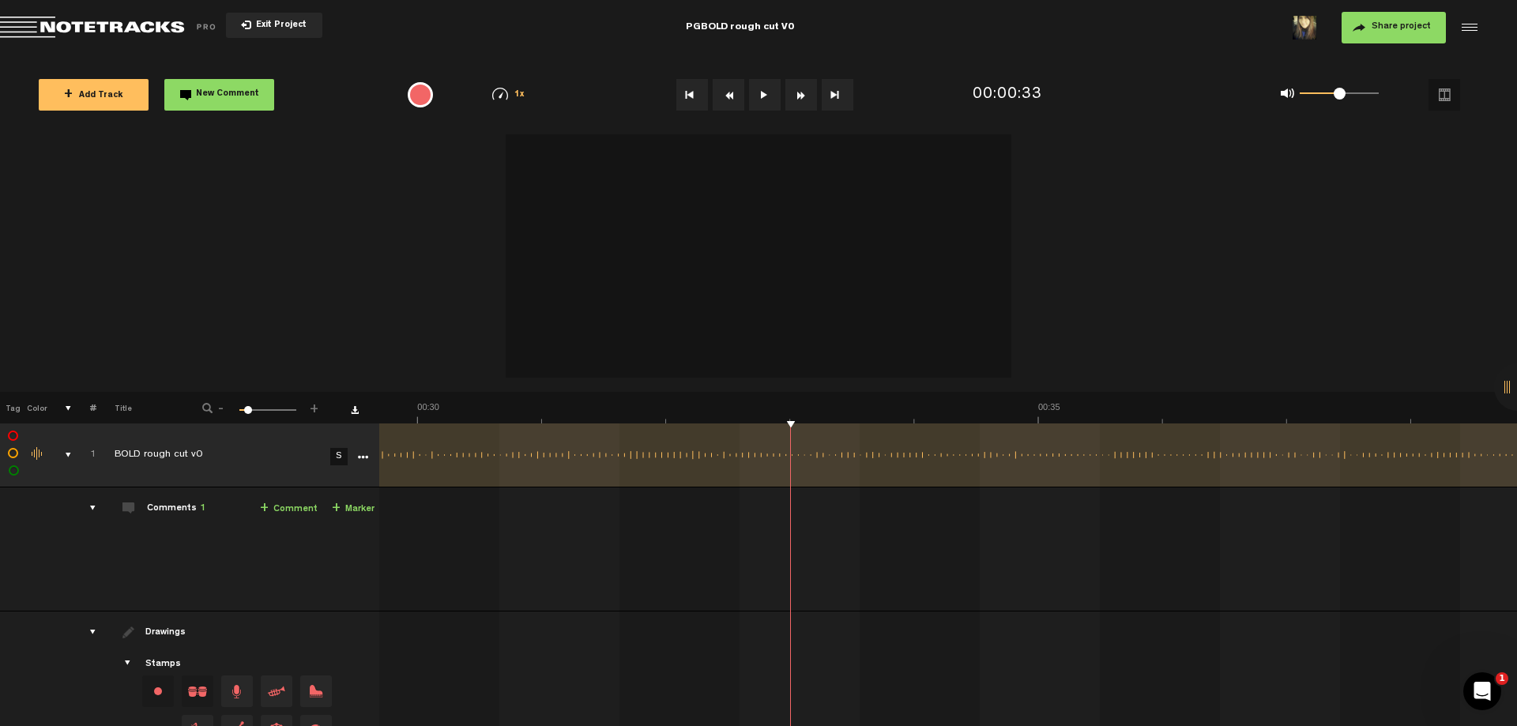
click at [1455, 100] on div "1/4x 1/2x 3/4x 1x 1.2x 1.5x" at bounding box center [1444, 95] width 68 height 40
click at [1455, 100] on button "Video options" at bounding box center [1444, 95] width 32 height 32
click at [1457, 100] on button "Video options" at bounding box center [1444, 95] width 32 height 32
click at [887, 93] on div at bounding box center [764, 94] width 402 height 55
click at [729, 227] on video at bounding box center [759, 251] width 506 height 253
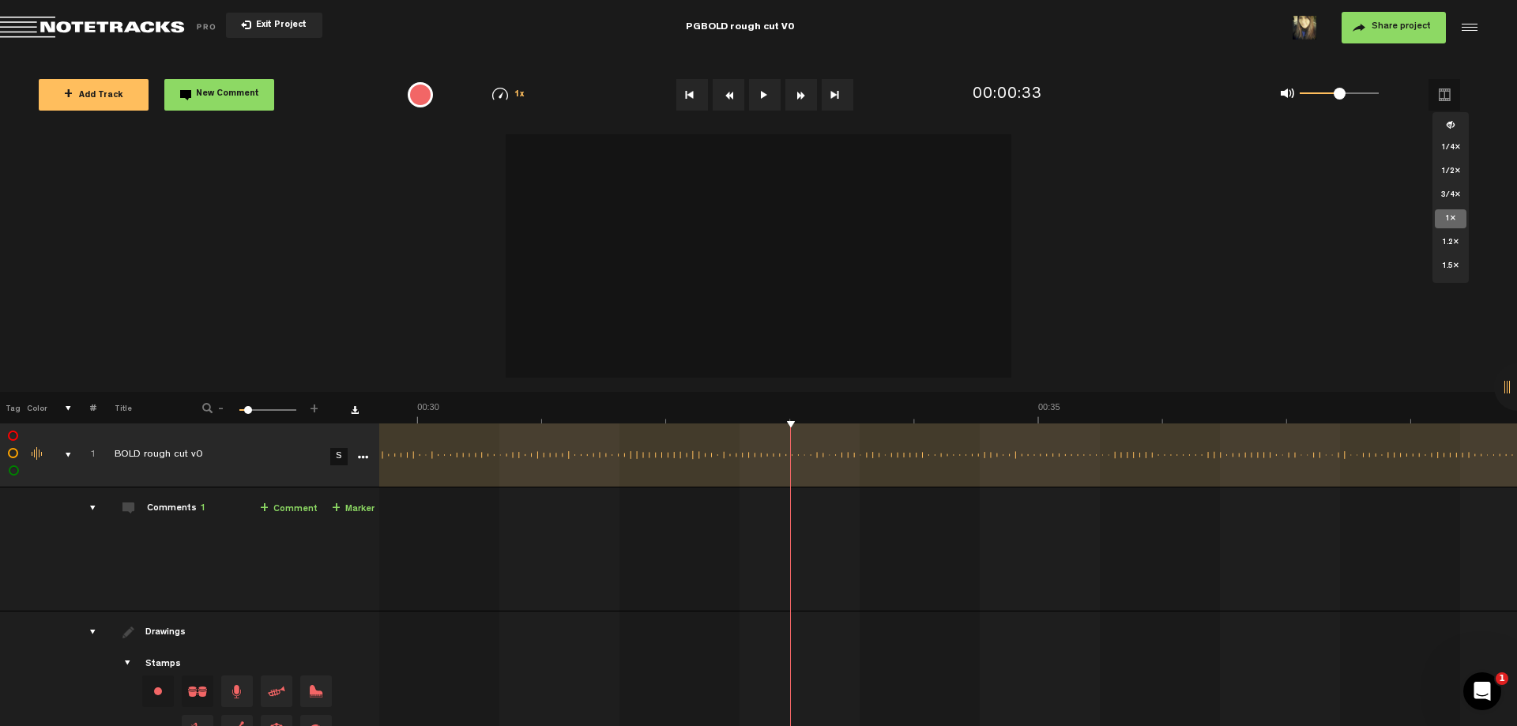
click at [506, 100] on img at bounding box center [500, 94] width 16 height 13
drag, startPoint x: 1040, startPoint y: 94, endPoint x: 815, endPoint y: 101, distance: 225.3
click at [1037, 95] on div "00:00:33" at bounding box center [1008, 95] width 70 height 23
click at [898, 169] on video at bounding box center [759, 251] width 506 height 253
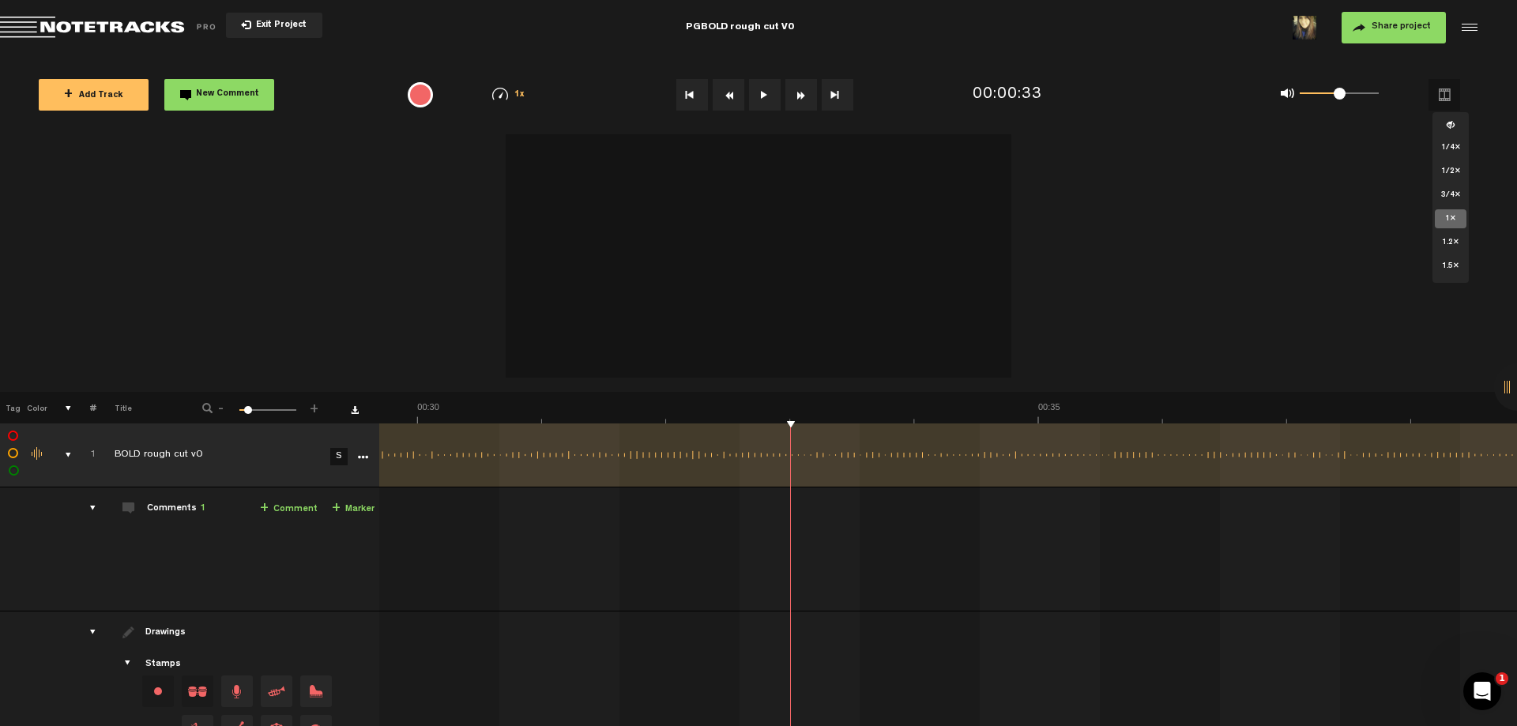
click at [716, 208] on video at bounding box center [759, 251] width 506 height 253
click at [689, 217] on video at bounding box center [759, 251] width 506 height 253
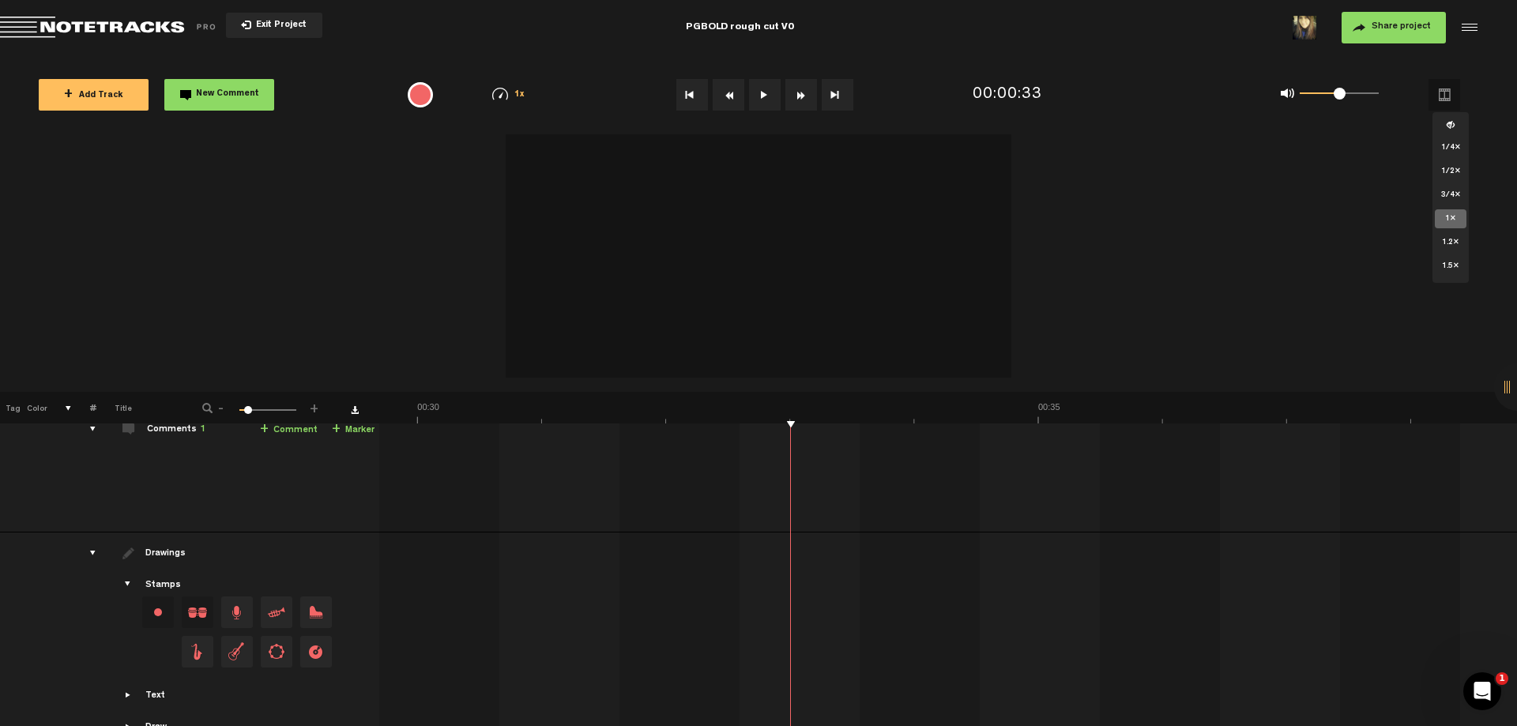
scroll to position [119, 0]
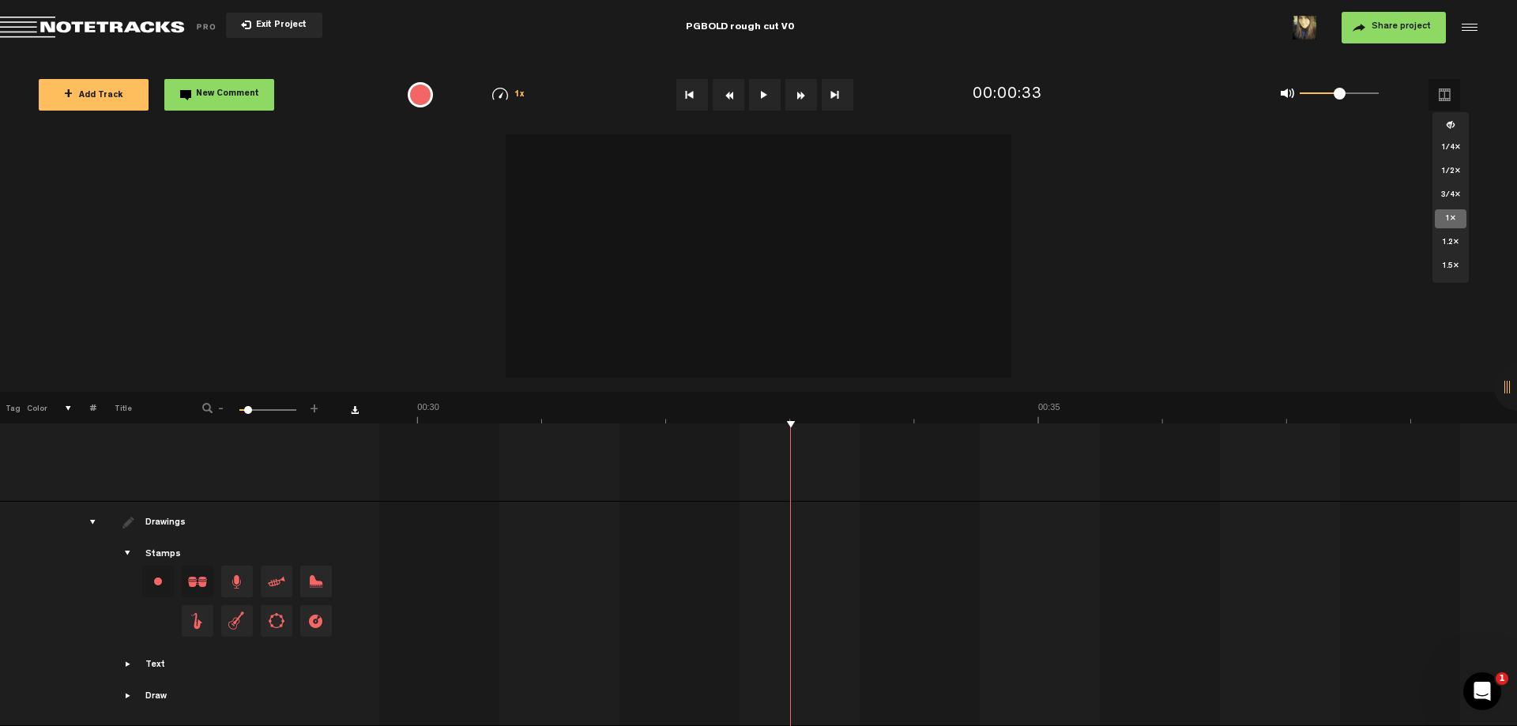
click at [96, 514] on div "drawings" at bounding box center [86, 522] width 24 height 16
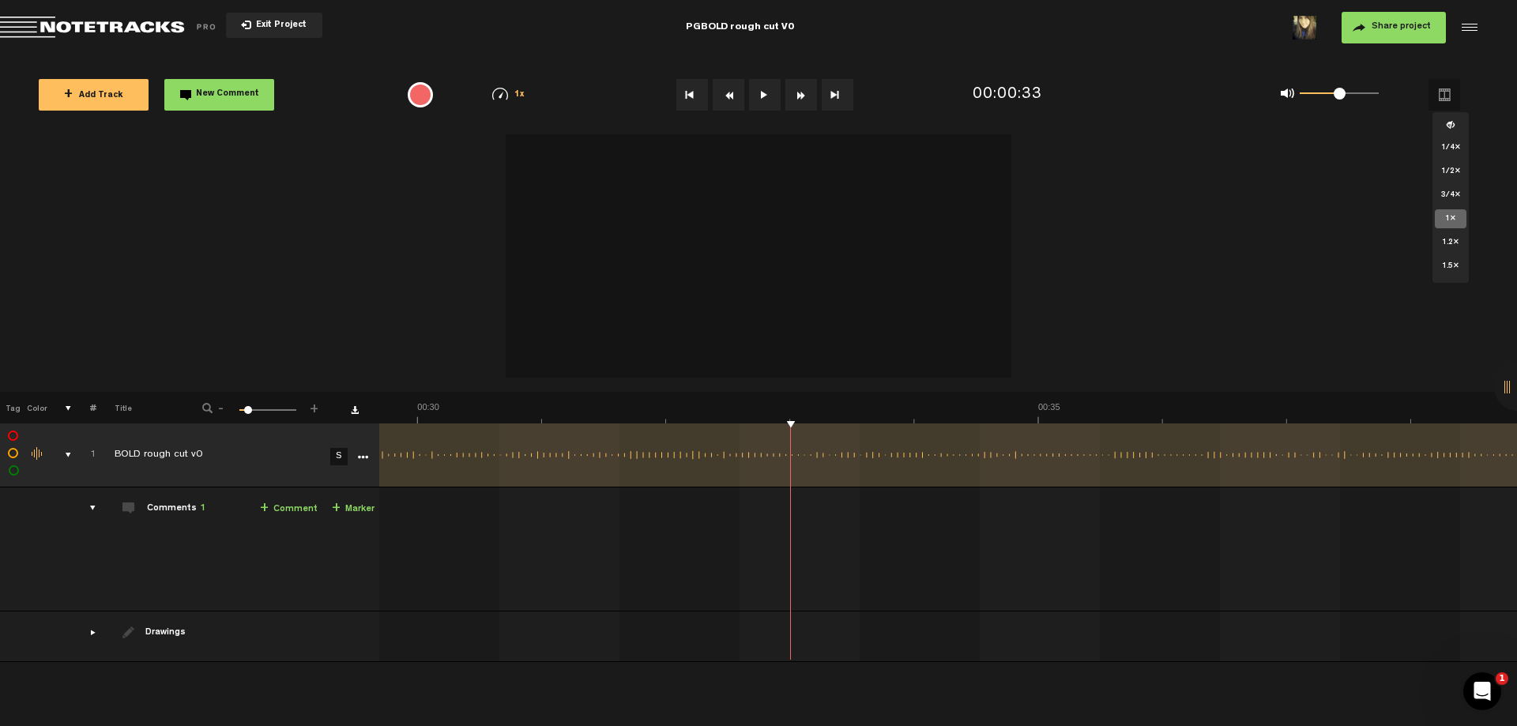
click at [62, 413] on th at bounding box center [59, 408] width 24 height 32
click at [783, 281] on video at bounding box center [759, 251] width 506 height 253
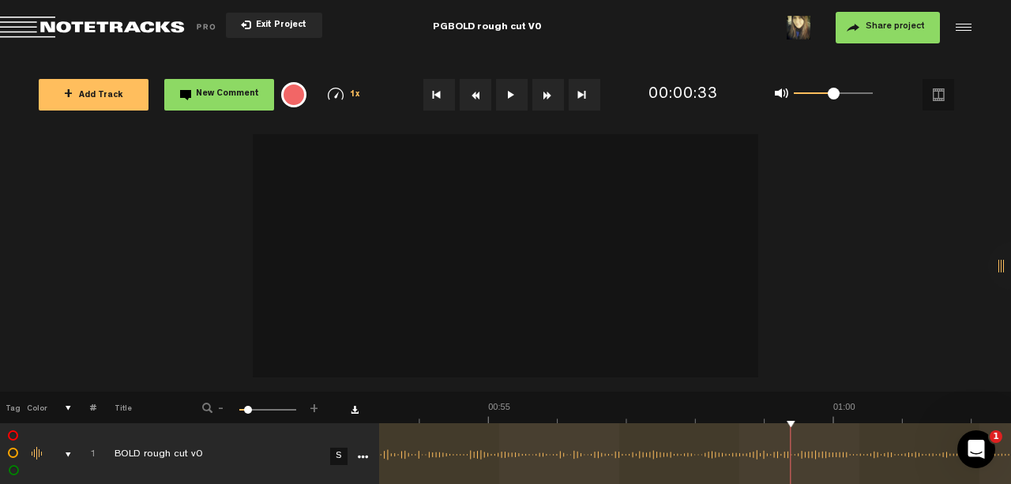
click at [504, 99] on button at bounding box center [512, 95] width 32 height 32
click at [510, 87] on button at bounding box center [512, 95] width 32 height 32
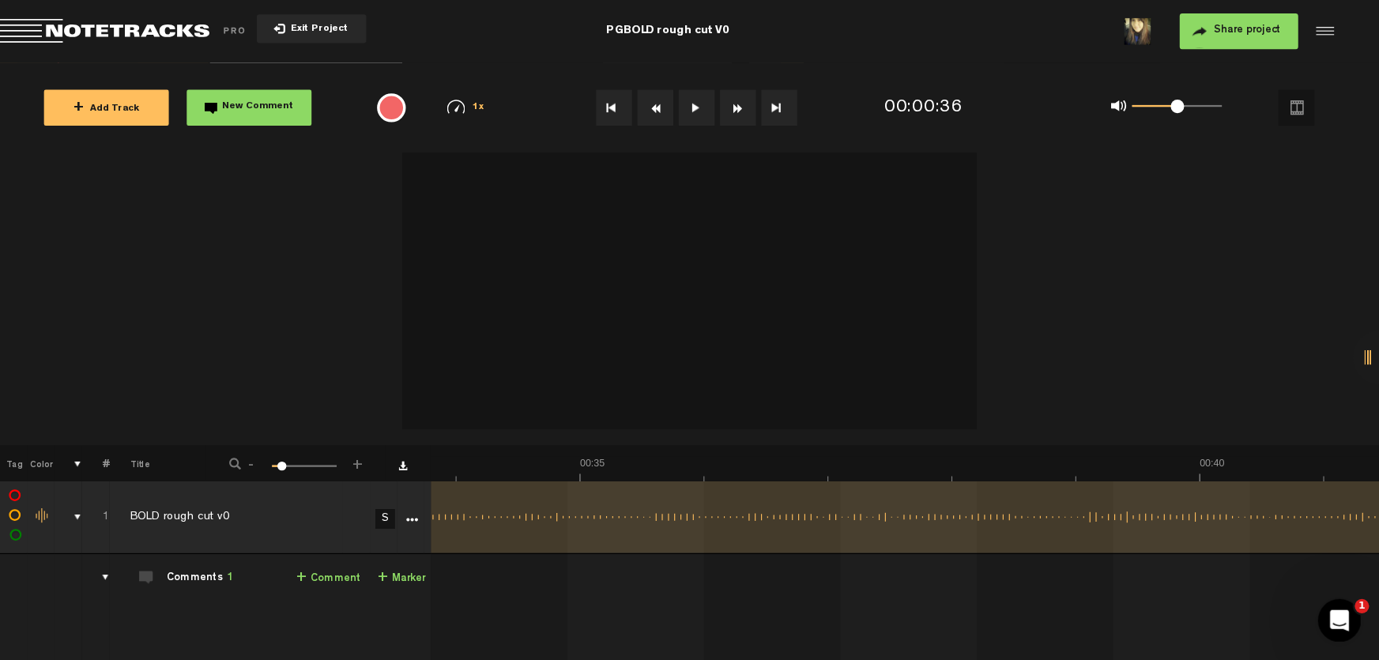
scroll to position [0, 3685]
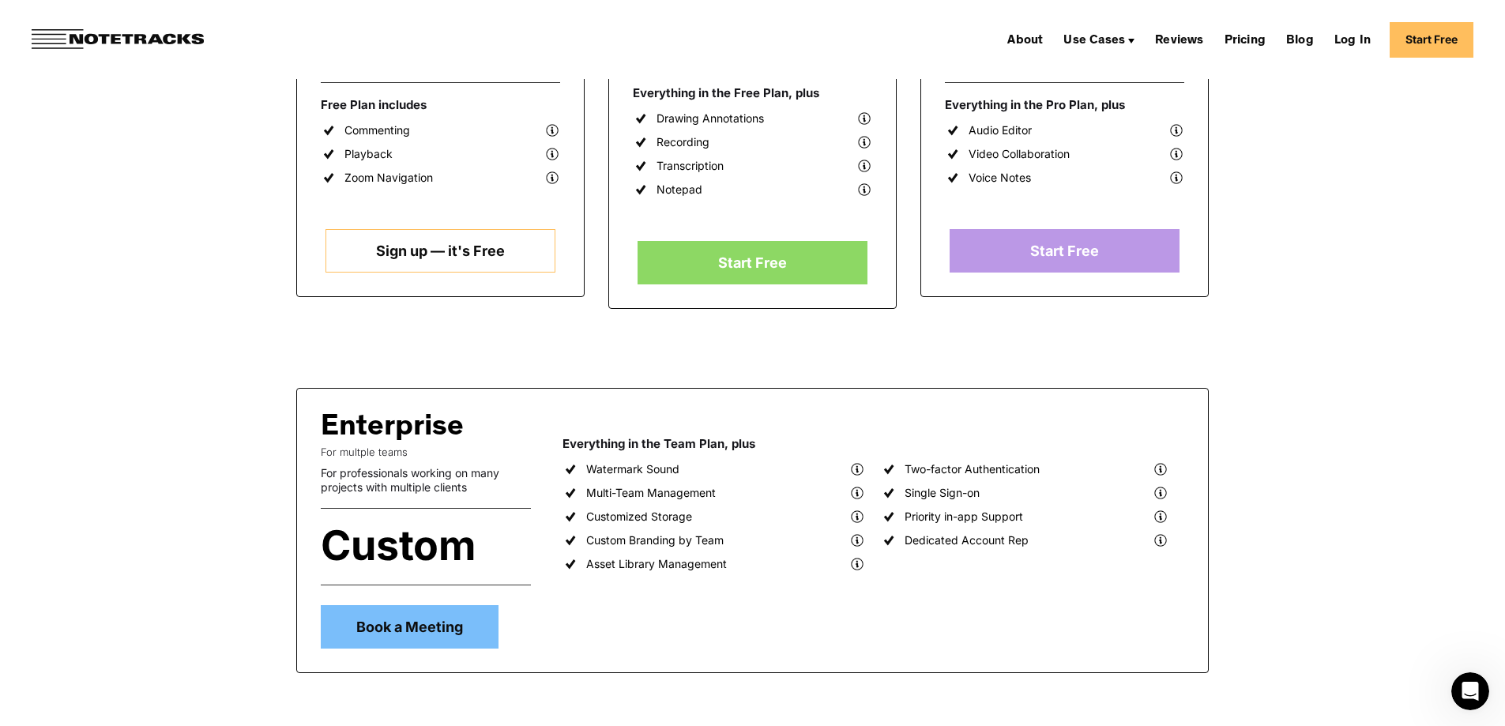
scroll to position [474, 0]
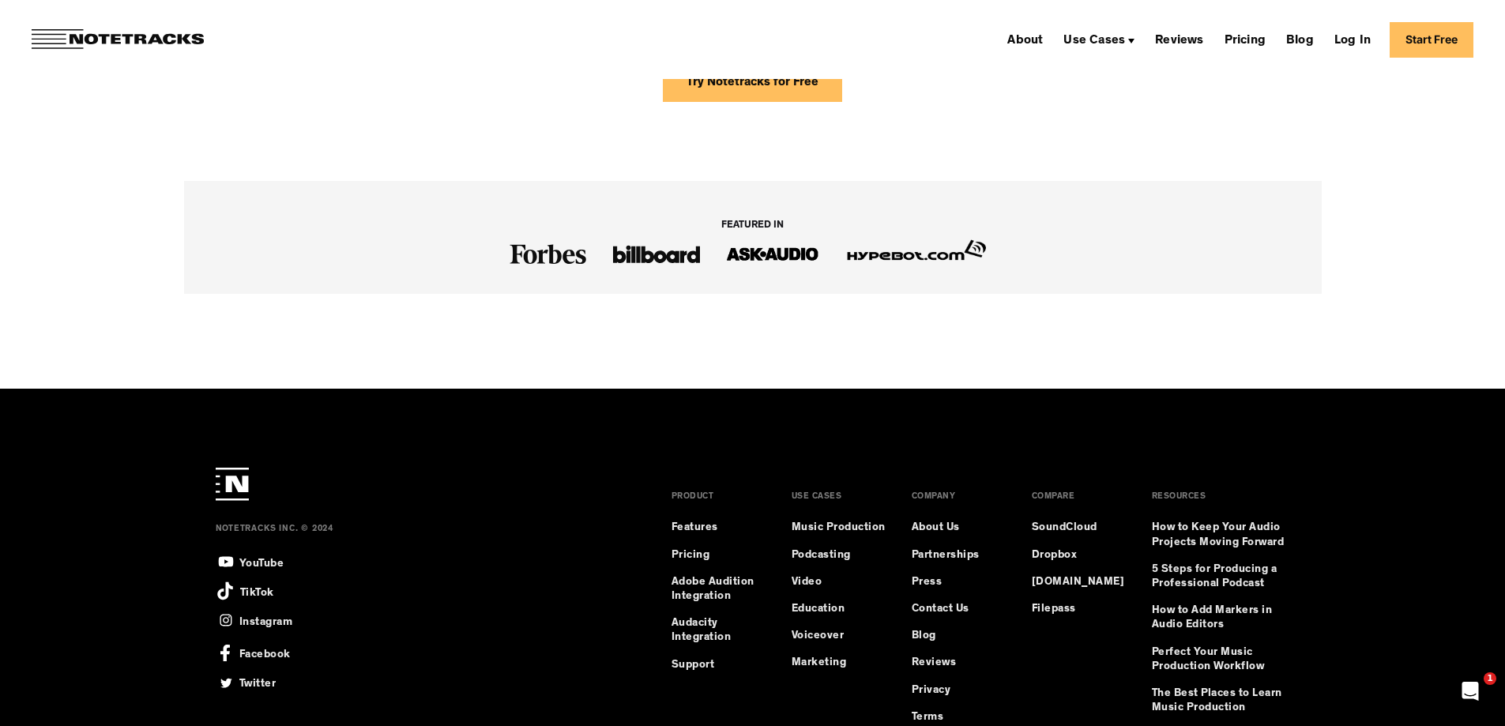
scroll to position [2788, 0]
